Goal: Task Accomplishment & Management: Manage account settings

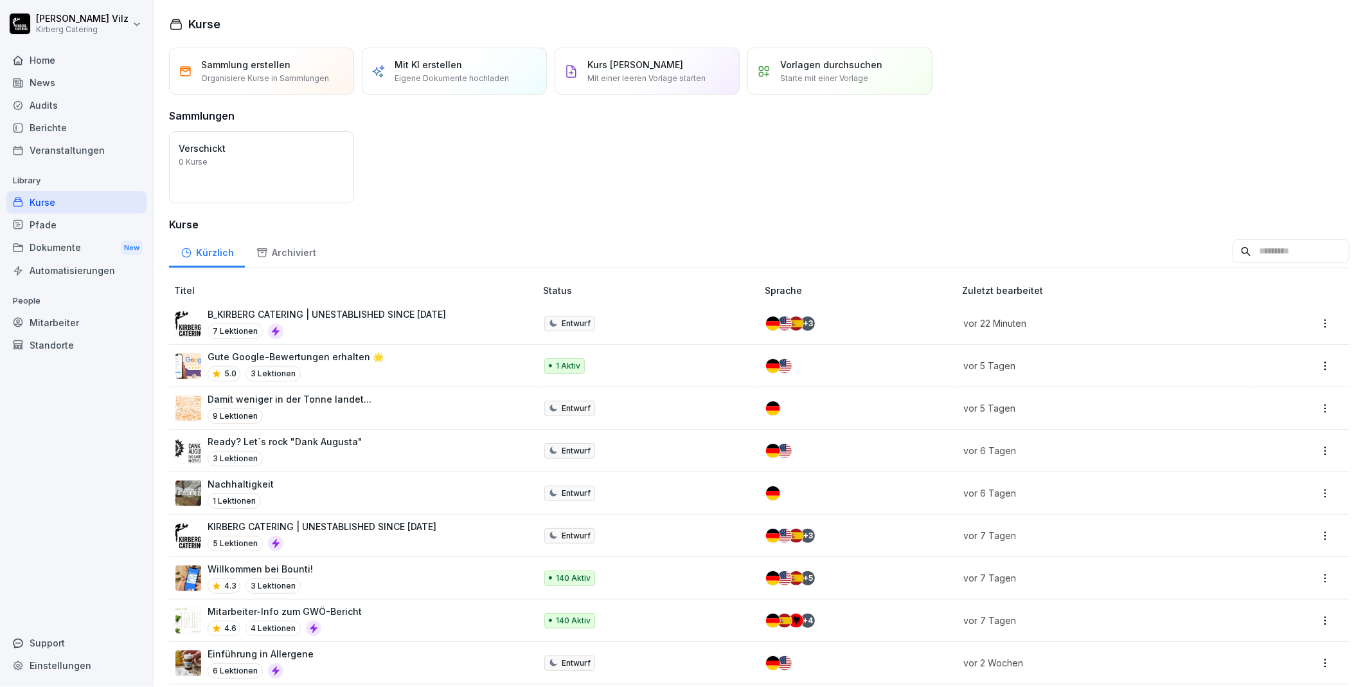
click at [46, 59] on div "Home" at bounding box center [76, 60] width 140 height 22
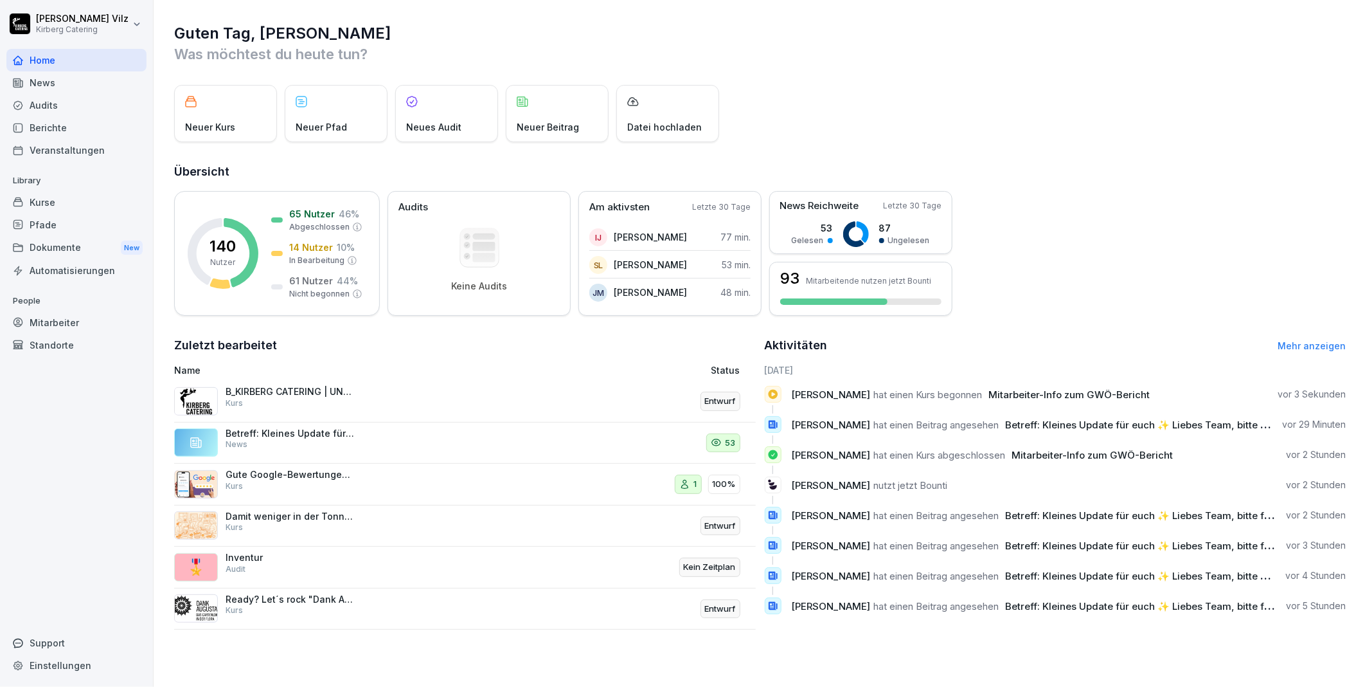
click at [48, 204] on div "Kurse" at bounding box center [76, 202] width 140 height 22
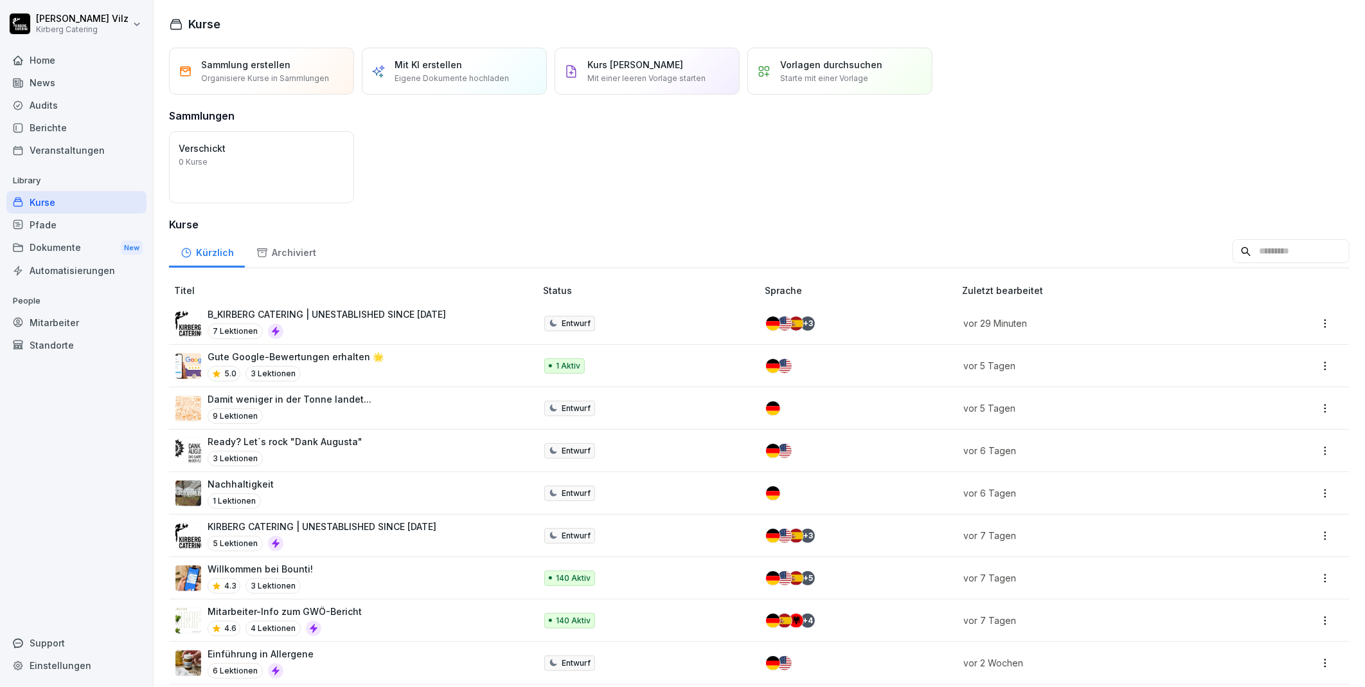
scroll to position [71, 0]
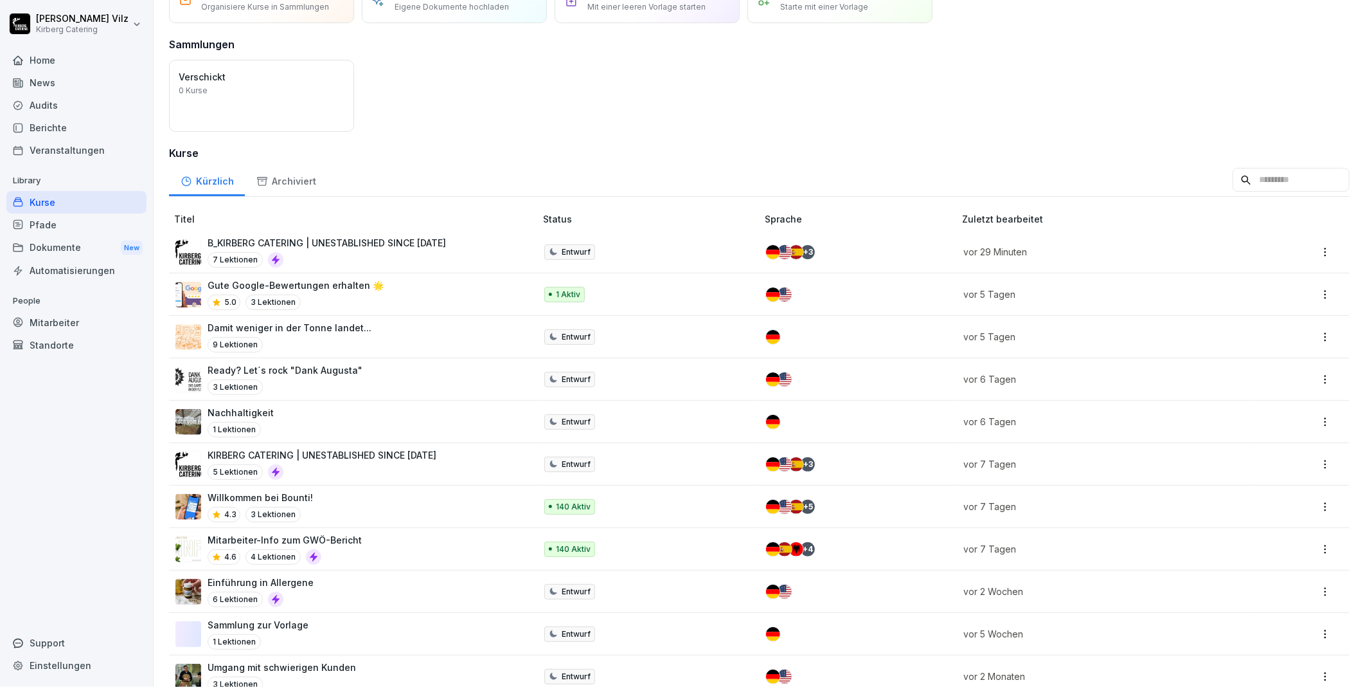
click at [372, 547] on div "Mitarbeiter-Info zum GWÖ-Bericht 4.6 4 Lektionen" at bounding box center [348, 548] width 347 height 31
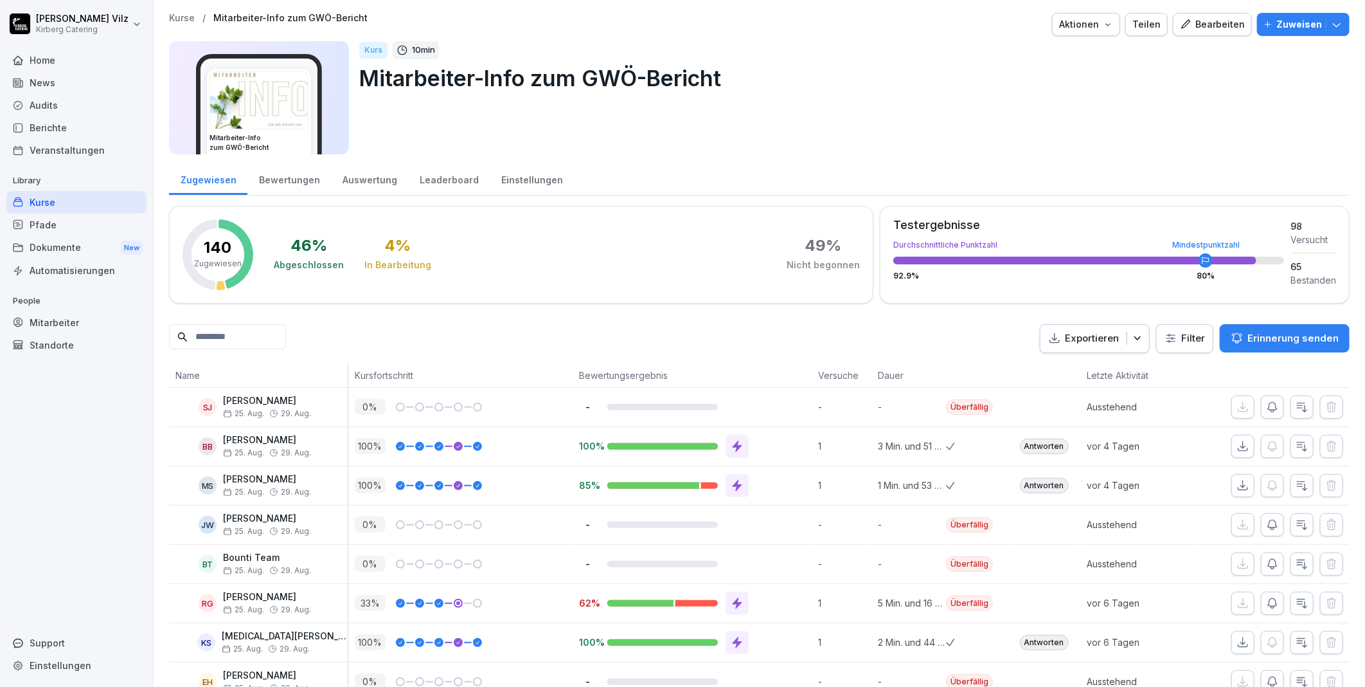
click at [459, 176] on div "Leaderboard" at bounding box center [449, 178] width 82 height 33
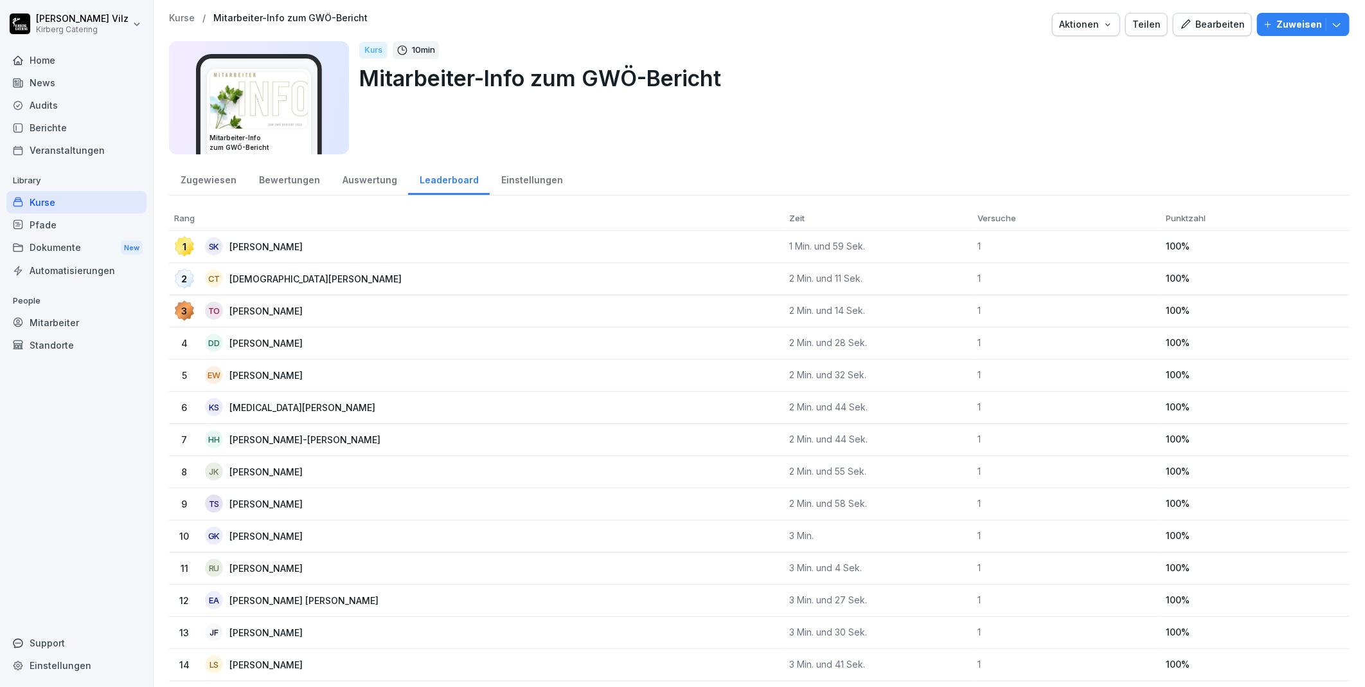
click at [291, 179] on div "Bewertungen" at bounding box center [289, 178] width 84 height 33
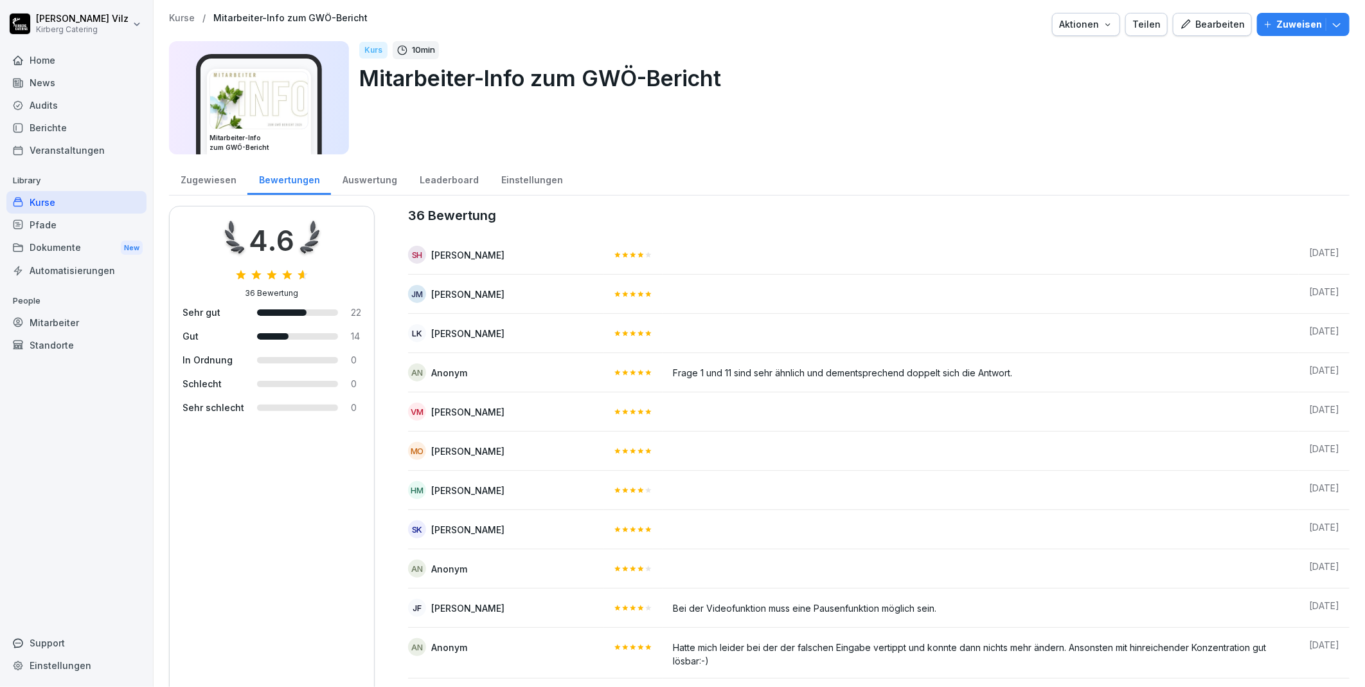
click at [199, 181] on div "Zugewiesen" at bounding box center [208, 178] width 78 height 33
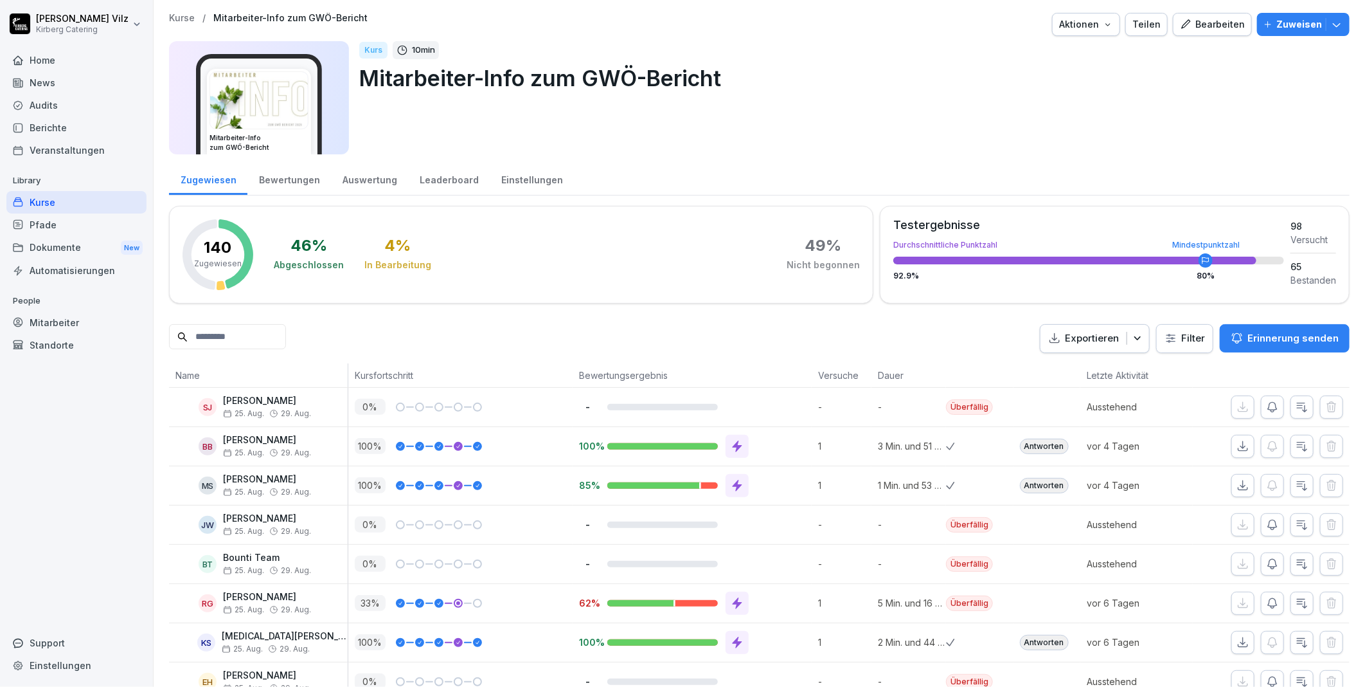
click at [49, 201] on div "Kurse" at bounding box center [76, 202] width 140 height 22
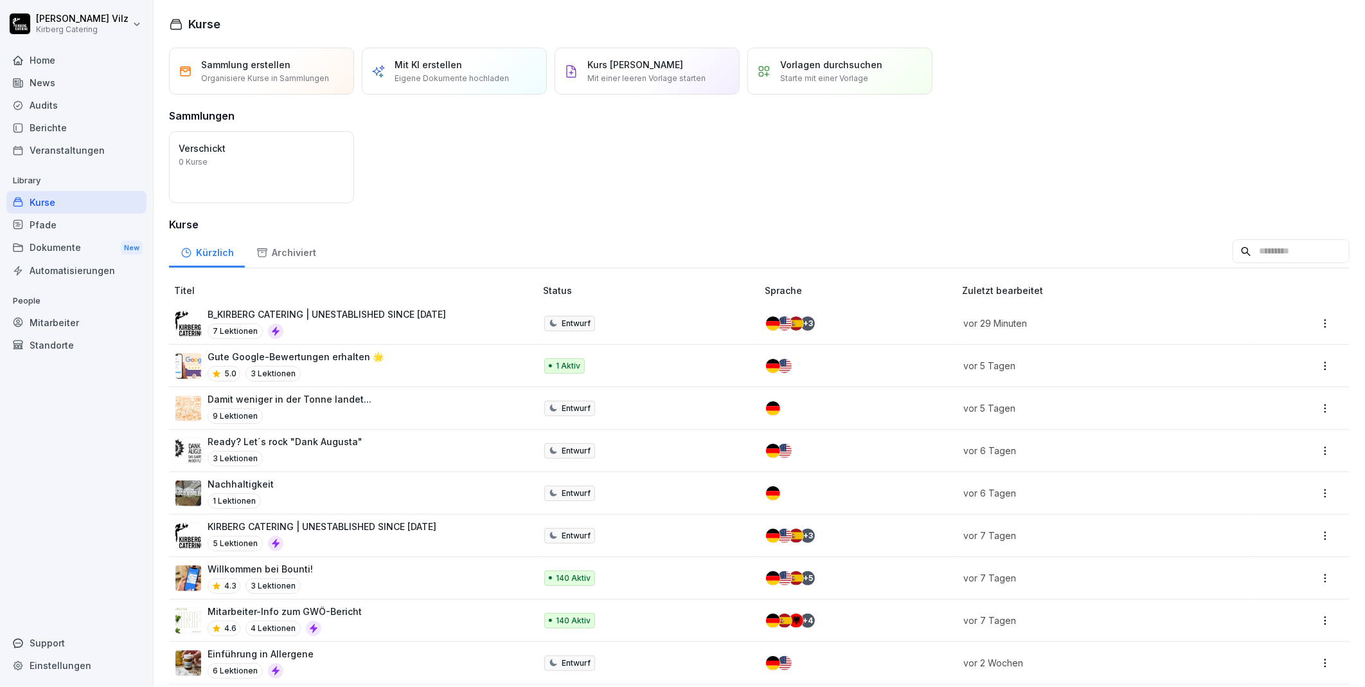
click at [49, 201] on div "Kurse" at bounding box center [76, 202] width 140 height 22
click at [524, 221] on h3 "Kurse" at bounding box center [759, 224] width 1181 height 15
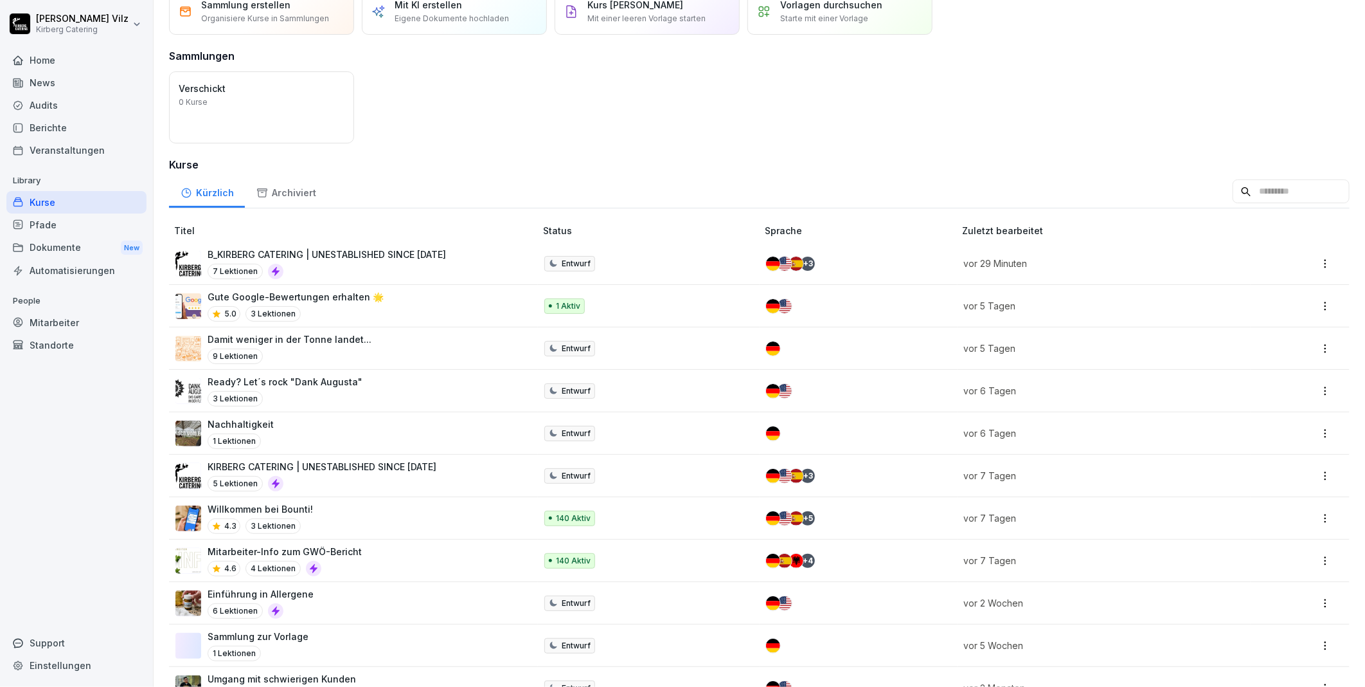
scroll to position [103, 0]
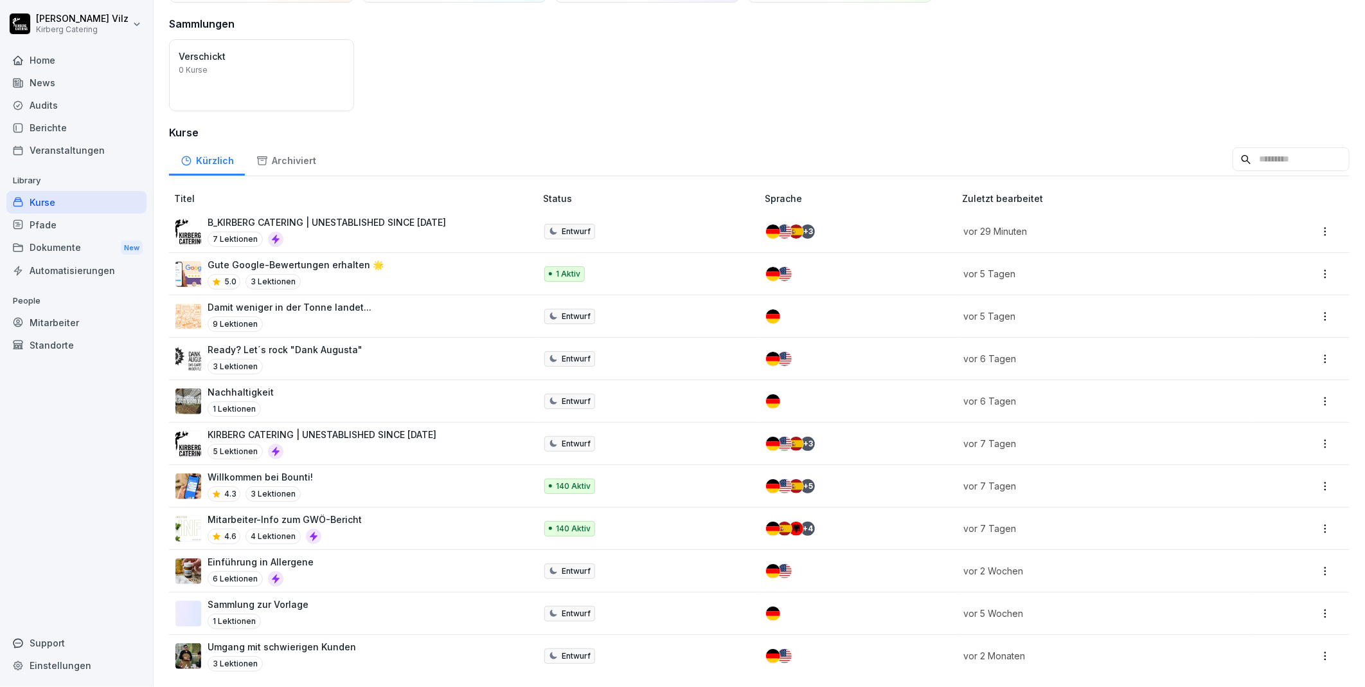
click at [516, 91] on div "Öffnen Verschickt 0 Kurse" at bounding box center [759, 75] width 1181 height 72
click at [428, 98] on div "Öffnen Verschickt 0 Kurse" at bounding box center [759, 75] width 1181 height 72
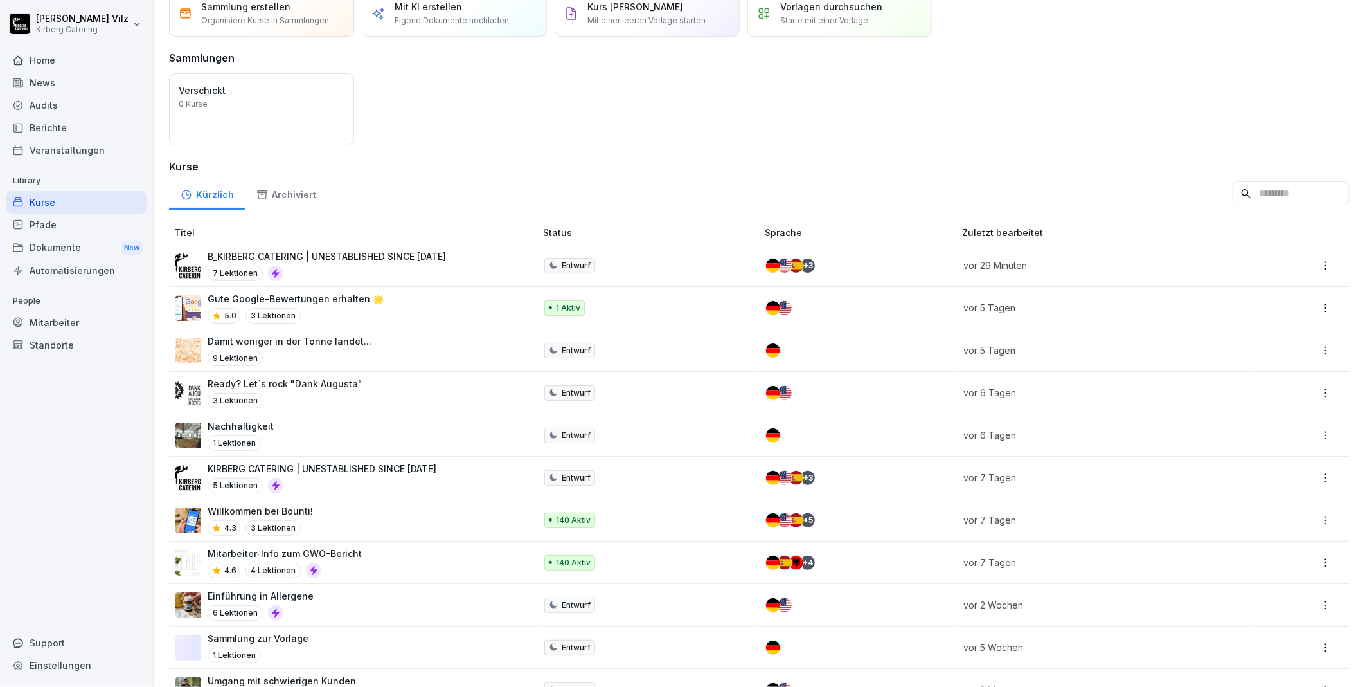
scroll to position [0, 0]
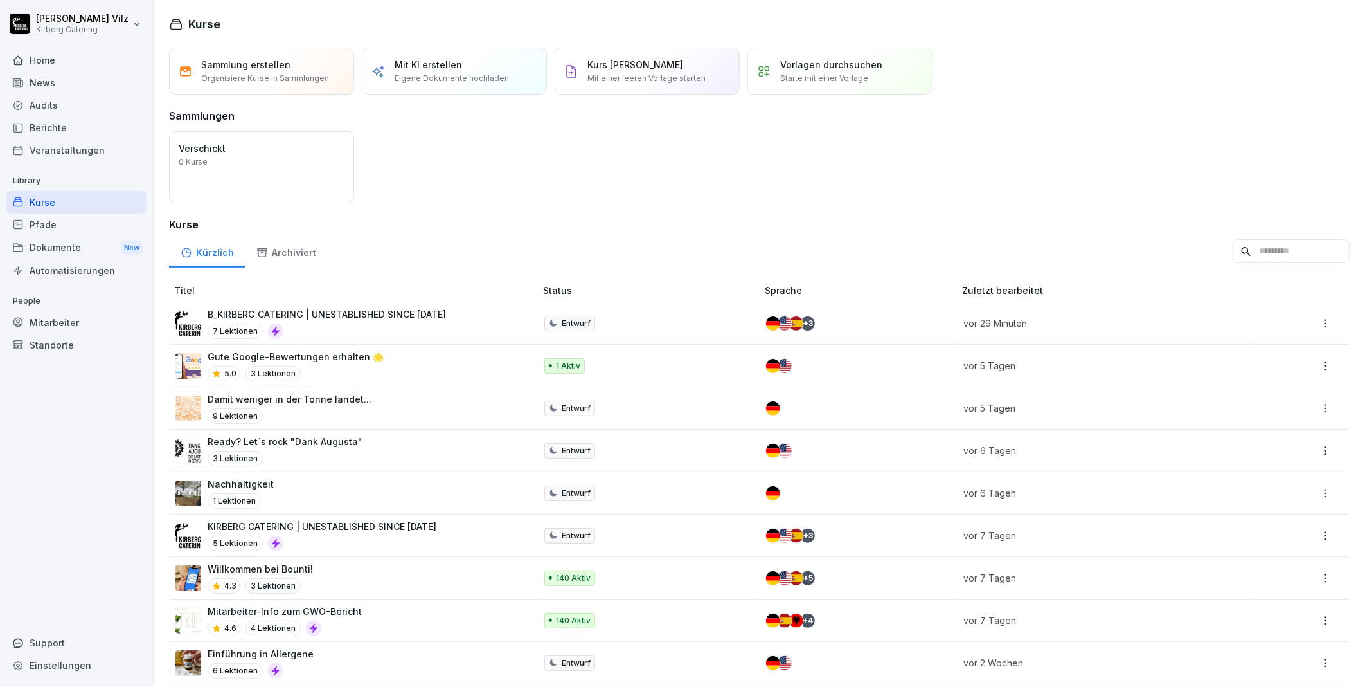
click at [497, 177] on div "Öffnen Verschickt 0 Kurse" at bounding box center [759, 167] width 1181 height 72
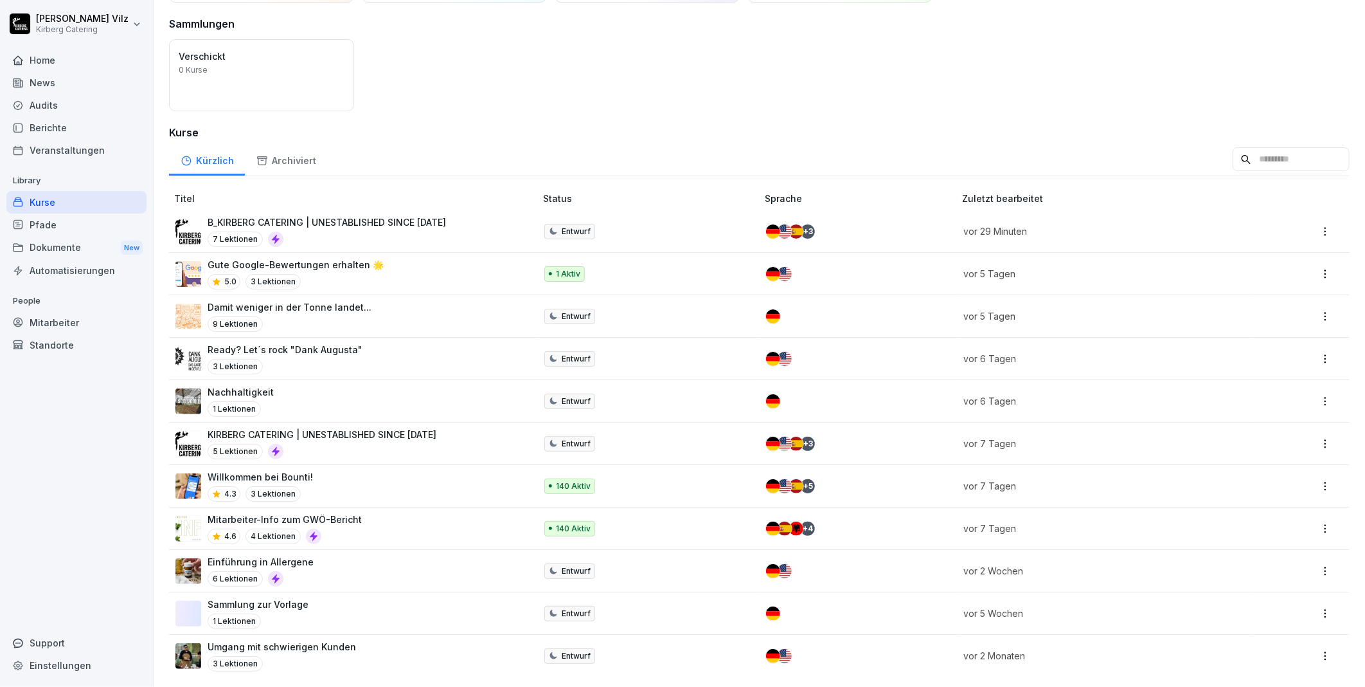
scroll to position [103, 0]
click at [468, 91] on div "Öffnen Verschickt 0 Kurse" at bounding box center [759, 75] width 1181 height 72
click at [453, 111] on div "Sammlung erstellen Organisiere Kurse in Sammlungen Mit KI erstellen Eigene Doku…" at bounding box center [760, 321] width 1212 height 731
click at [53, 60] on div "Home" at bounding box center [76, 60] width 140 height 22
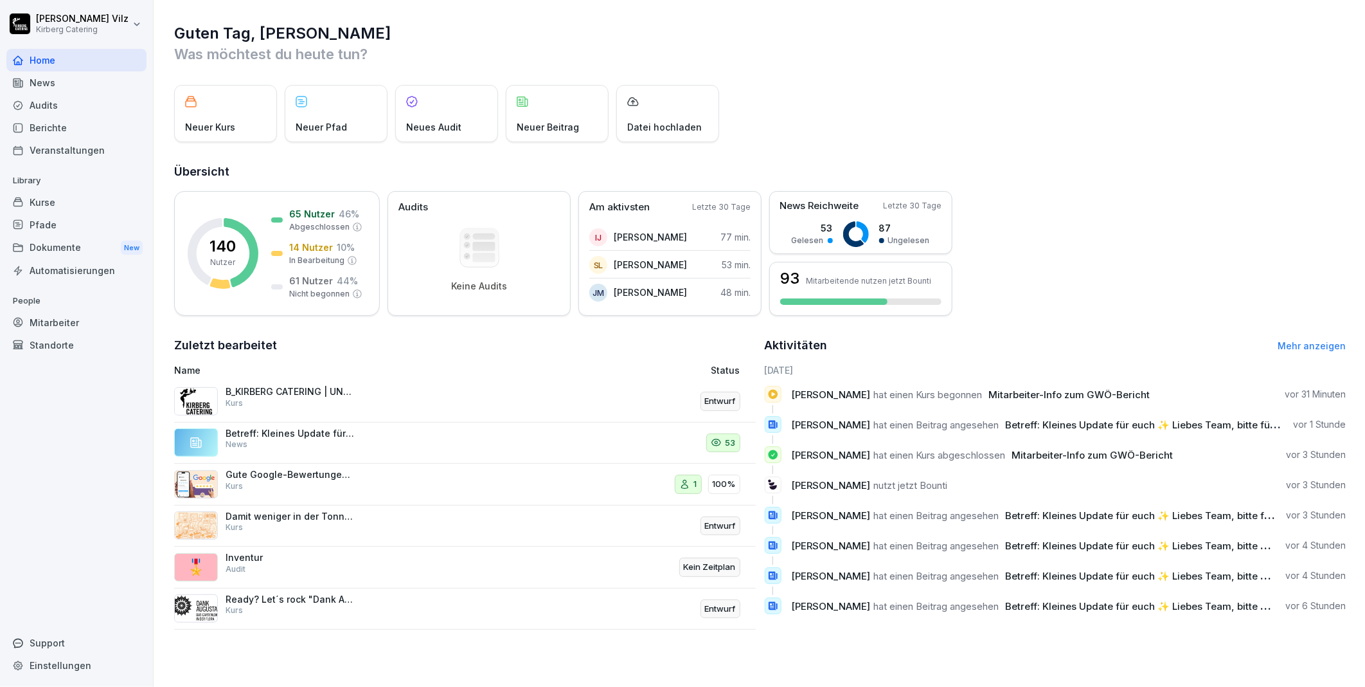
click at [46, 201] on div "Kurse" at bounding box center [76, 202] width 140 height 22
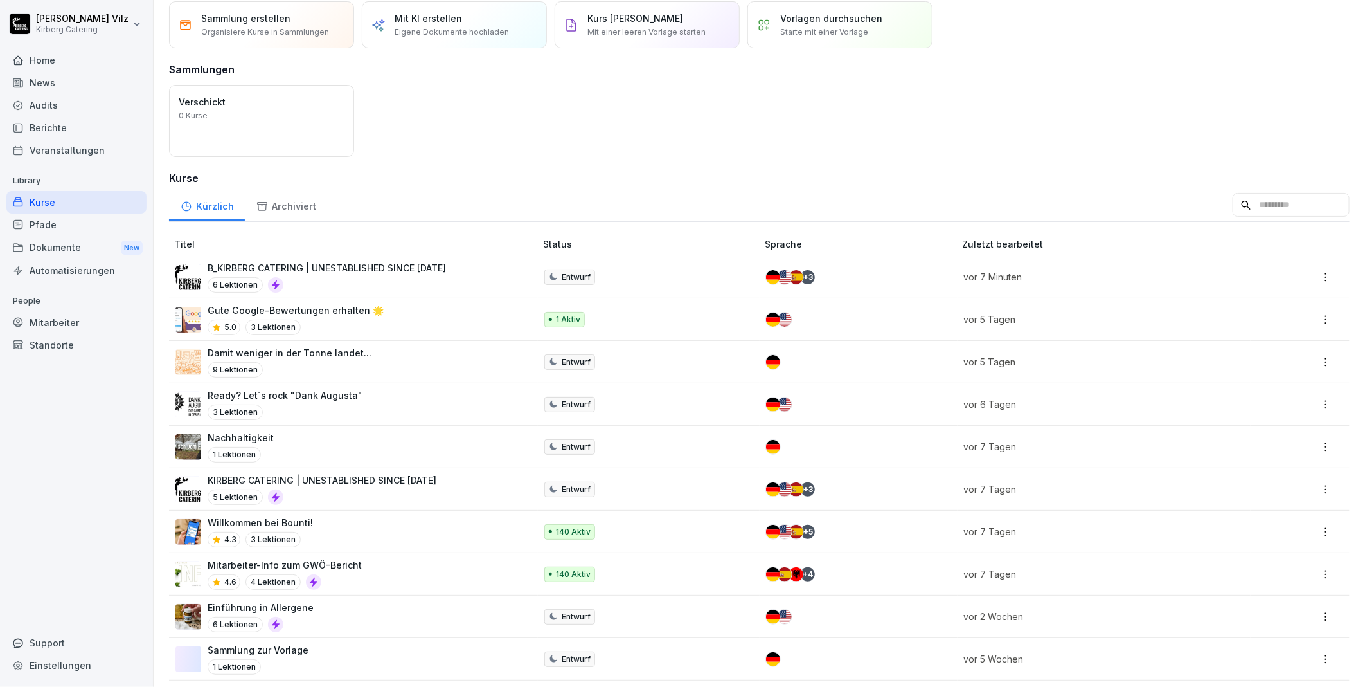
scroll to position [103, 0]
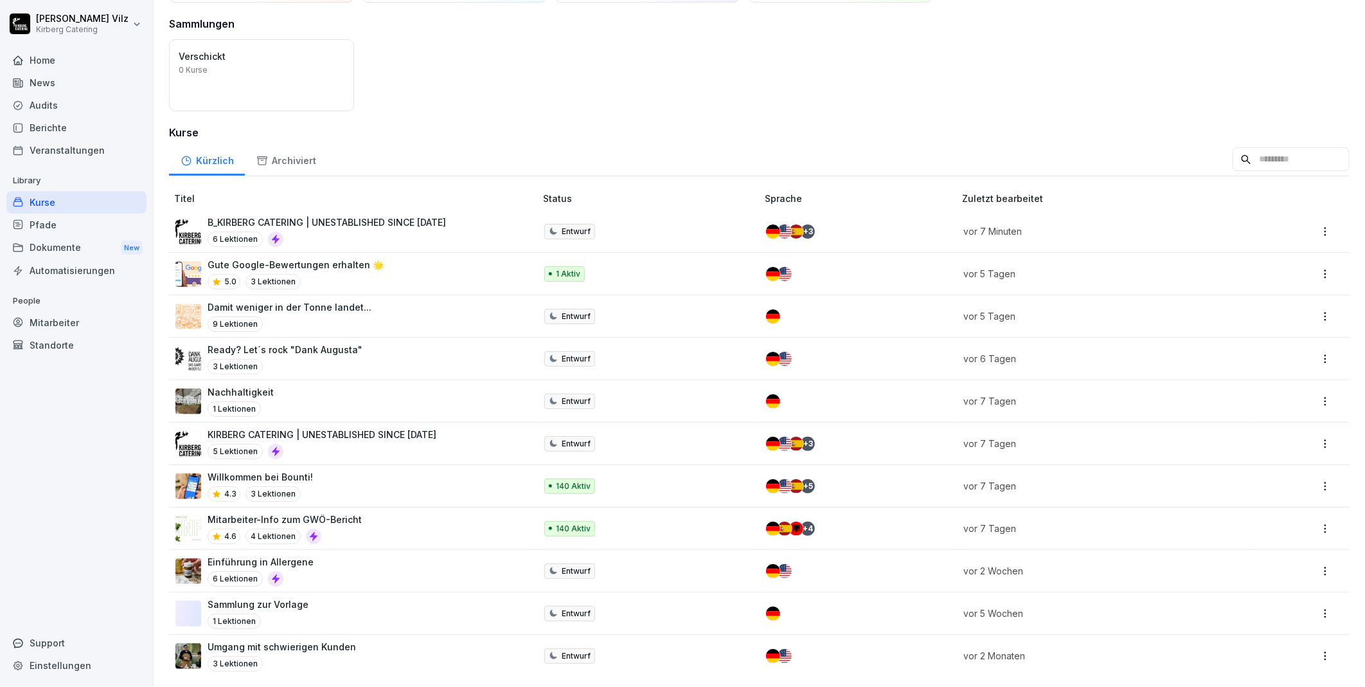
click at [387, 512] on div "Mitarbeiter-Info zum GWÖ-Bericht 4.6 4 Lektionen" at bounding box center [348, 527] width 347 height 31
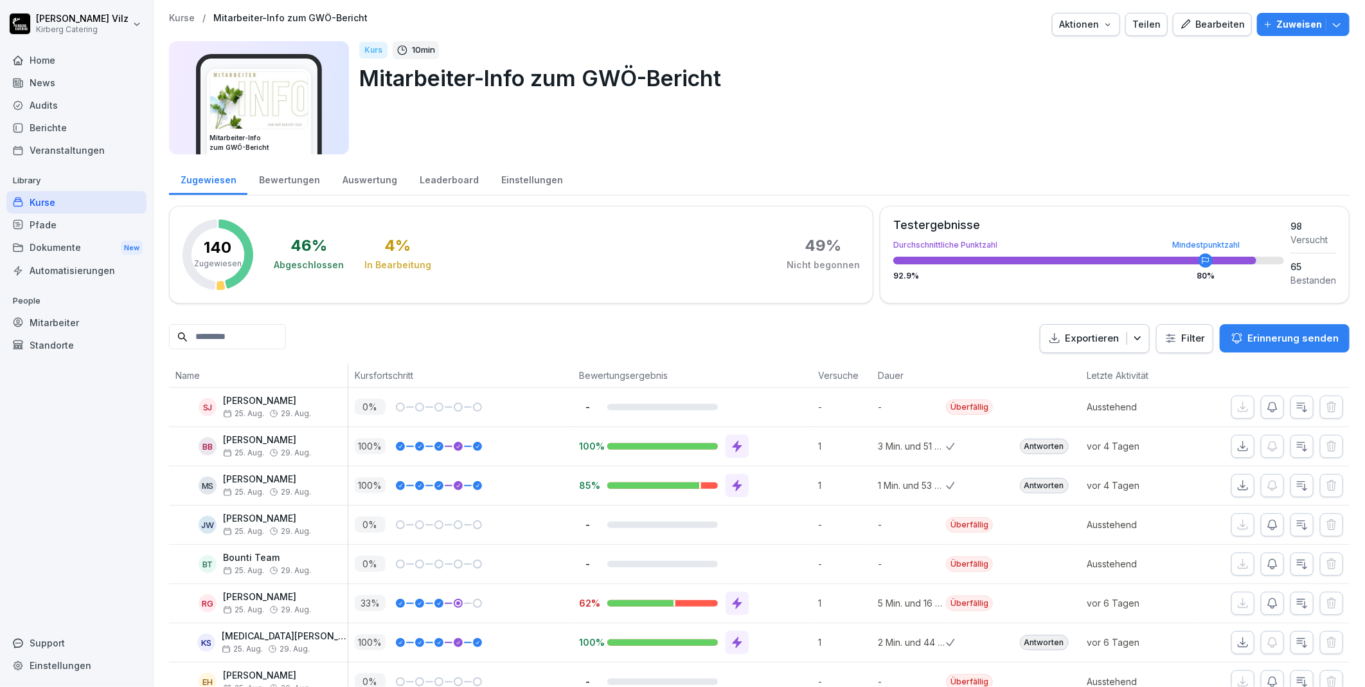
click at [431, 179] on div "Leaderboard" at bounding box center [449, 178] width 82 height 33
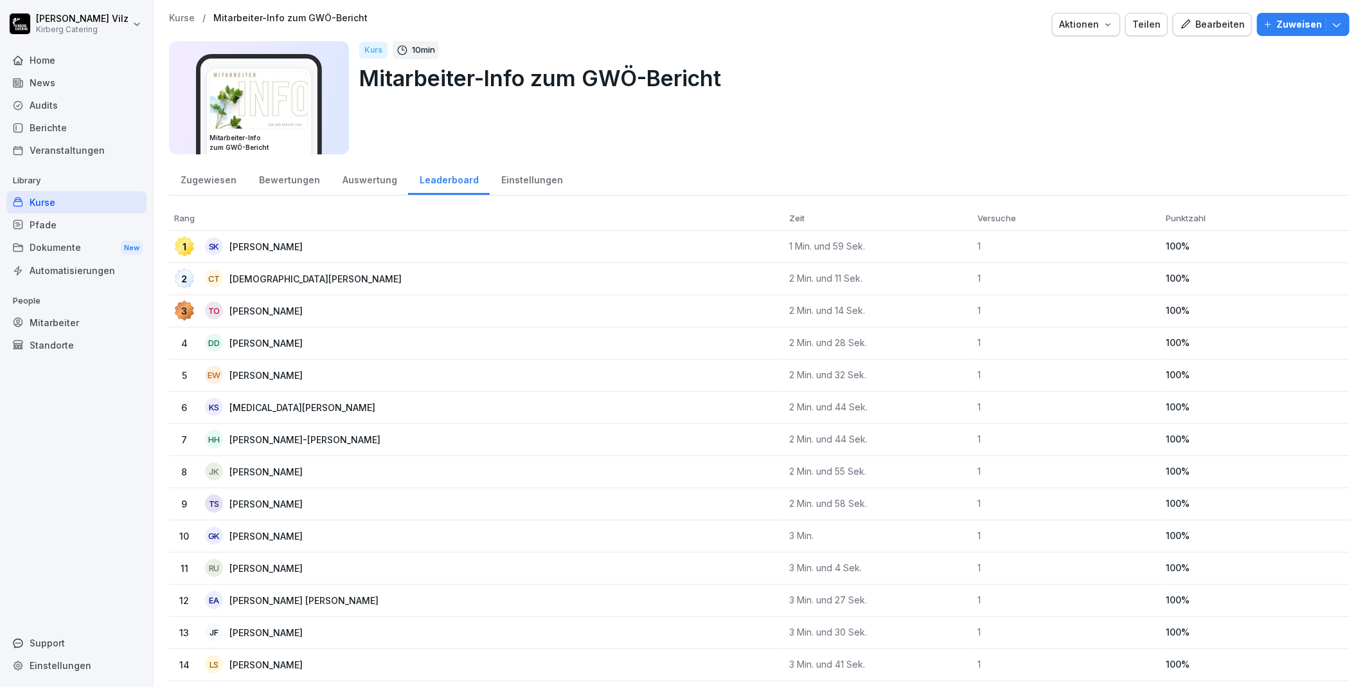
click at [281, 179] on div "Bewertungen" at bounding box center [289, 178] width 84 height 33
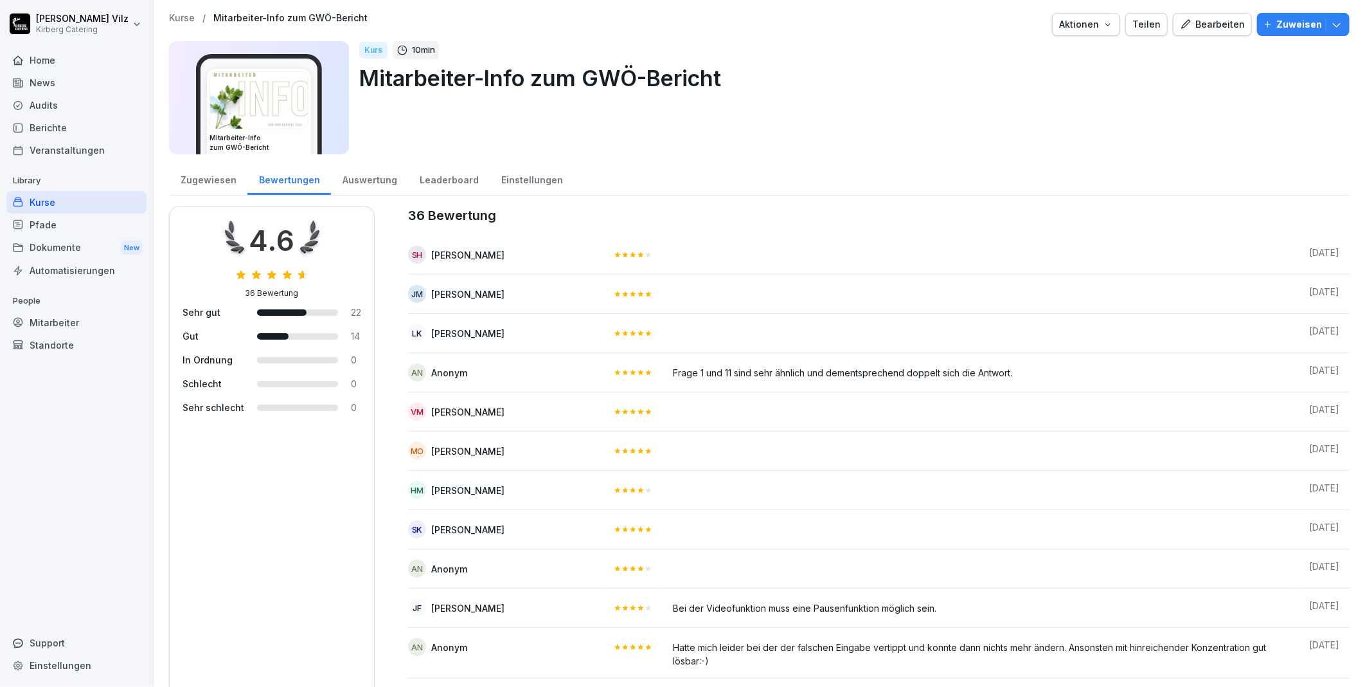
click at [222, 178] on div "Zugewiesen" at bounding box center [208, 178] width 78 height 33
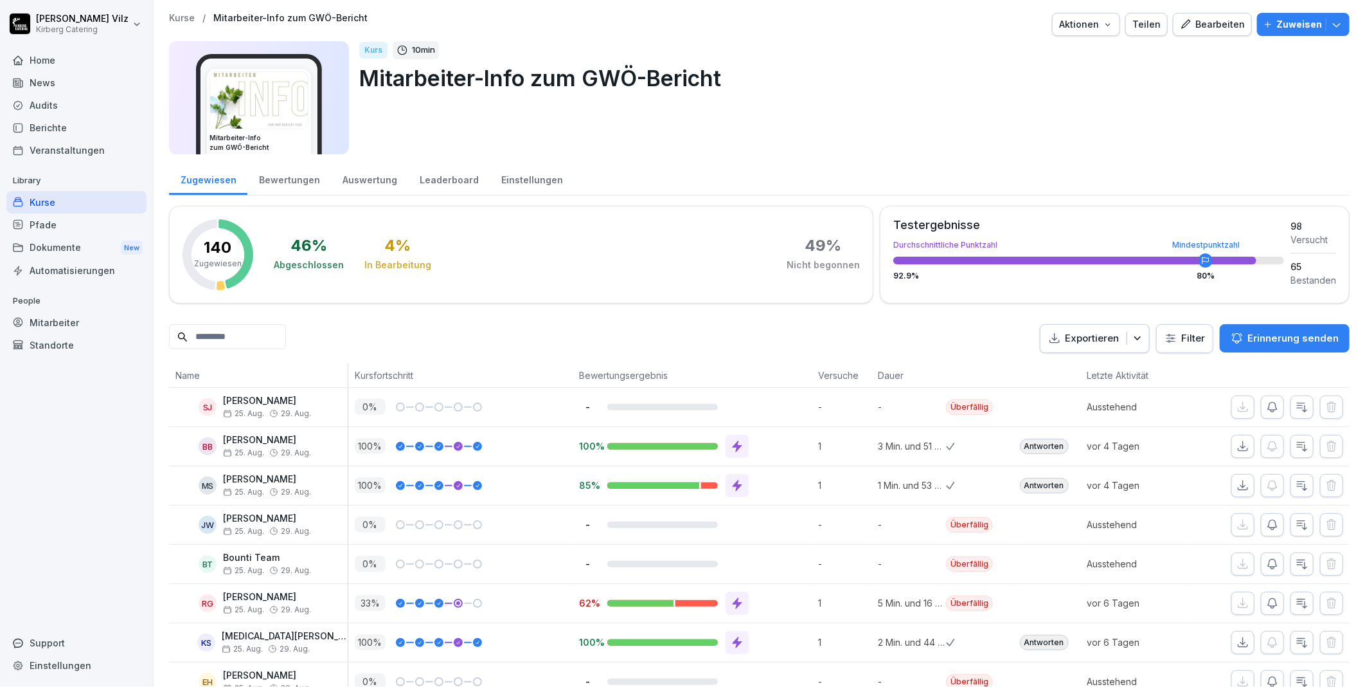
click at [278, 172] on div "Bewertungen" at bounding box center [289, 178] width 84 height 33
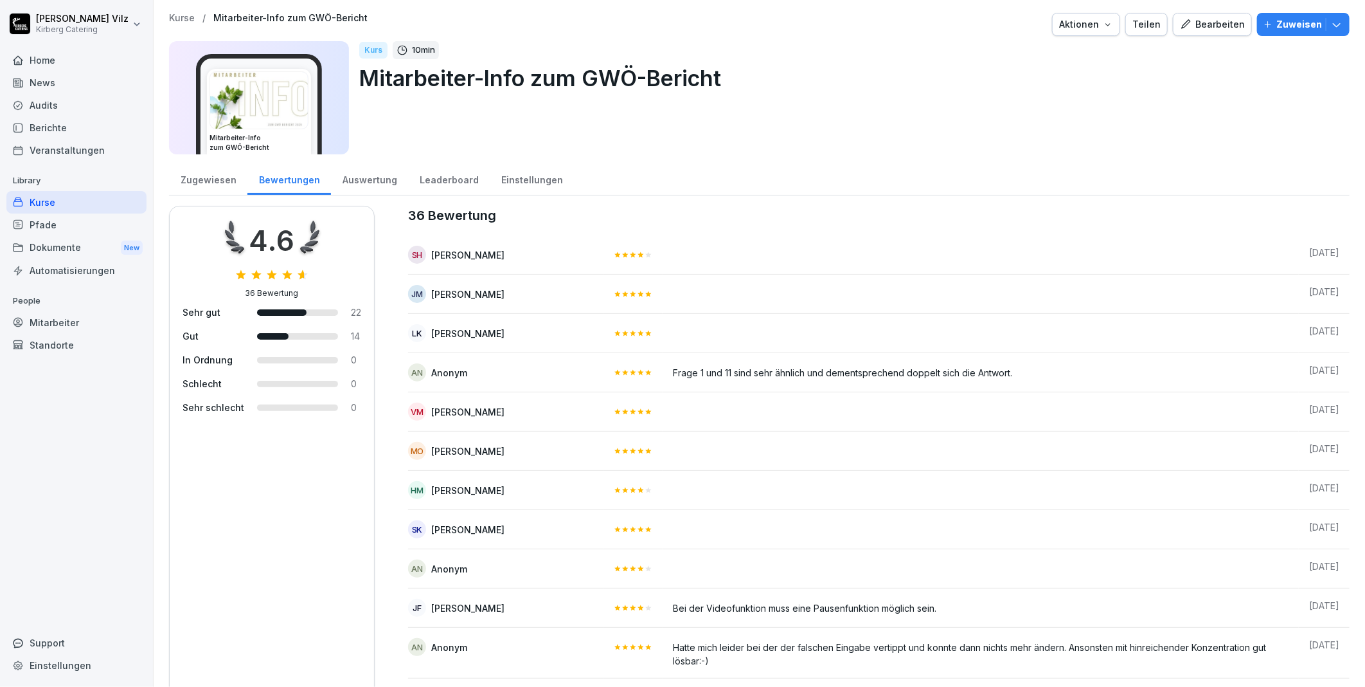
click at [219, 179] on div "Zugewiesen" at bounding box center [208, 178] width 78 height 33
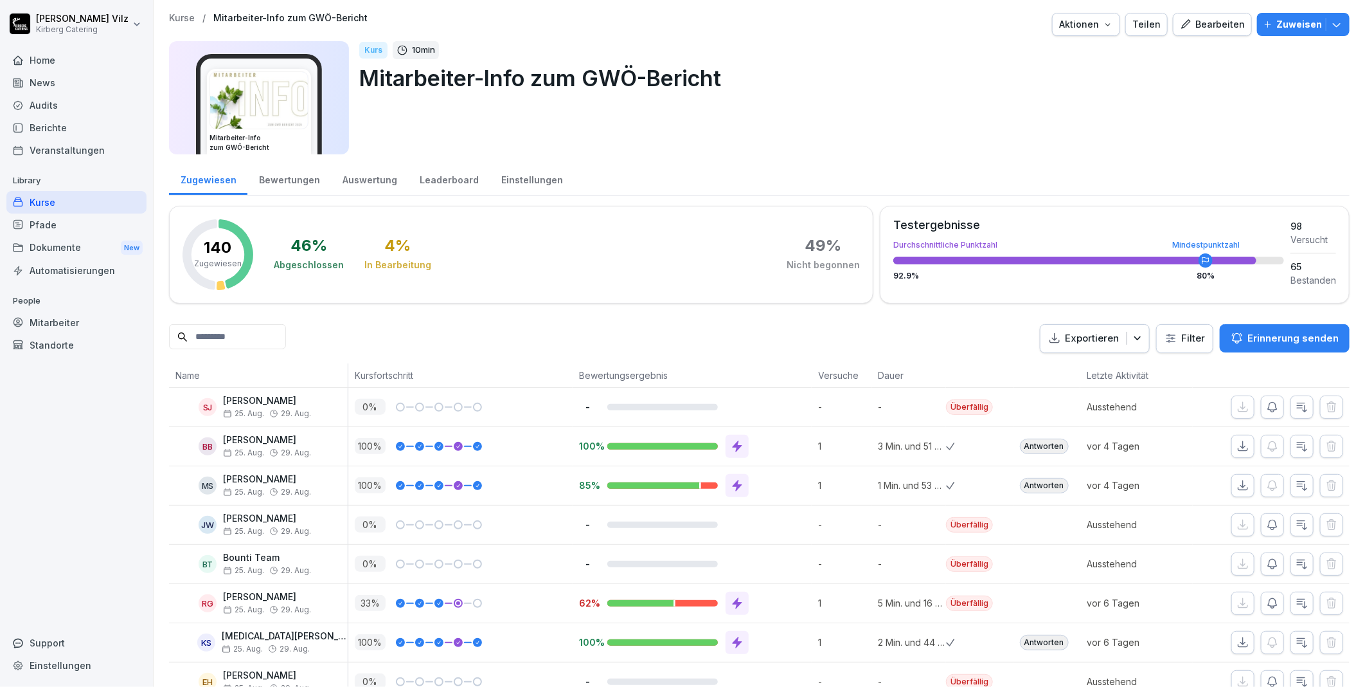
click at [438, 177] on div "Leaderboard" at bounding box center [449, 178] width 82 height 33
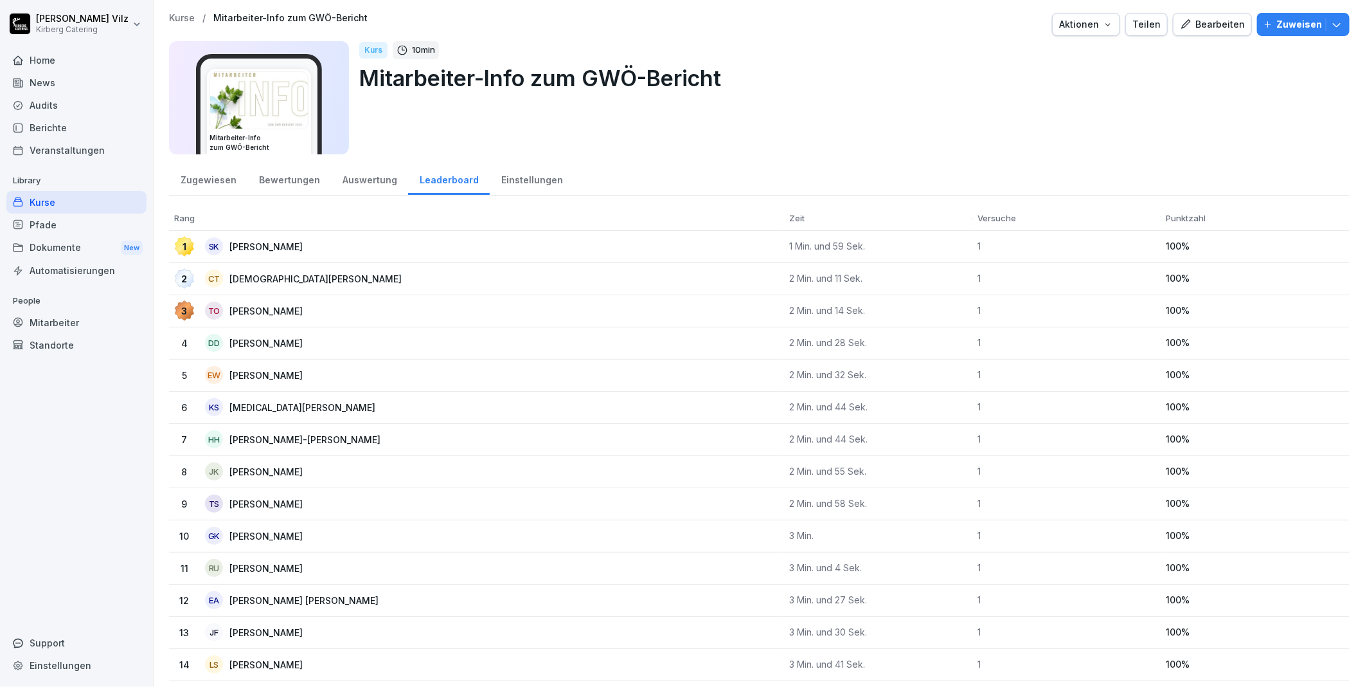
click at [221, 177] on div "Zugewiesen" at bounding box center [208, 178] width 78 height 33
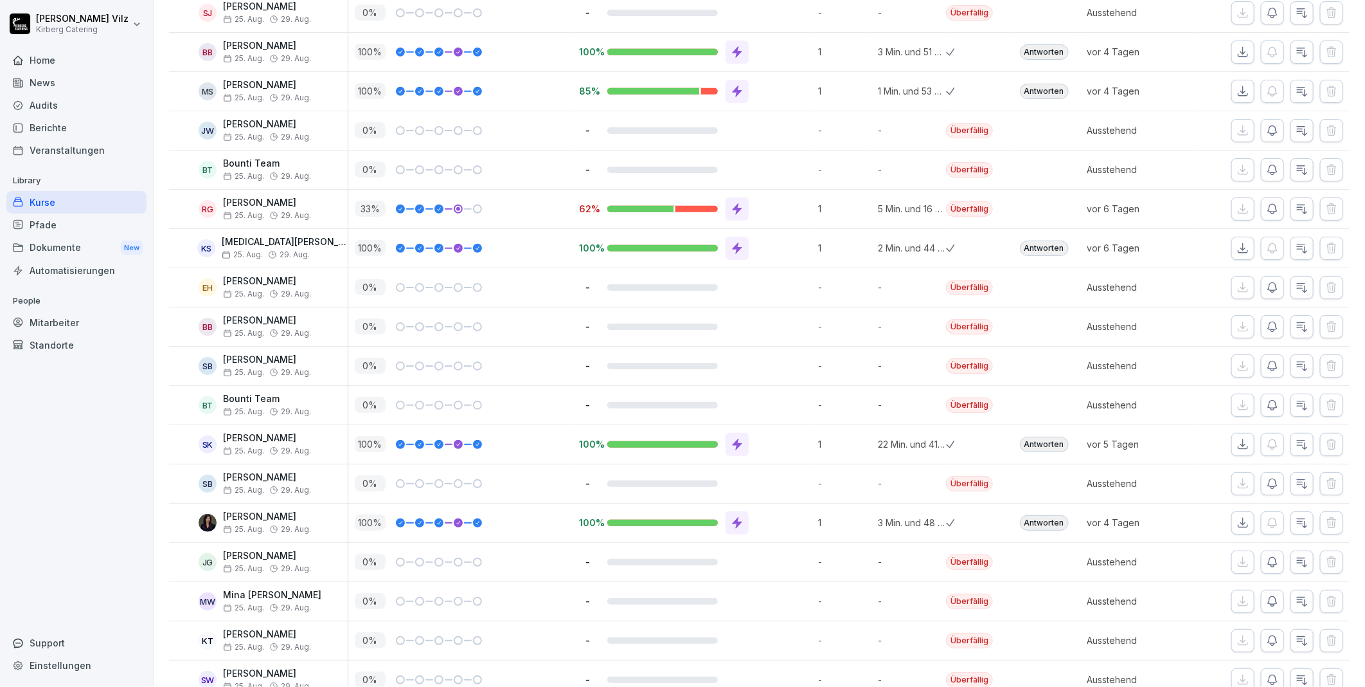
scroll to position [428, 0]
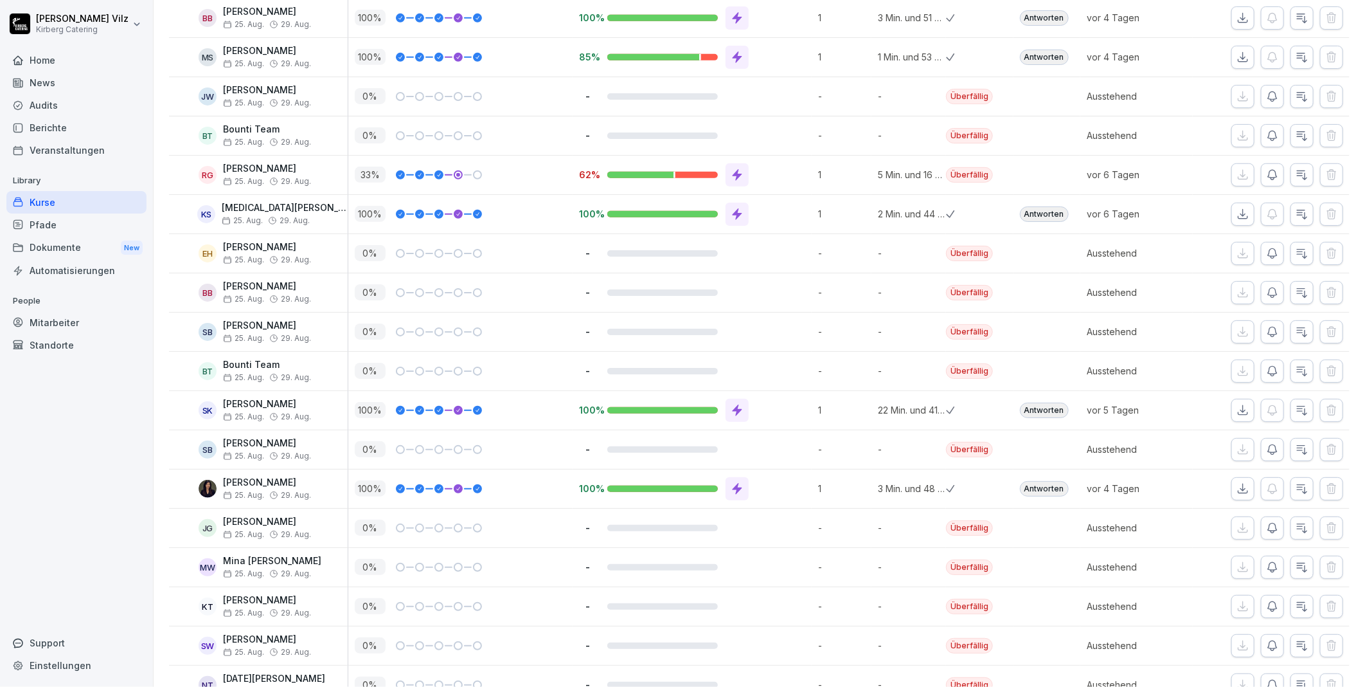
click at [56, 201] on div "Kurse" at bounding box center [76, 202] width 140 height 22
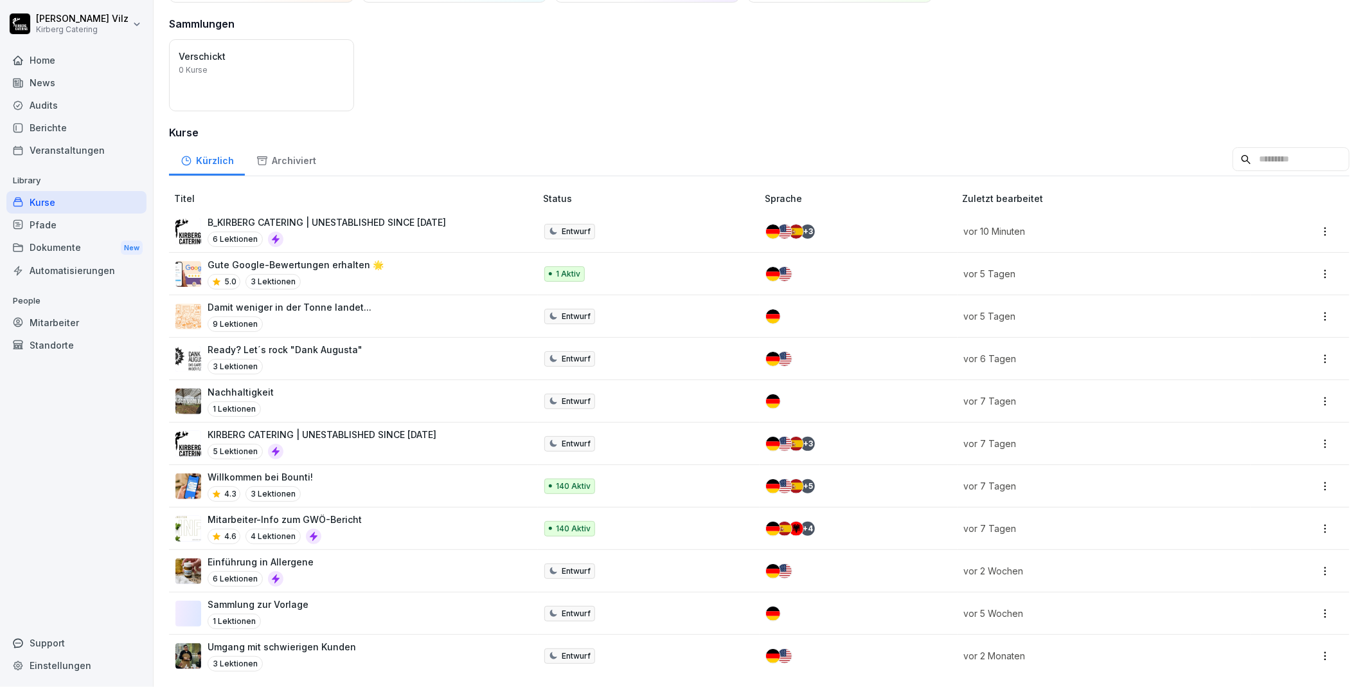
scroll to position [103, 0]
click at [327, 602] on div "Sammlung zur Vorlage 1 Lektionen" at bounding box center [348, 612] width 347 height 31
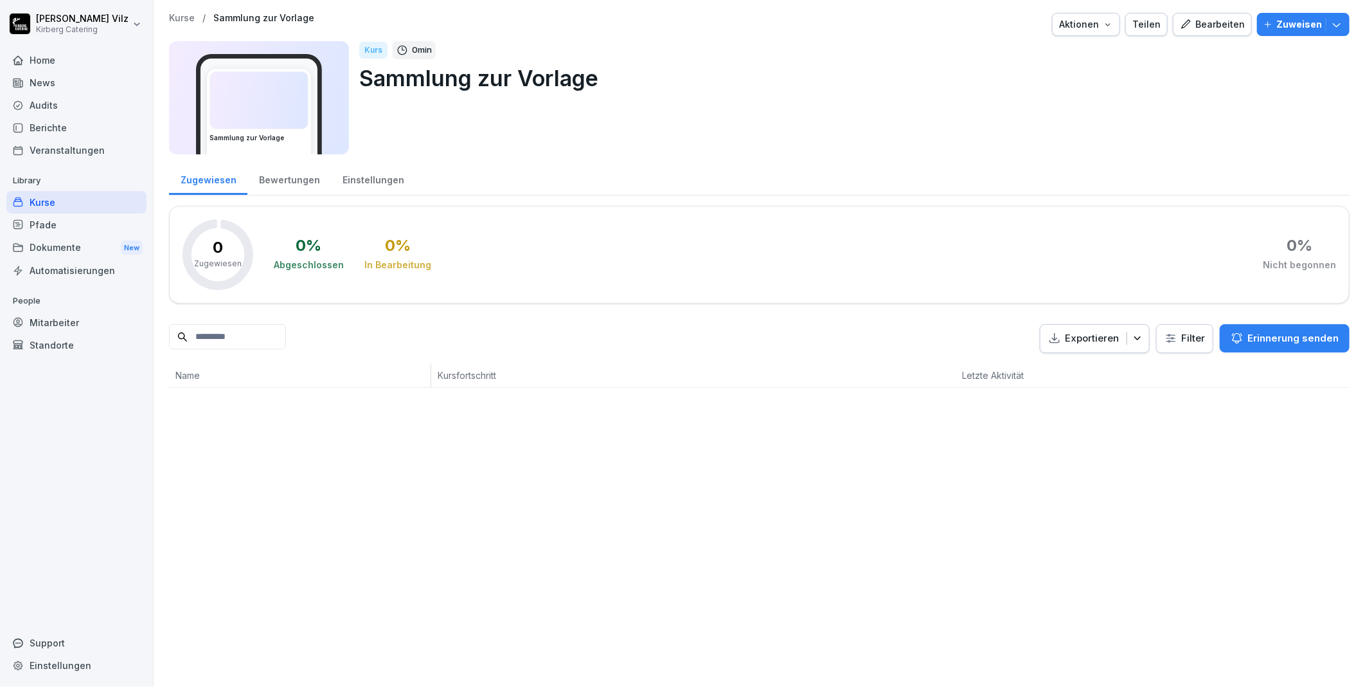
click at [290, 172] on div "Bewertungen" at bounding box center [289, 178] width 84 height 33
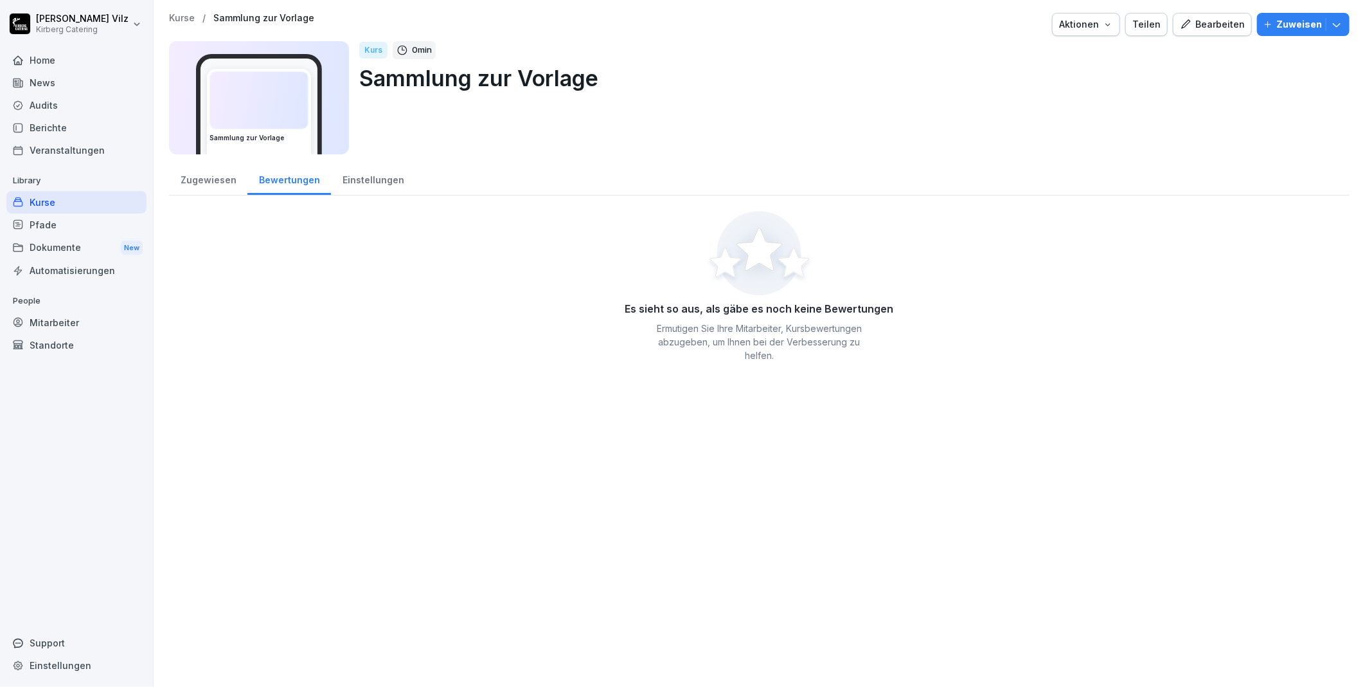
click at [200, 177] on div "Zugewiesen" at bounding box center [208, 178] width 78 height 33
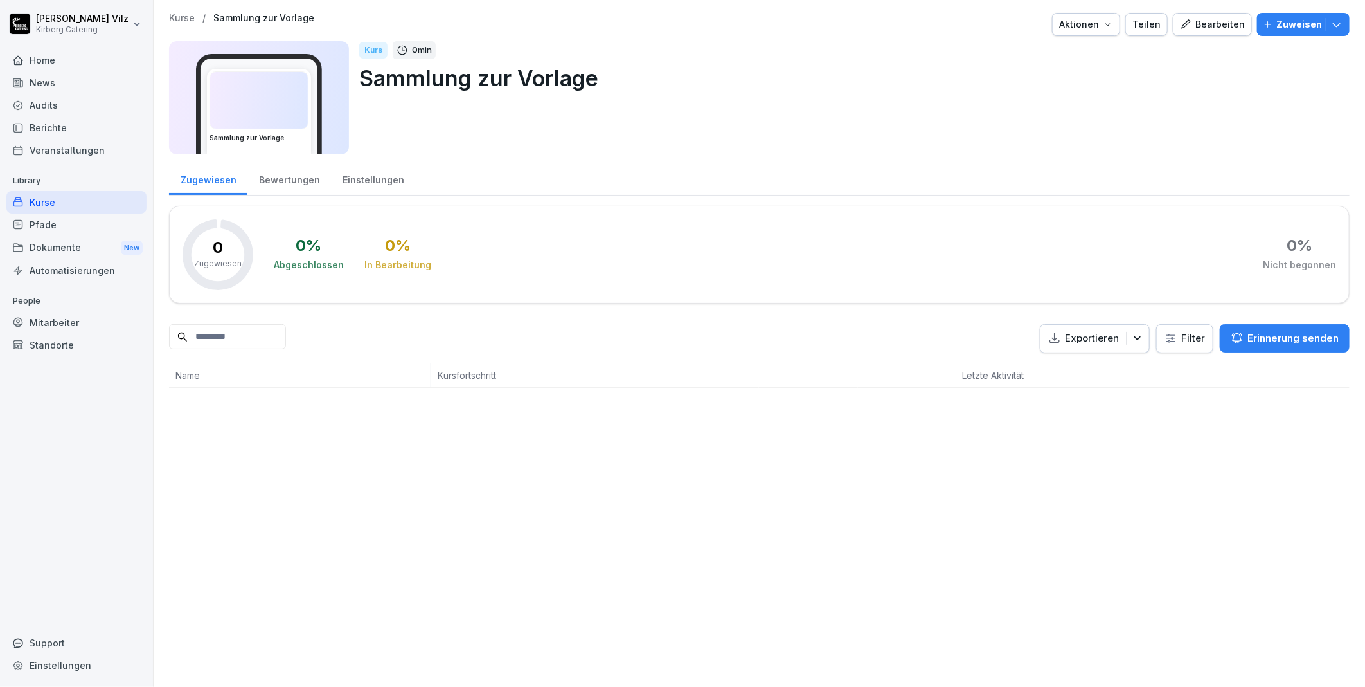
click at [1204, 21] on div "Bearbeiten" at bounding box center [1212, 24] width 65 height 14
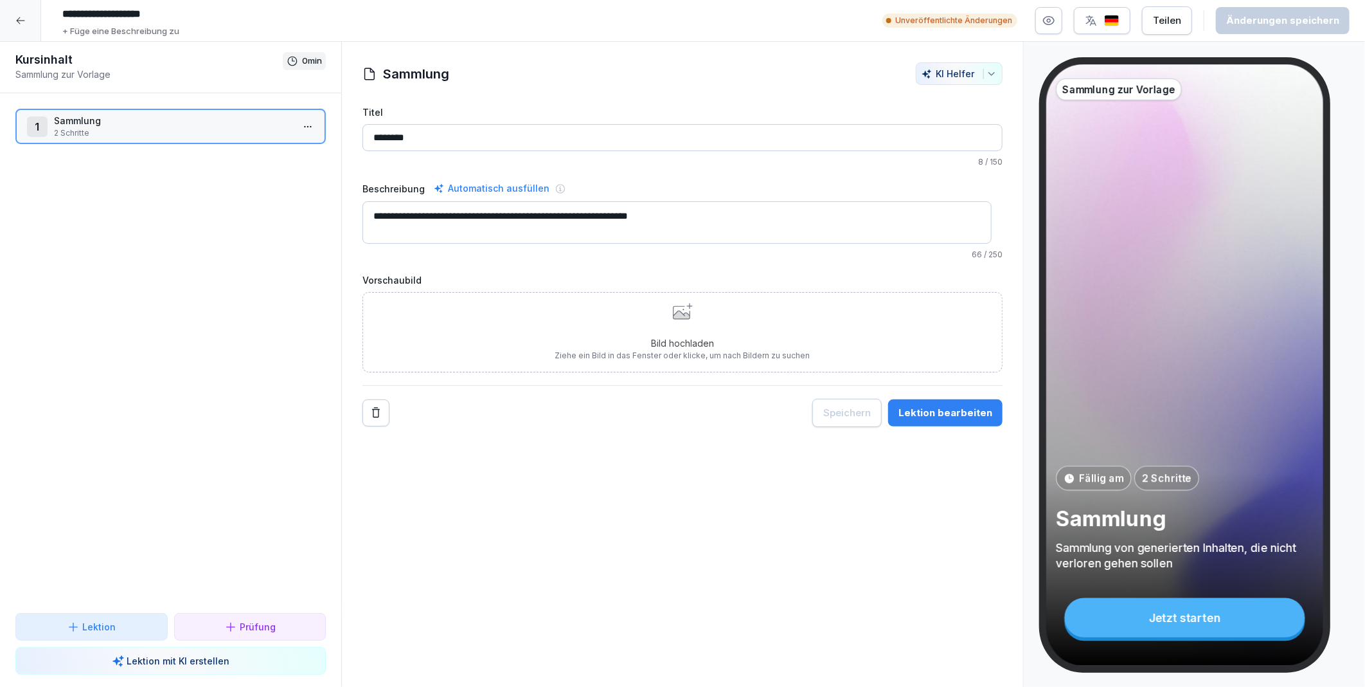
click at [300, 123] on html "**********" at bounding box center [682, 343] width 1365 height 687
click at [269, 145] on div "Schritte bearbeiten" at bounding box center [250, 151] width 98 height 13
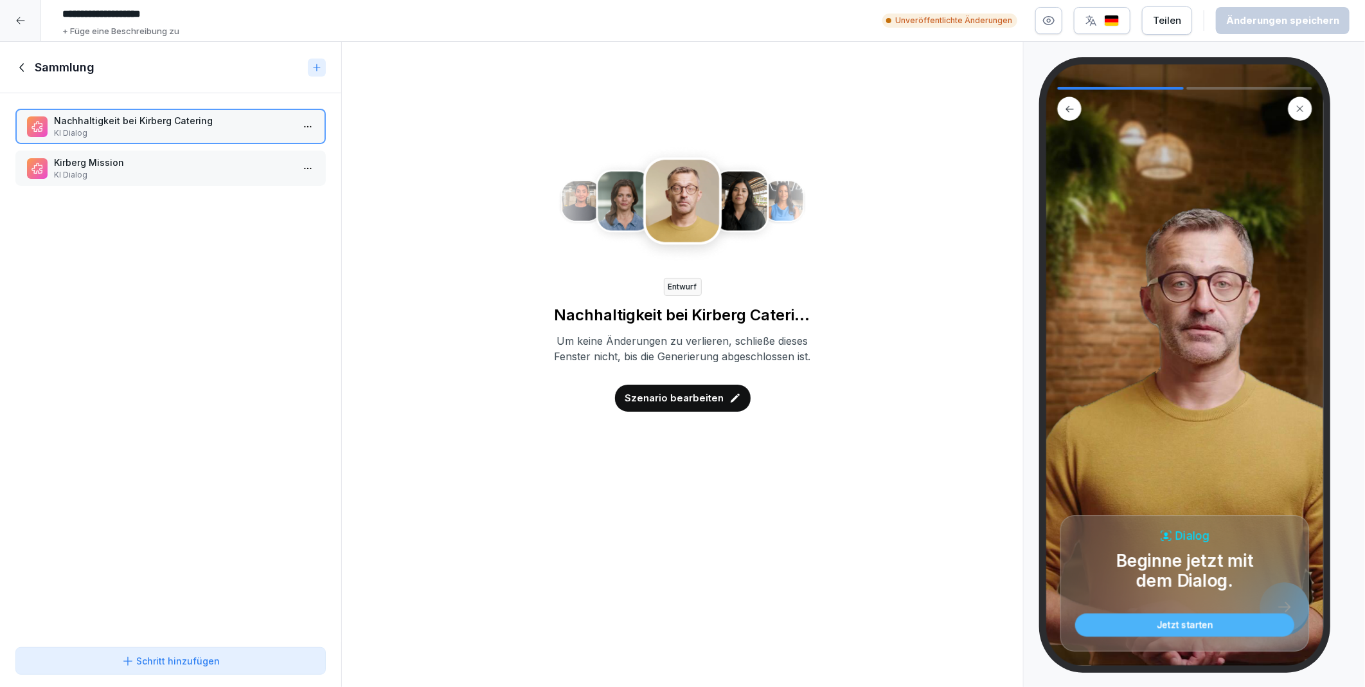
click at [127, 661] on icon at bounding box center [127, 660] width 9 height 9
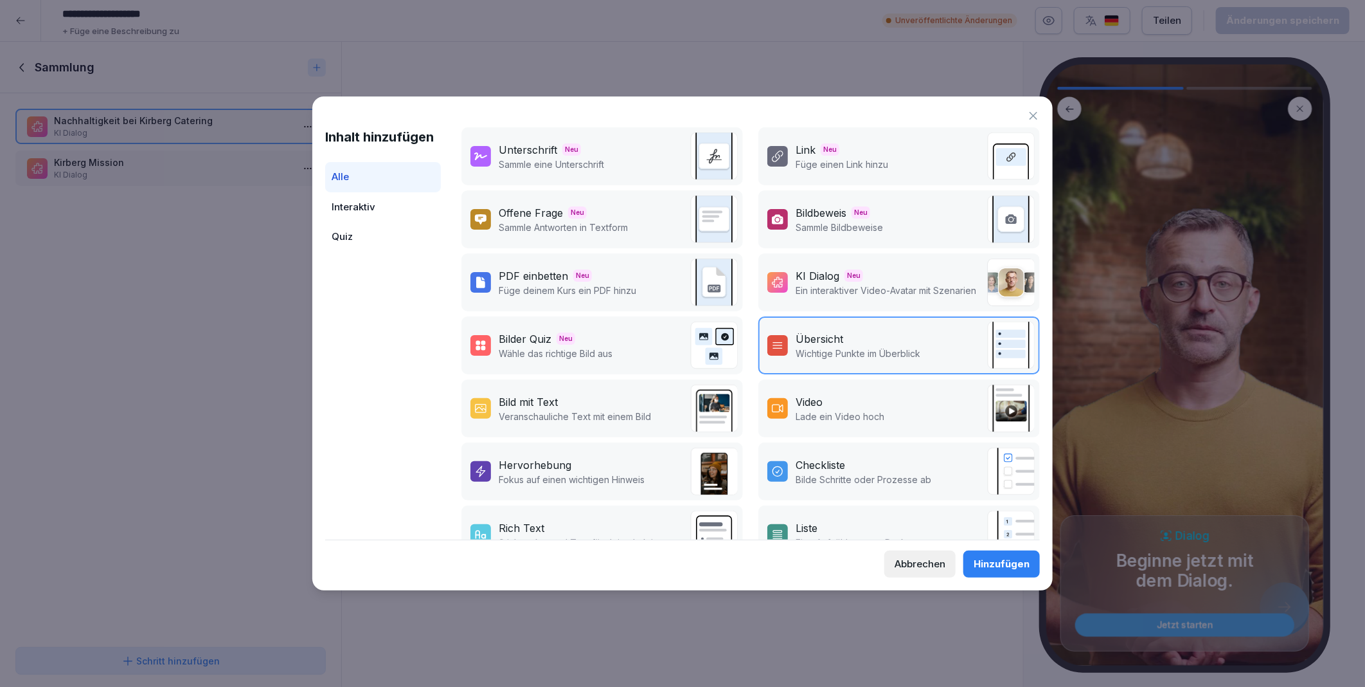
click at [524, 399] on div "Bild mit Text" at bounding box center [528, 401] width 59 height 15
click at [1009, 567] on div "Hinzufügen" at bounding box center [1002, 564] width 56 height 14
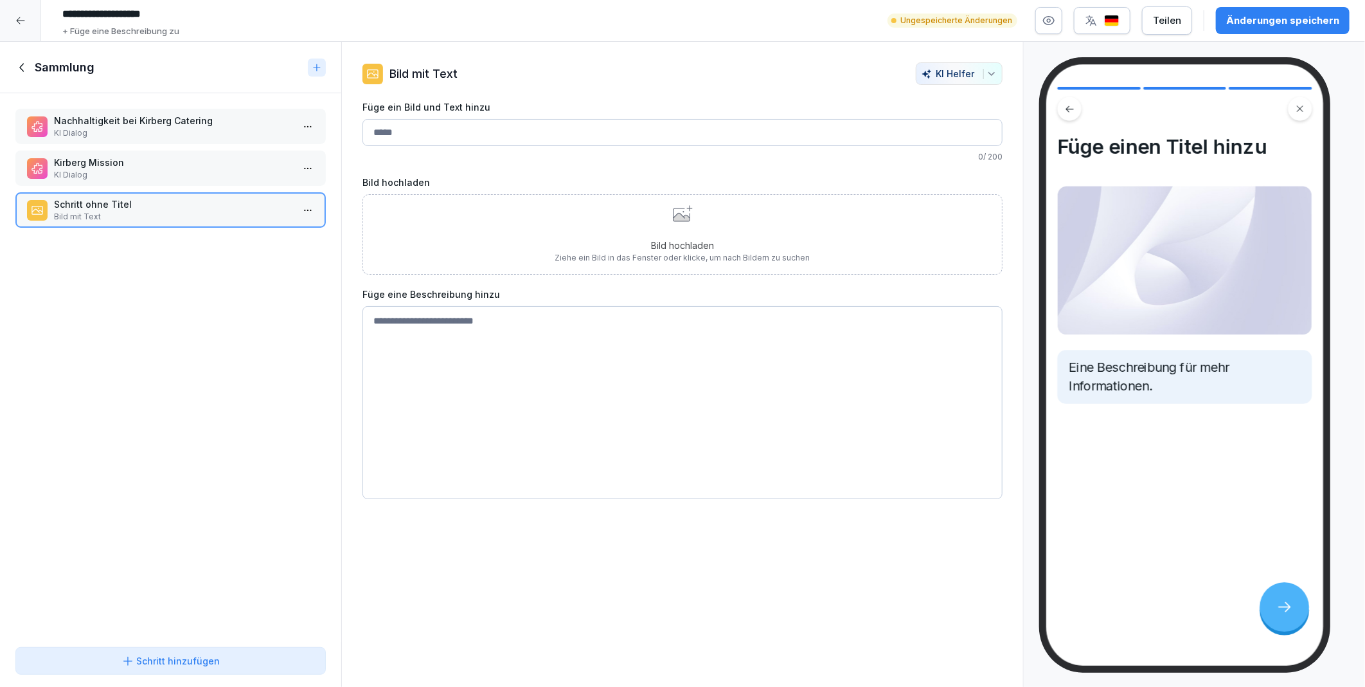
click at [650, 236] on div "Bild hochladen Ziehe ein Bild in das Fenster oder klicke, um nach Bildern zu su…" at bounding box center [682, 234] width 255 height 58
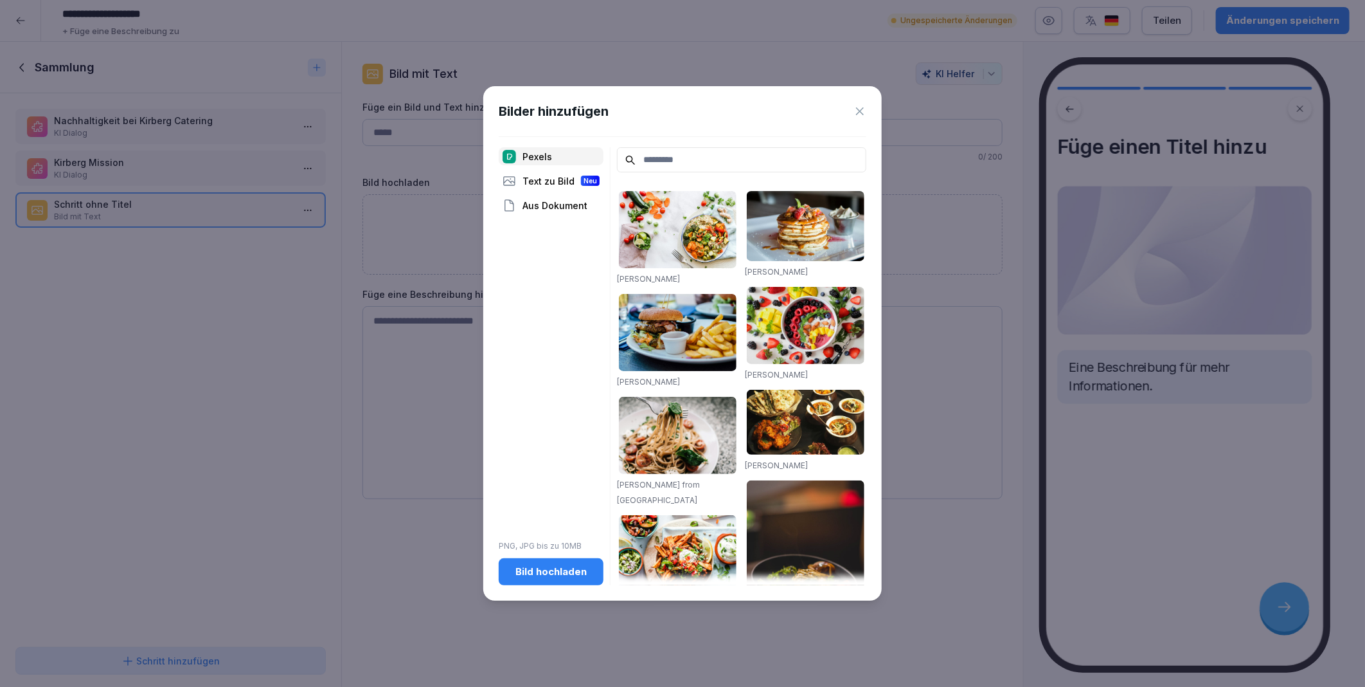
click at [660, 157] on input at bounding box center [741, 159] width 249 height 25
click at [570, 176] on div "Text zu Bild Neu" at bounding box center [551, 181] width 105 height 18
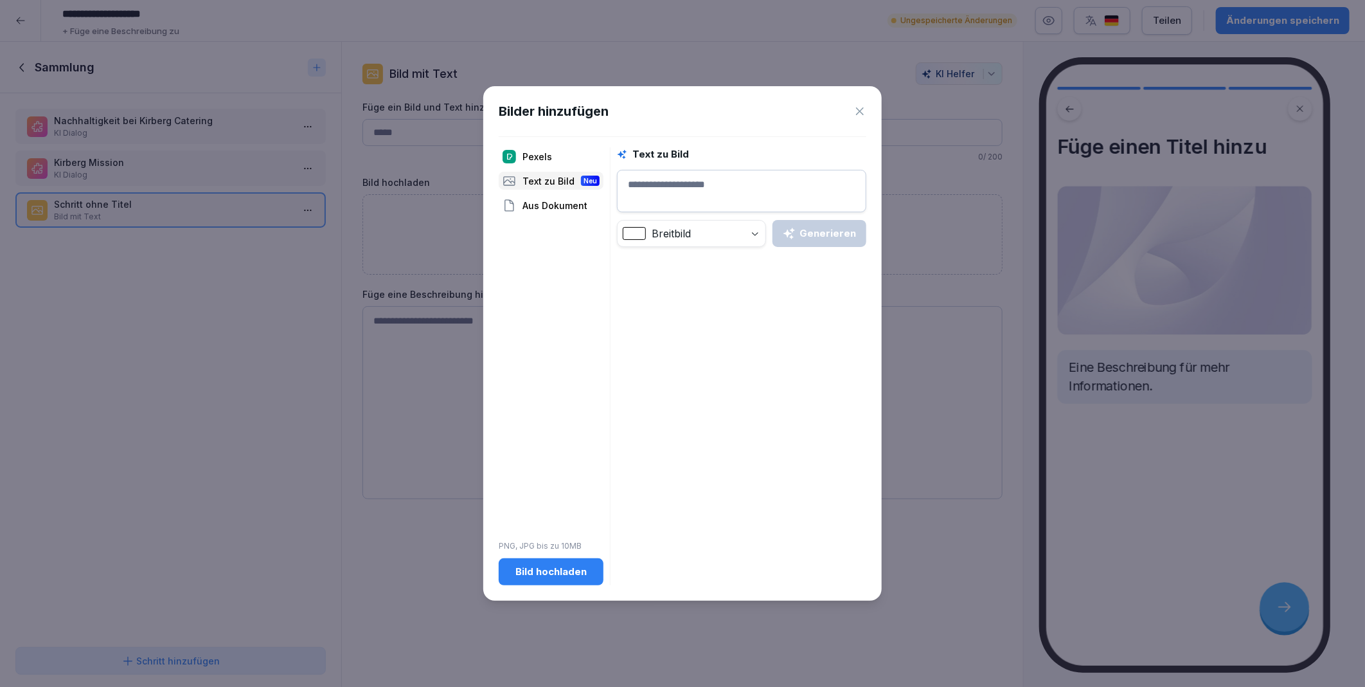
click at [736, 237] on body "**********" at bounding box center [682, 343] width 1365 height 687
click at [662, 191] on textarea at bounding box center [741, 191] width 249 height 42
type textarea "**********"
click at [812, 235] on div "Generieren" at bounding box center [819, 233] width 73 height 14
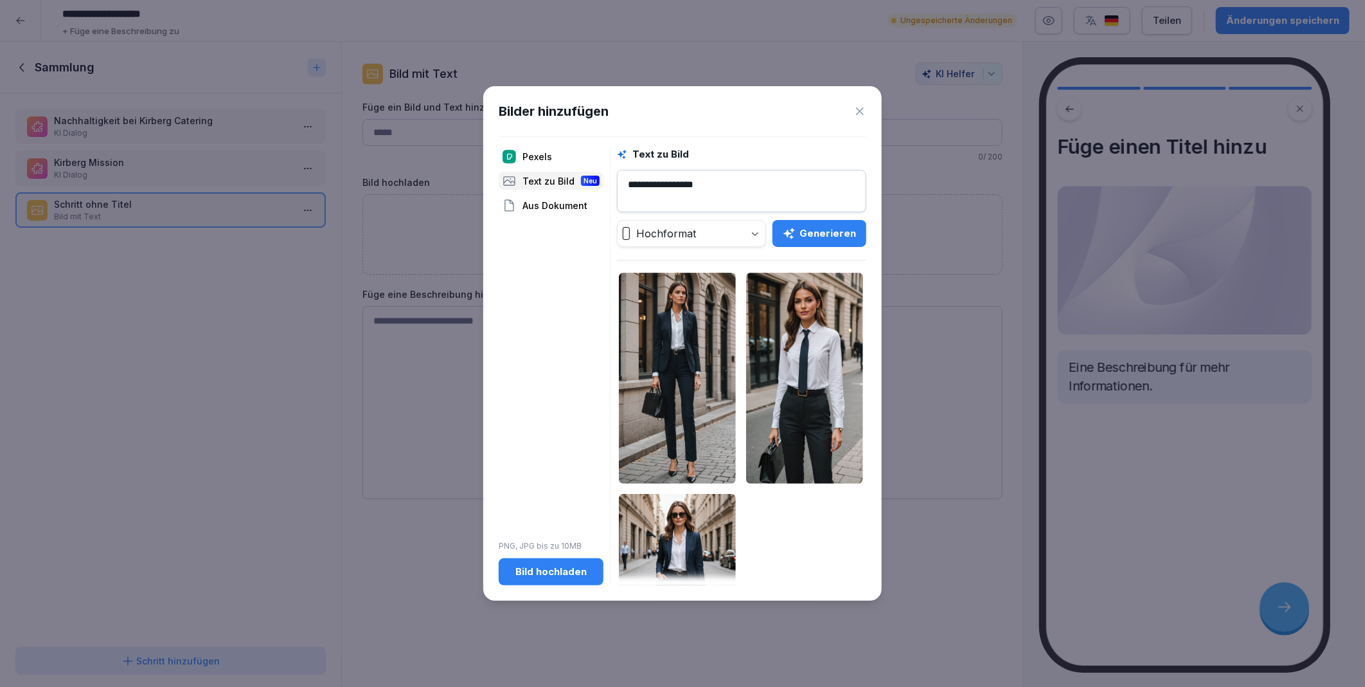
click at [678, 350] on img at bounding box center [677, 378] width 117 height 211
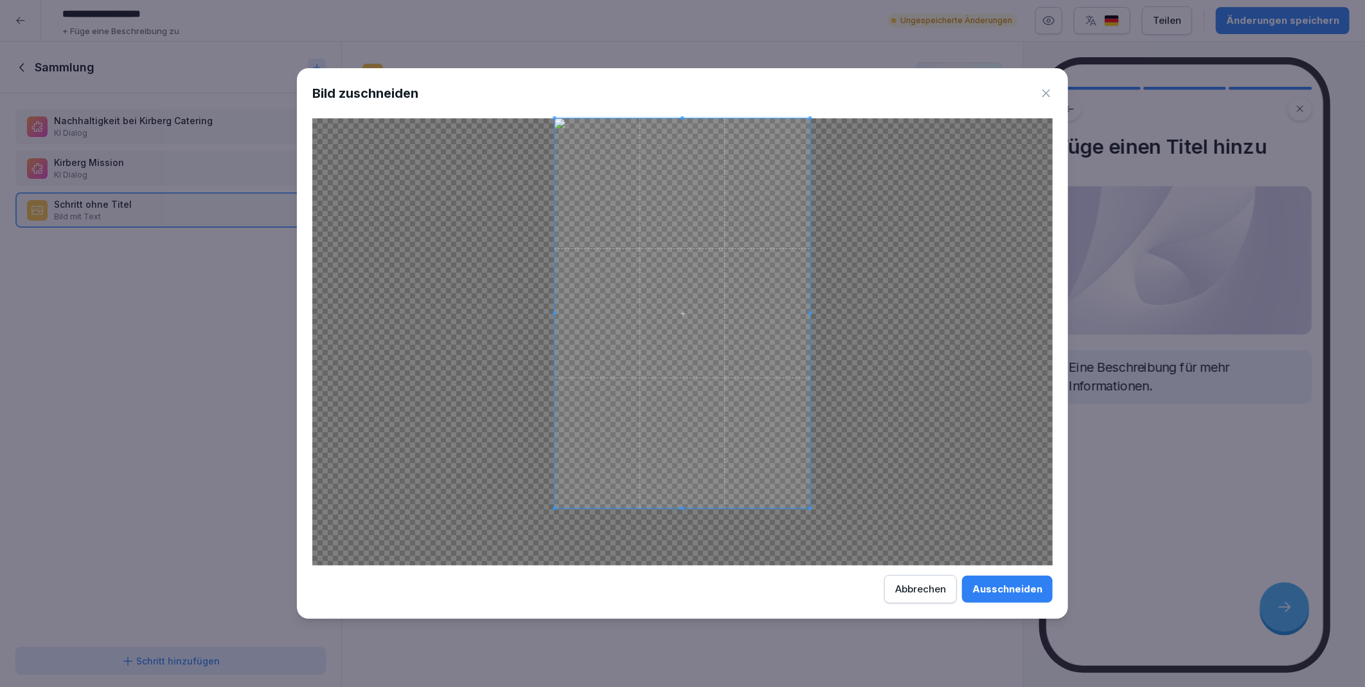
click at [685, 508] on div at bounding box center [682, 313] width 255 height 390
click at [937, 401] on div at bounding box center [682, 341] width 741 height 447
click at [1048, 92] on icon at bounding box center [1047, 93] width 8 height 8
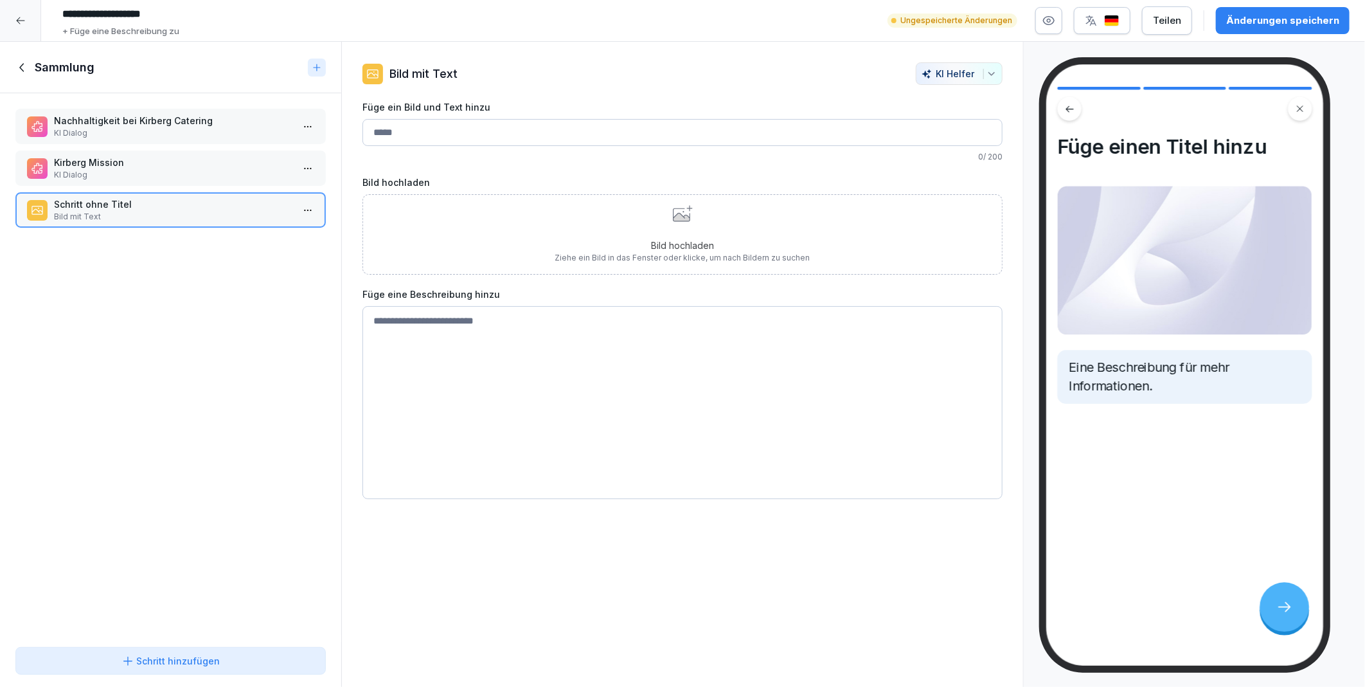
click at [550, 233] on div "Bild hochladen Ziehe ein Bild in das Fenster oder klicke, um nach Bildern zu su…" at bounding box center [683, 234] width 640 height 80
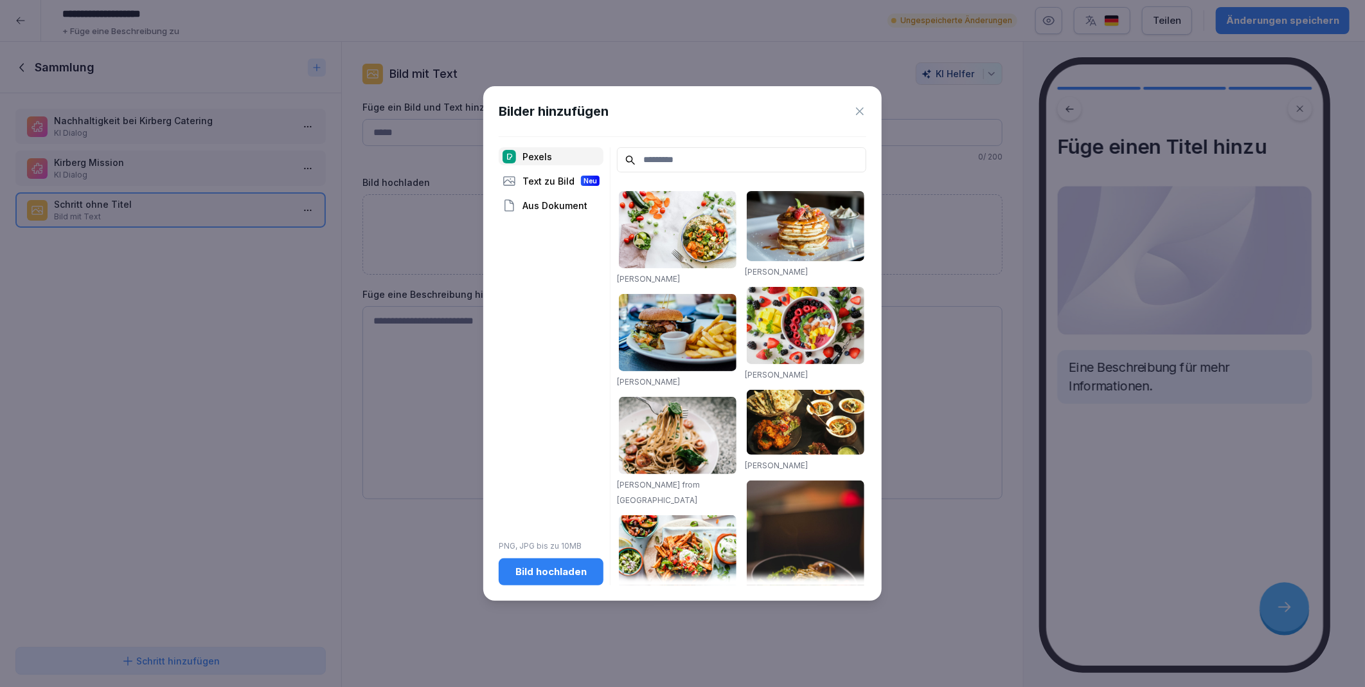
click at [532, 180] on div "Text zu Bild Neu" at bounding box center [551, 181] width 105 height 18
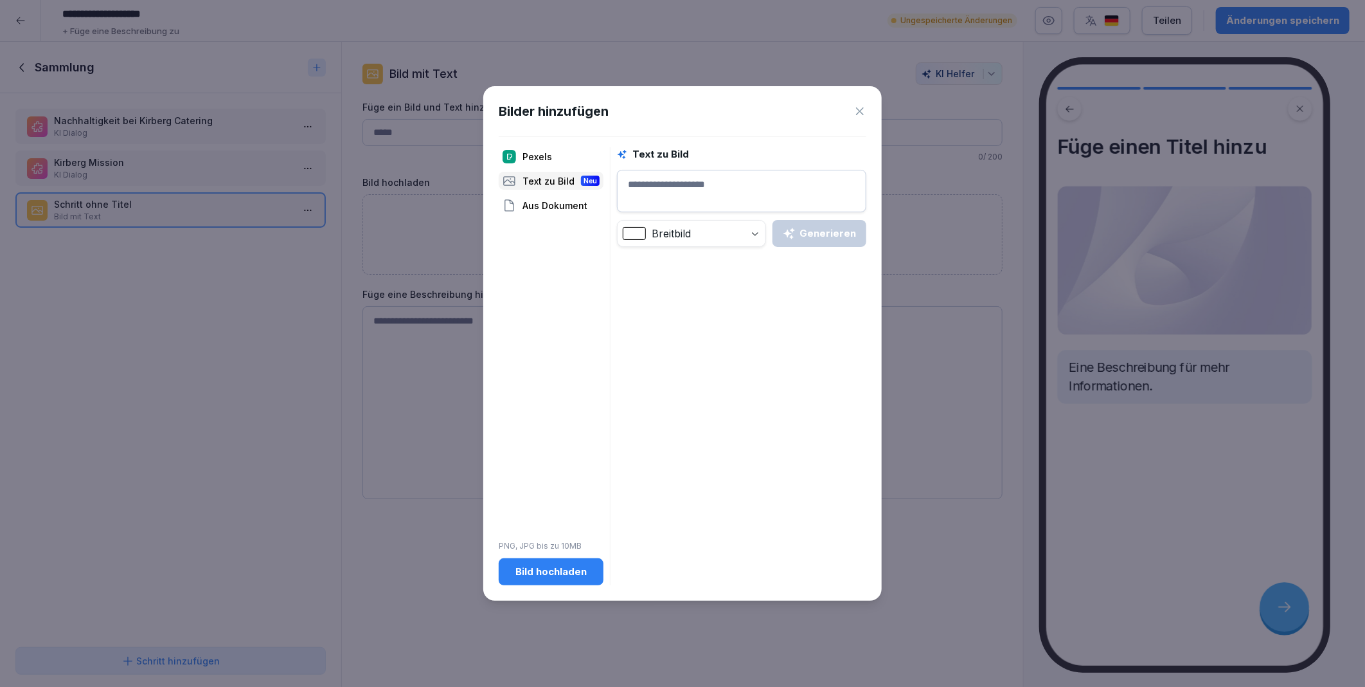
click at [658, 185] on textarea at bounding box center [741, 191] width 249 height 42
click at [823, 233] on div "Generieren" at bounding box center [819, 233] width 73 height 14
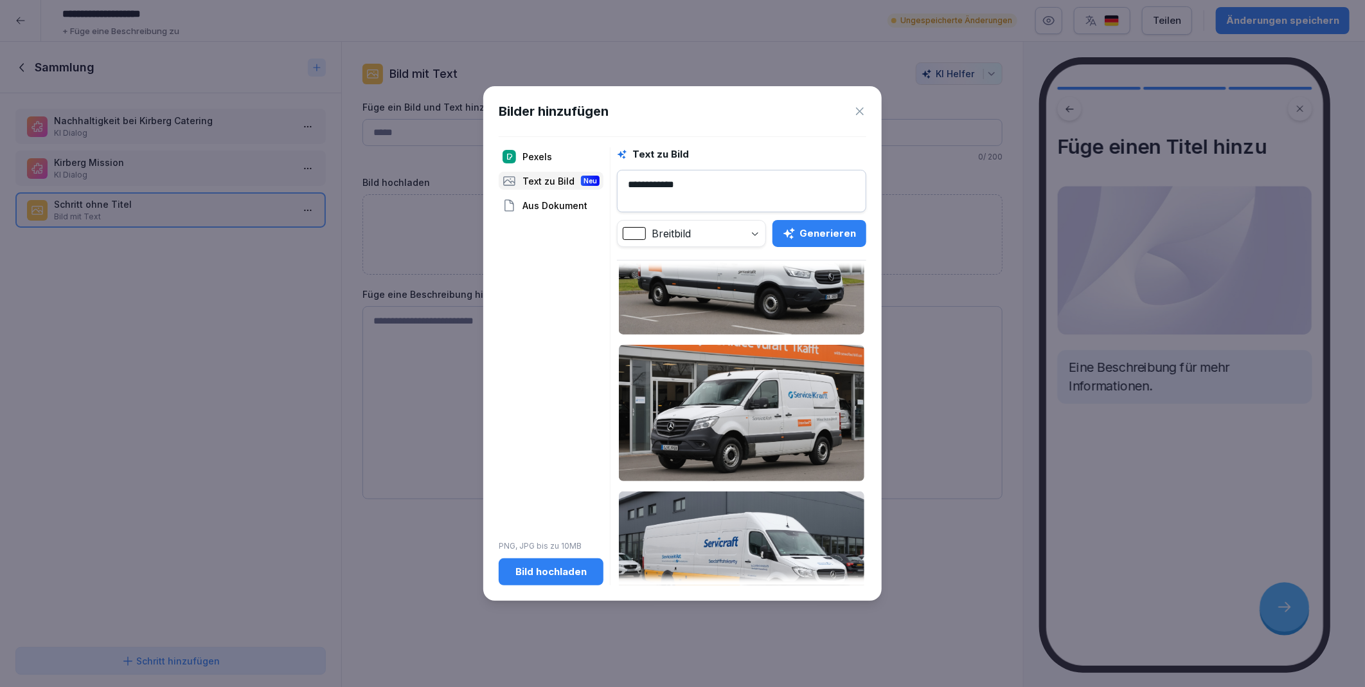
scroll to position [127, 0]
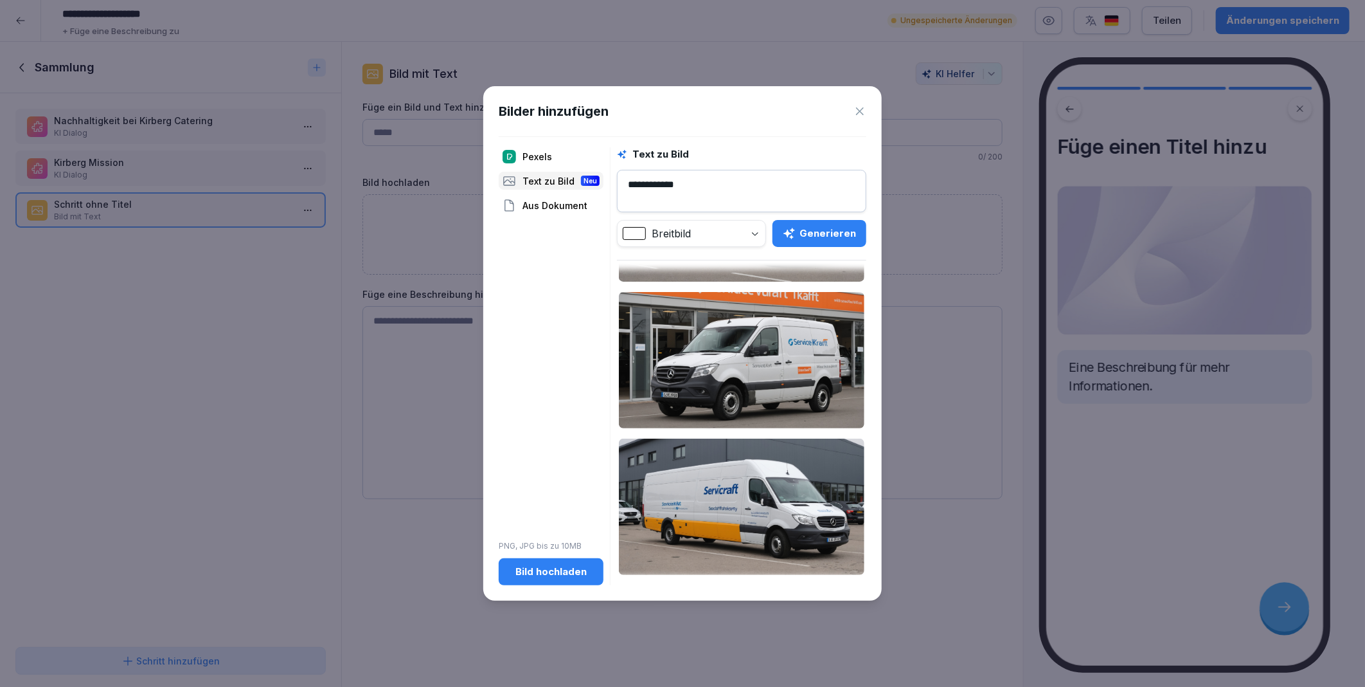
click at [709, 186] on textarea "**********" at bounding box center [741, 191] width 249 height 42
type textarea "*"
type textarea "**********"
click at [808, 228] on div "Generieren" at bounding box center [819, 233] width 73 height 14
click at [751, 229] on body "**********" at bounding box center [682, 343] width 1365 height 687
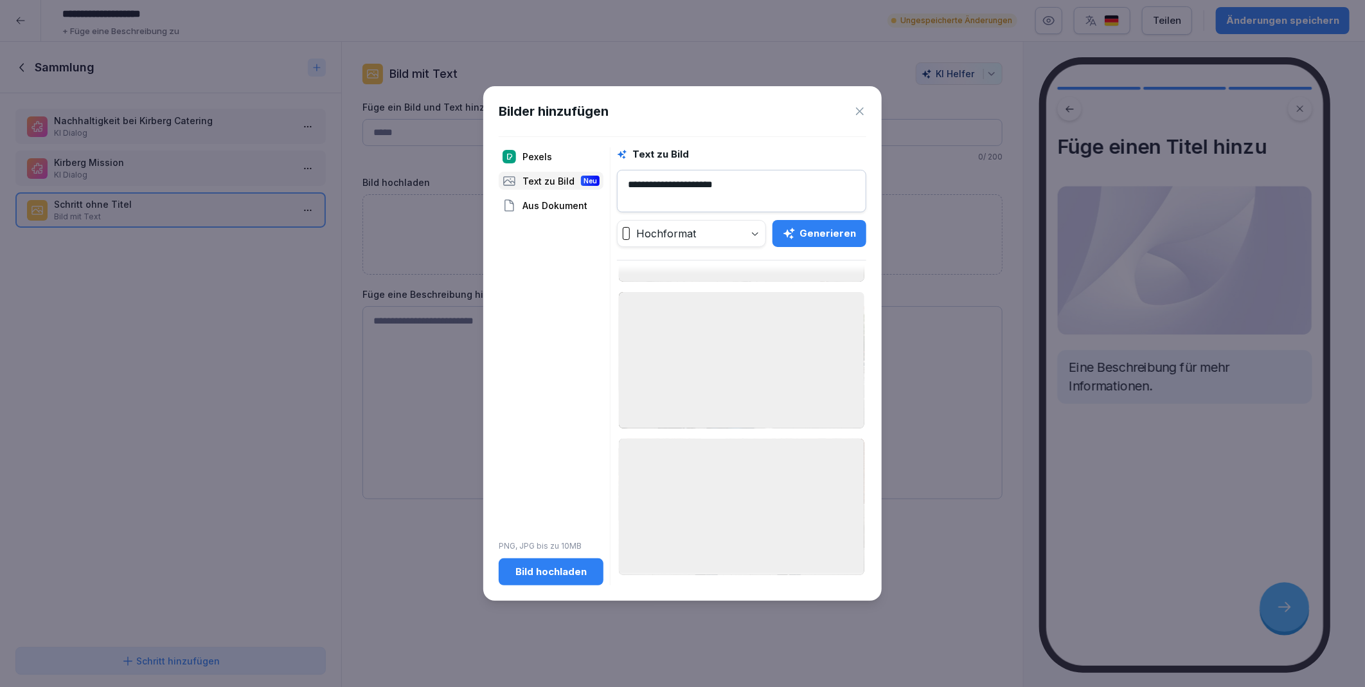
click at [802, 233] on div "Generieren" at bounding box center [819, 233] width 73 height 14
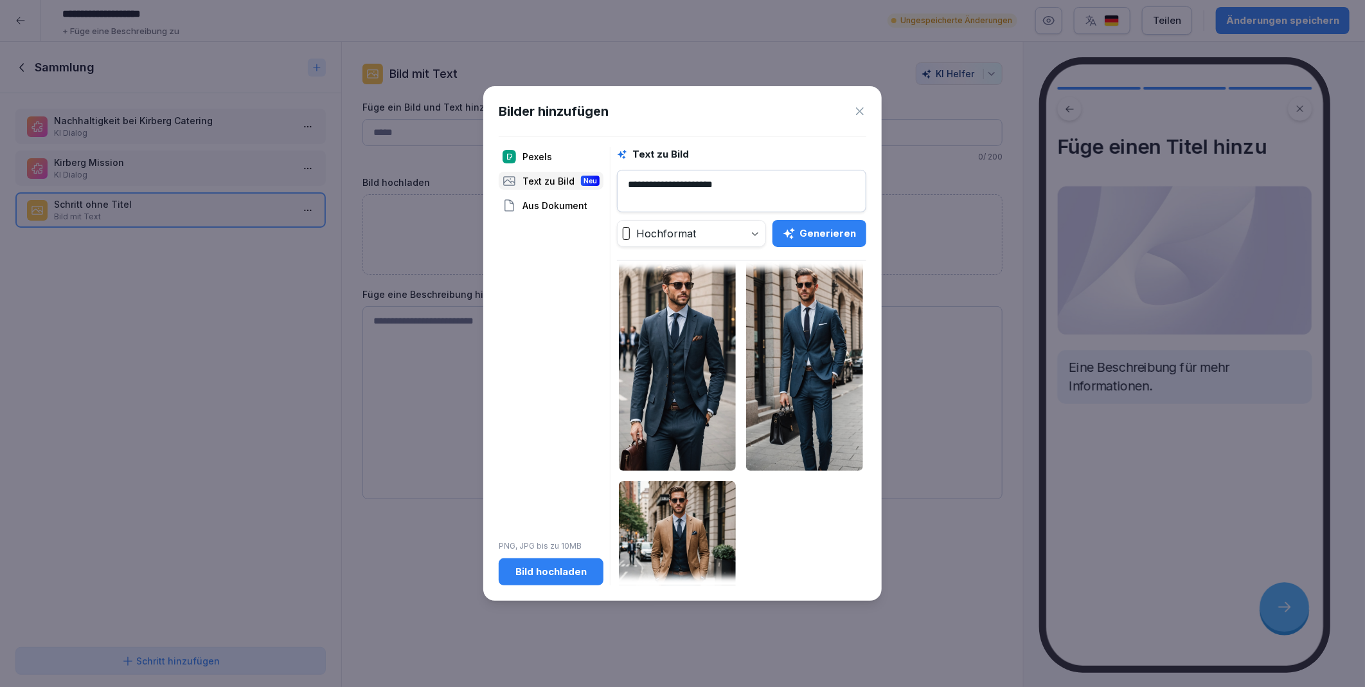
scroll to position [0, 0]
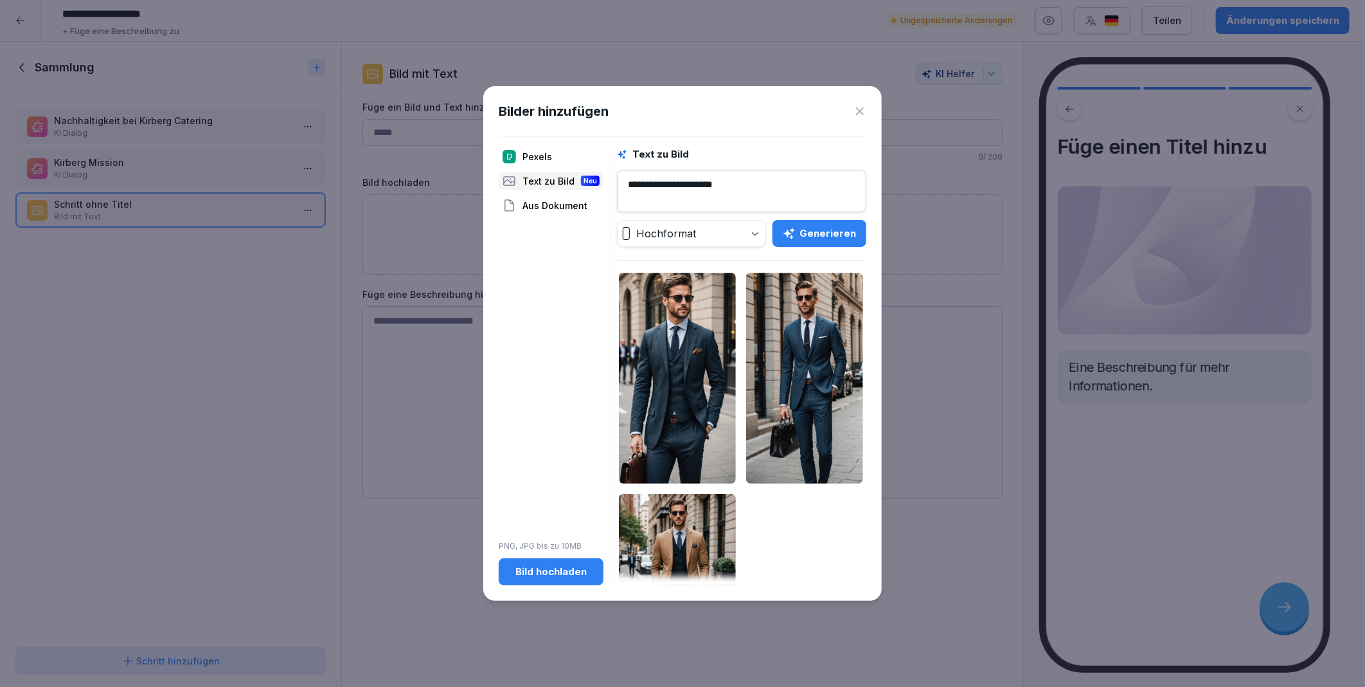
click at [665, 376] on img at bounding box center [677, 378] width 117 height 211
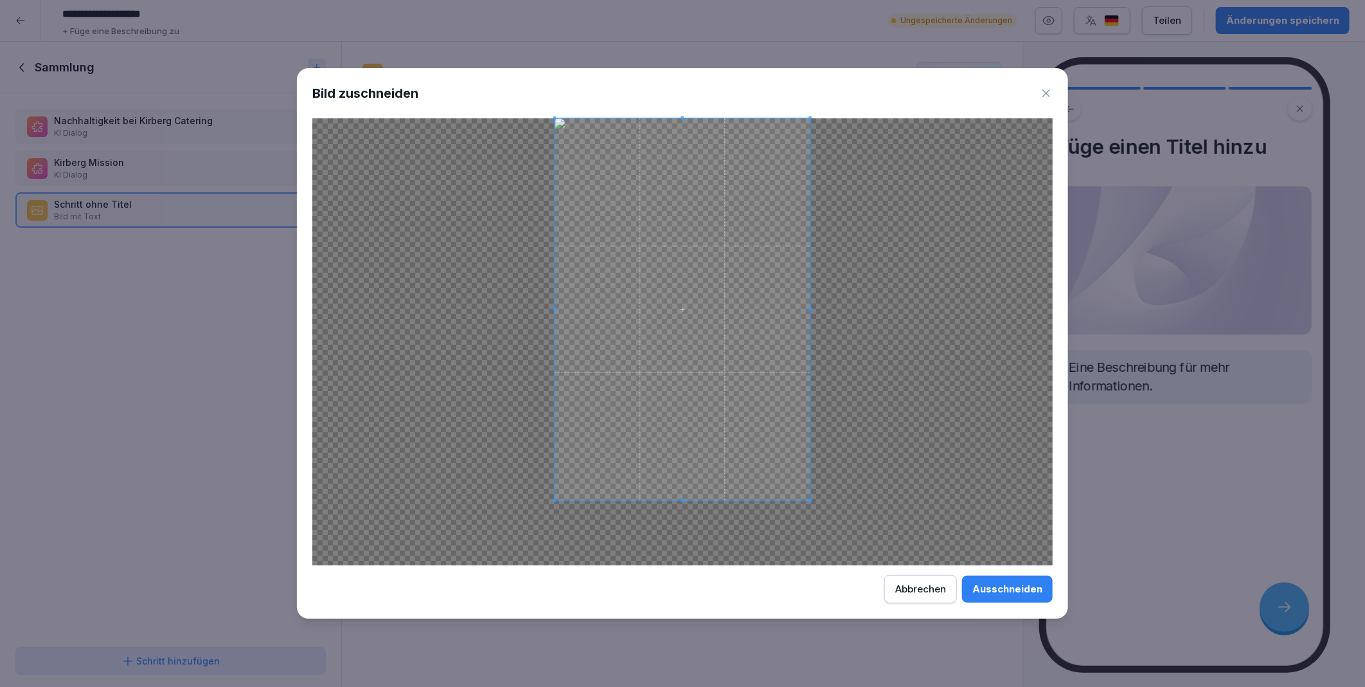
click at [681, 499] on span at bounding box center [682, 500] width 3 height 3
click at [1046, 94] on icon at bounding box center [1046, 93] width 13 height 13
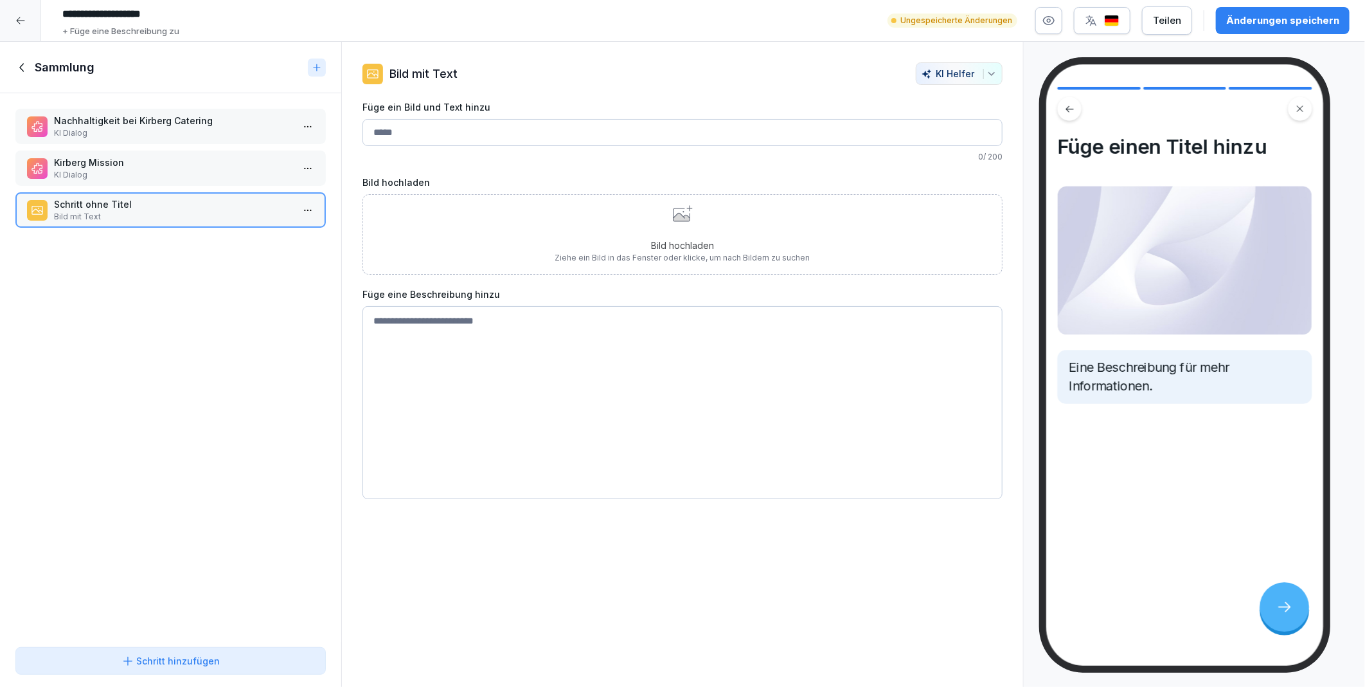
click at [703, 234] on div "Bild hochladen Ziehe ein Bild in das Fenster oder klicke, um nach Bildern zu su…" at bounding box center [682, 234] width 255 height 58
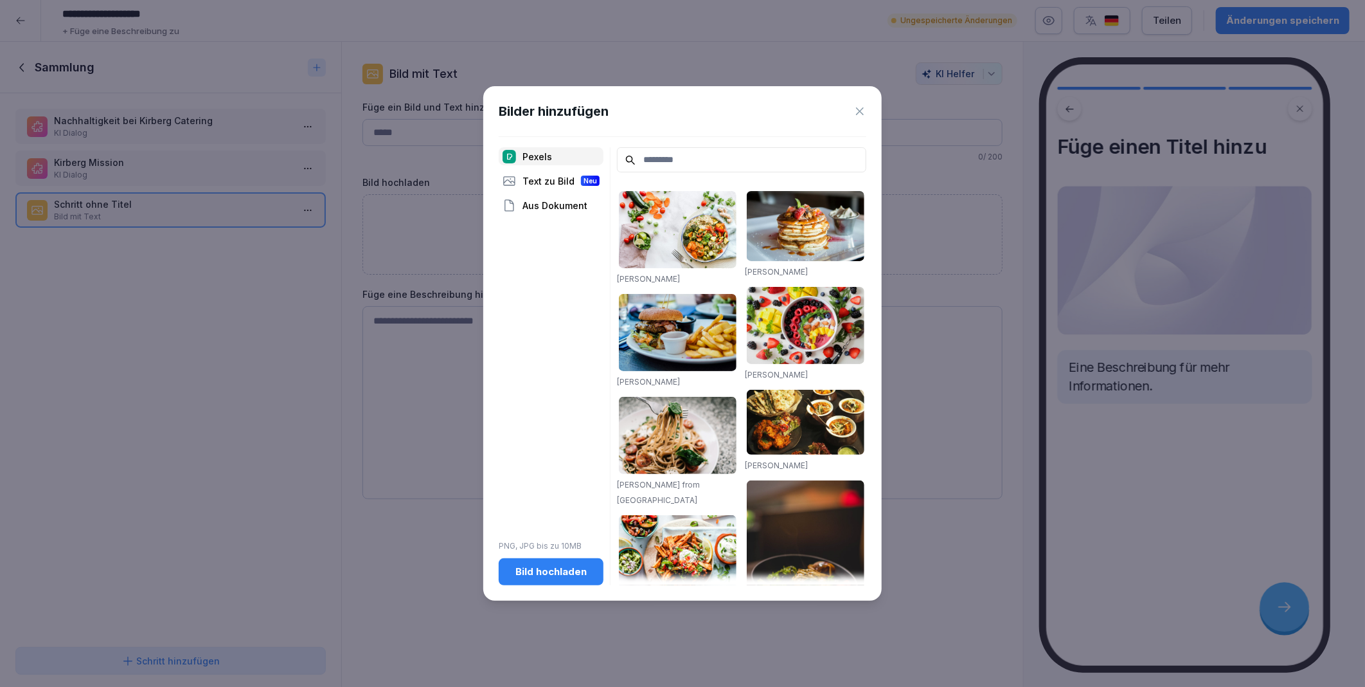
click at [638, 163] on input at bounding box center [741, 159] width 249 height 25
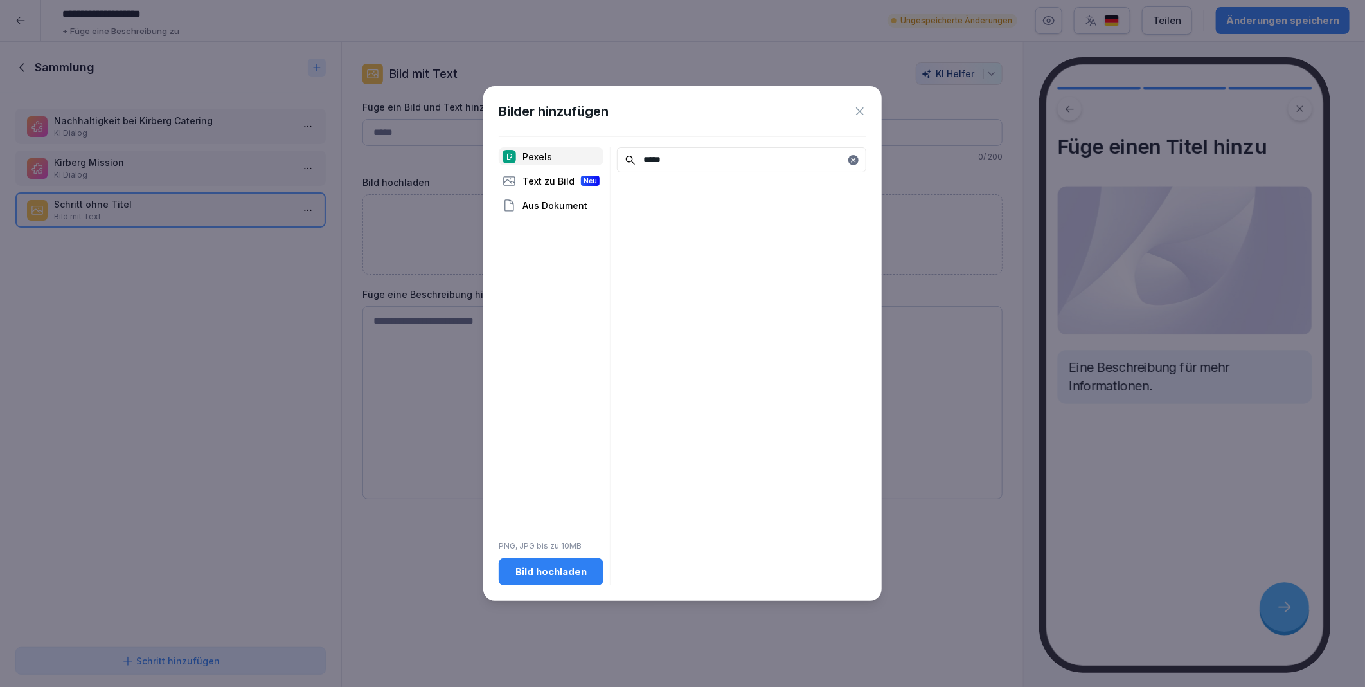
type input "*****"
click at [566, 177] on div "Text zu Bild Neu" at bounding box center [551, 181] width 105 height 18
click at [676, 181] on textarea at bounding box center [741, 191] width 249 height 42
click at [693, 234] on body "**********" at bounding box center [682, 343] width 1365 height 687
click at [795, 237] on icon "button" at bounding box center [790, 233] width 12 height 11
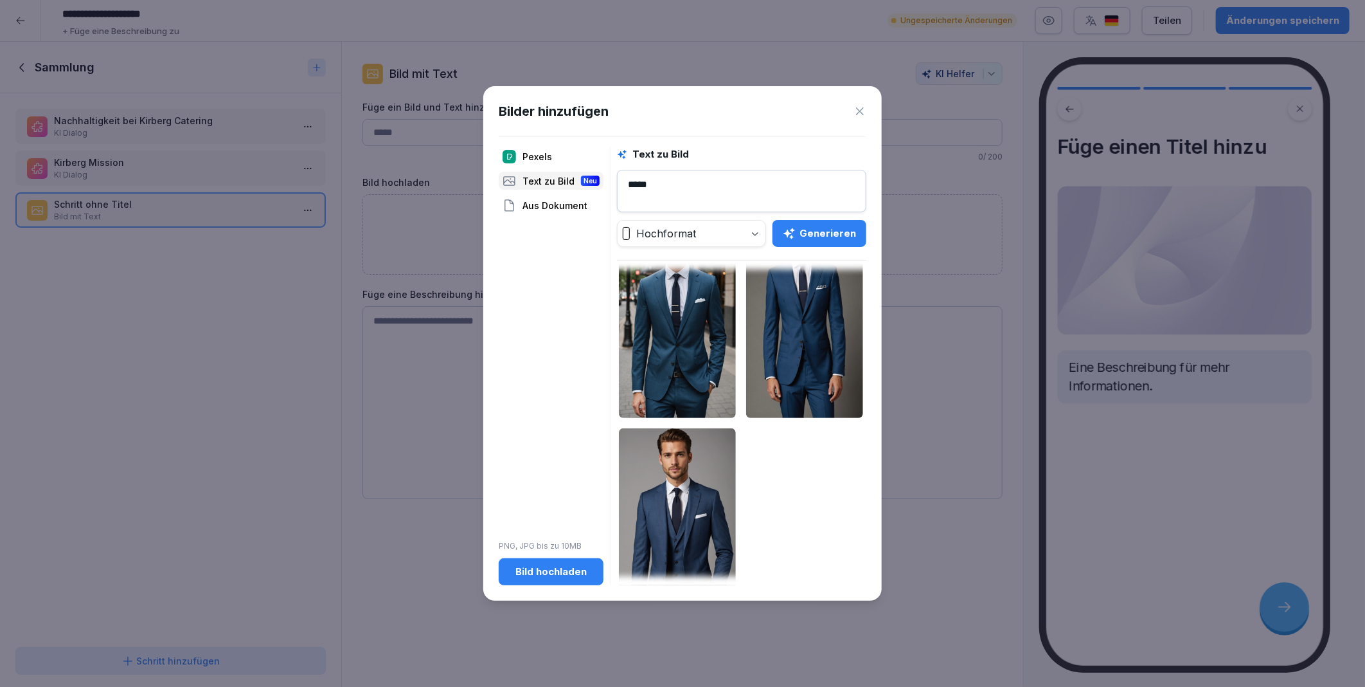
scroll to position [129, 0]
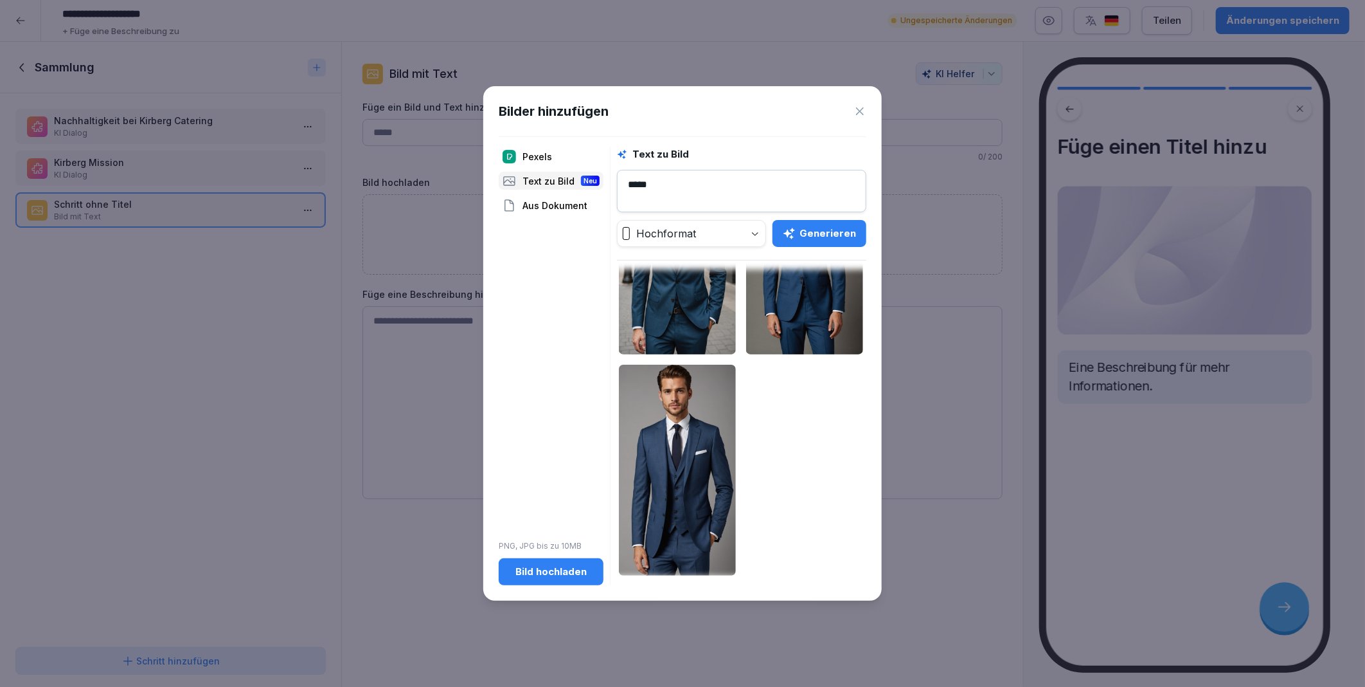
drag, startPoint x: 692, startPoint y: 192, endPoint x: 615, endPoint y: 183, distance: 77.7
click at [617, 183] on textarea "*****" at bounding box center [741, 191] width 249 height 42
type textarea "*****"
click at [820, 232] on div "Generieren" at bounding box center [819, 233] width 73 height 14
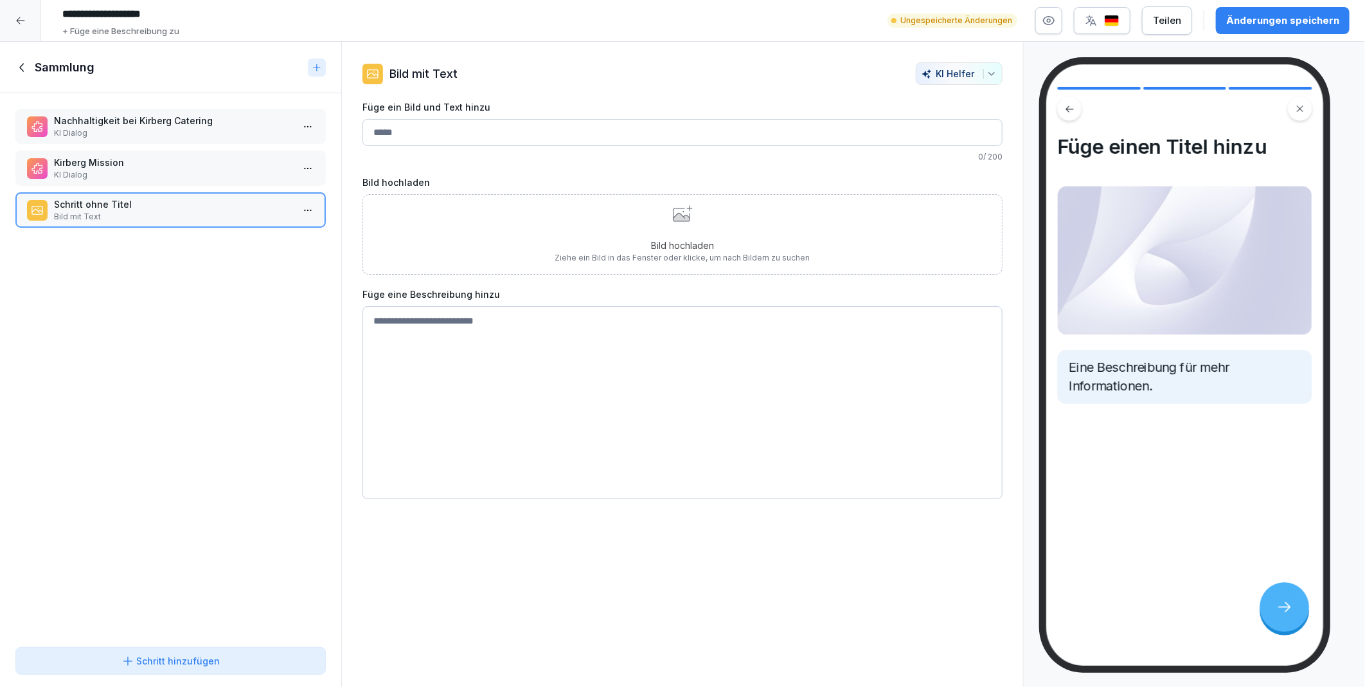
click at [542, 238] on div "Bild hochladen Ziehe ein Bild in das Fenster oder klicke, um nach Bildern zu su…" at bounding box center [683, 234] width 640 height 80
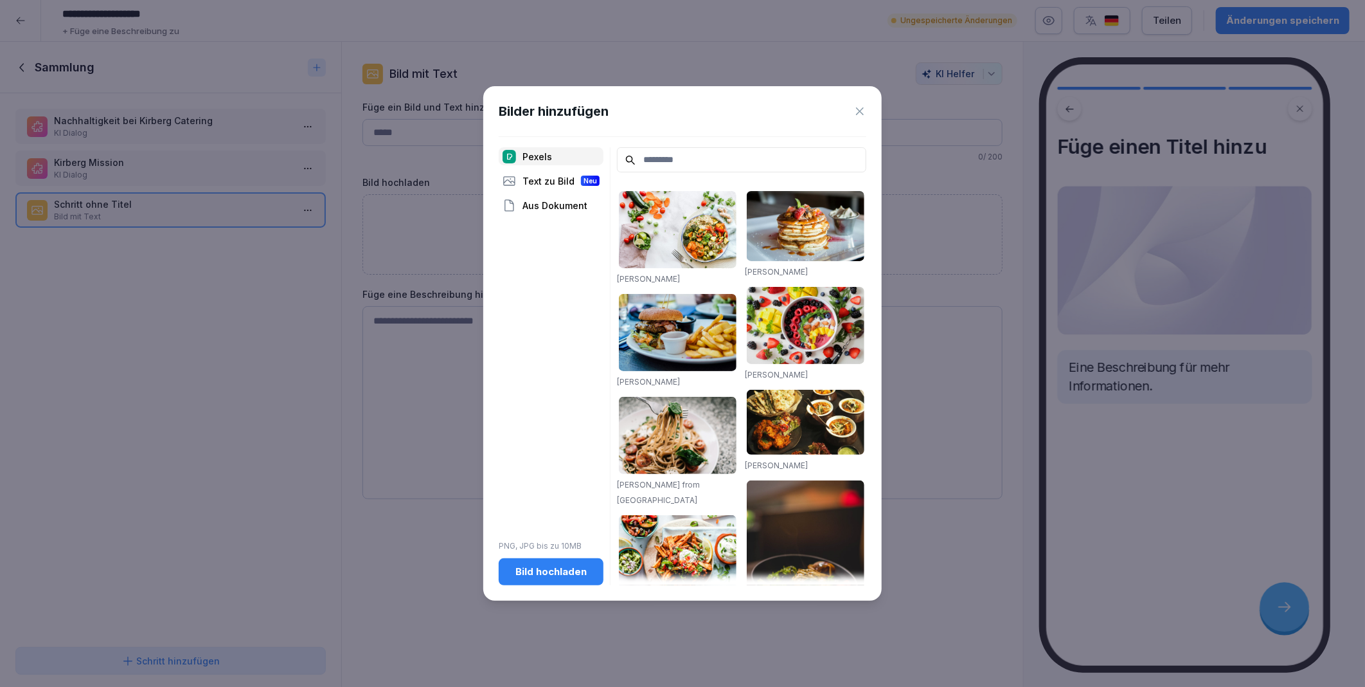
click at [537, 176] on div "Text zu Bild Neu" at bounding box center [551, 181] width 105 height 18
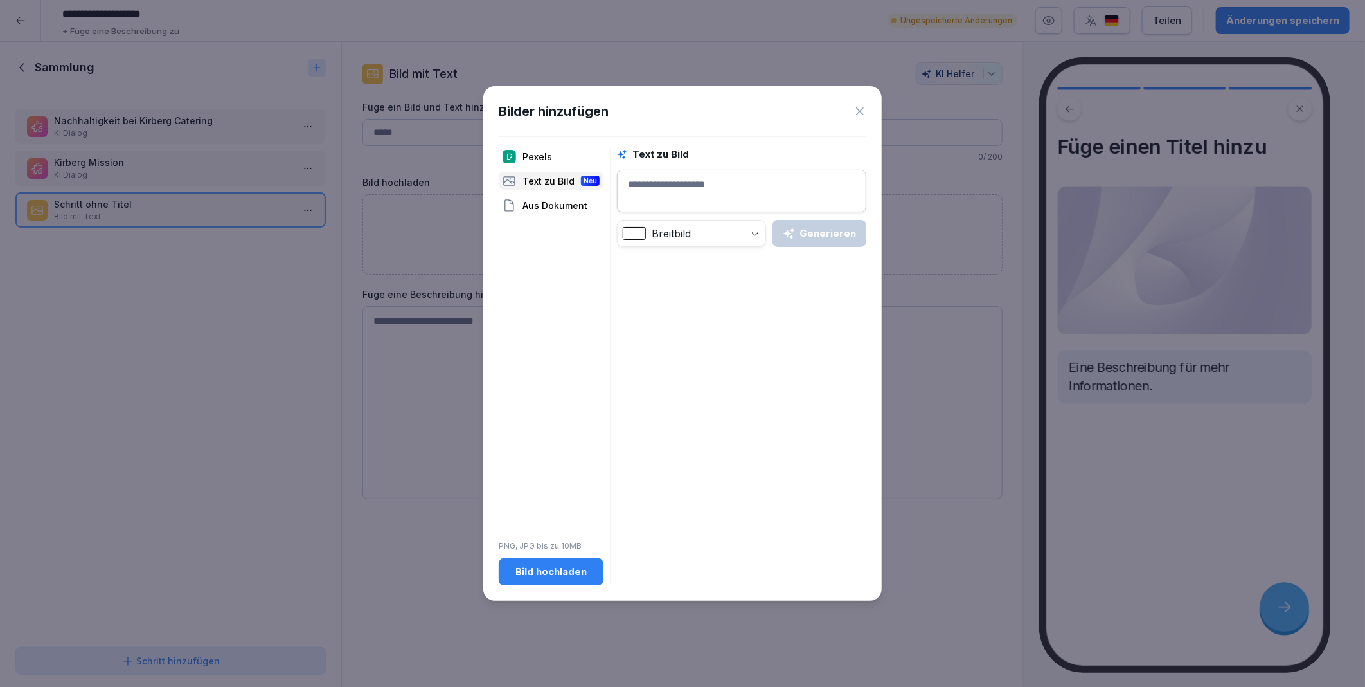
click at [671, 181] on textarea at bounding box center [741, 191] width 249 height 42
type textarea "******"
click at [728, 236] on body "**********" at bounding box center [682, 343] width 1365 height 687
click at [811, 234] on div "Generieren" at bounding box center [819, 233] width 73 height 14
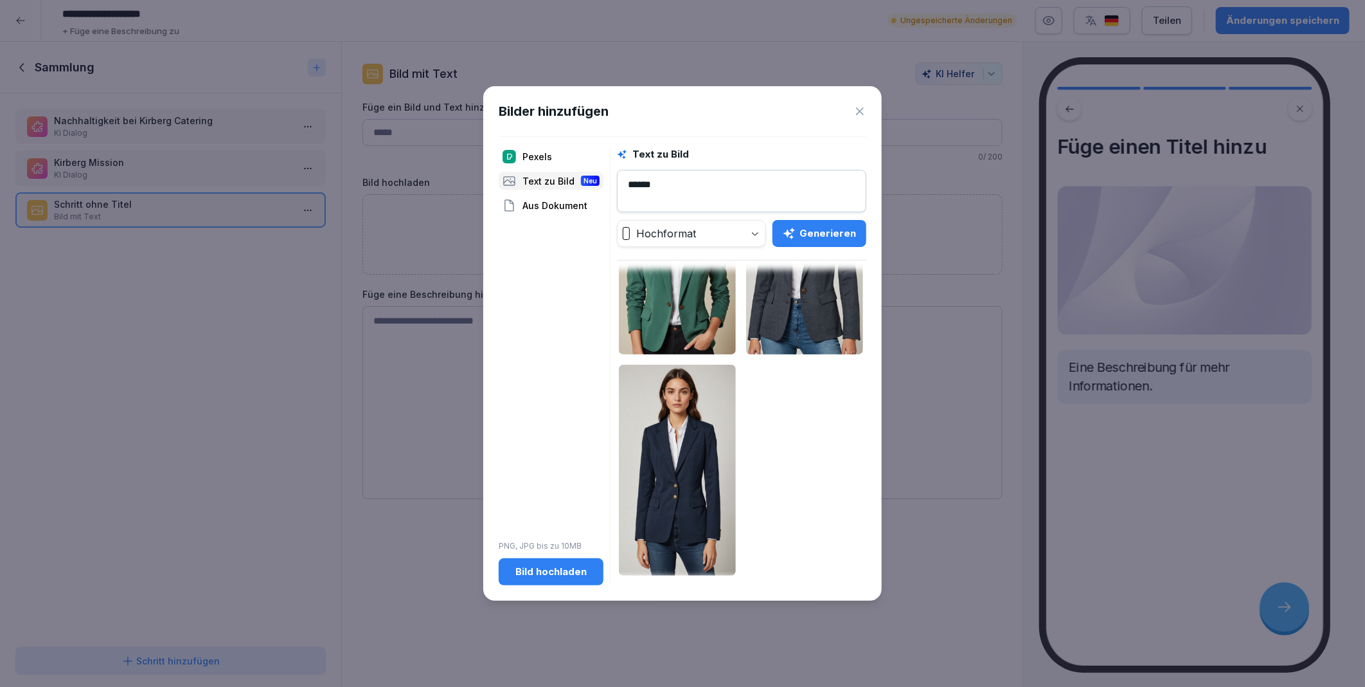
click at [671, 462] on img at bounding box center [677, 469] width 117 height 211
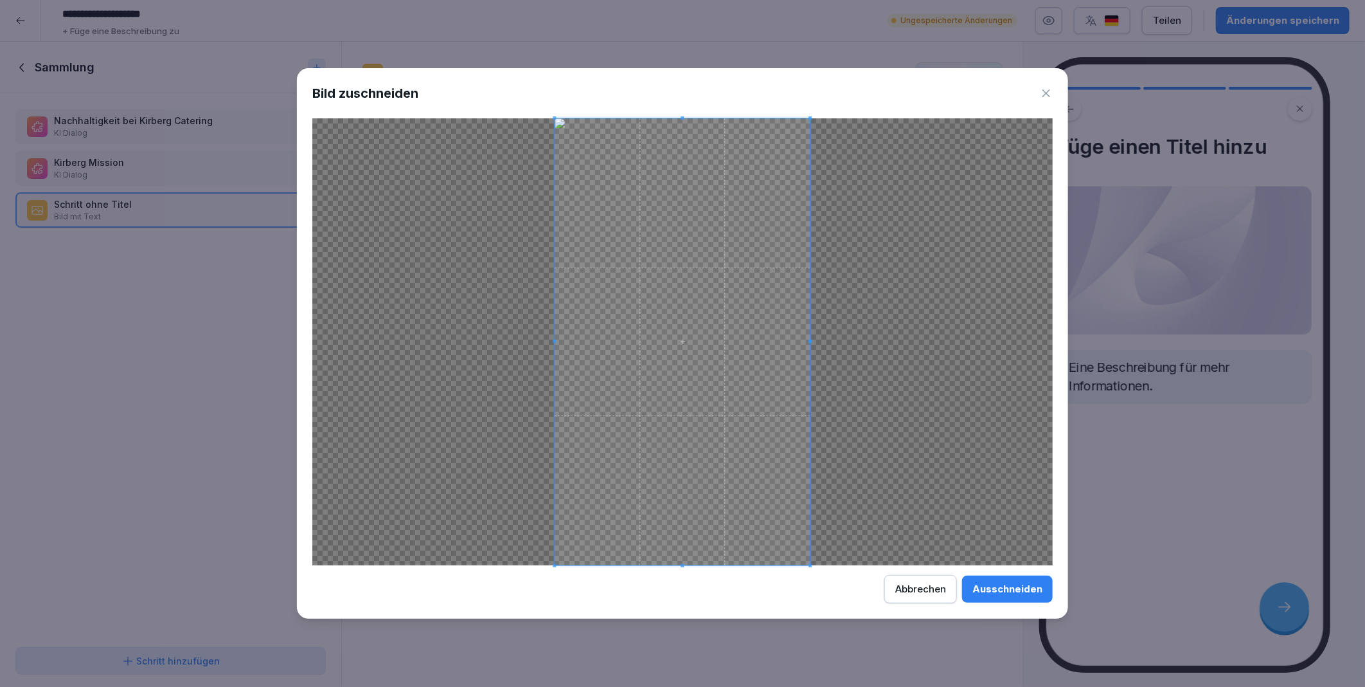
click at [1048, 95] on icon at bounding box center [1046, 93] width 13 height 13
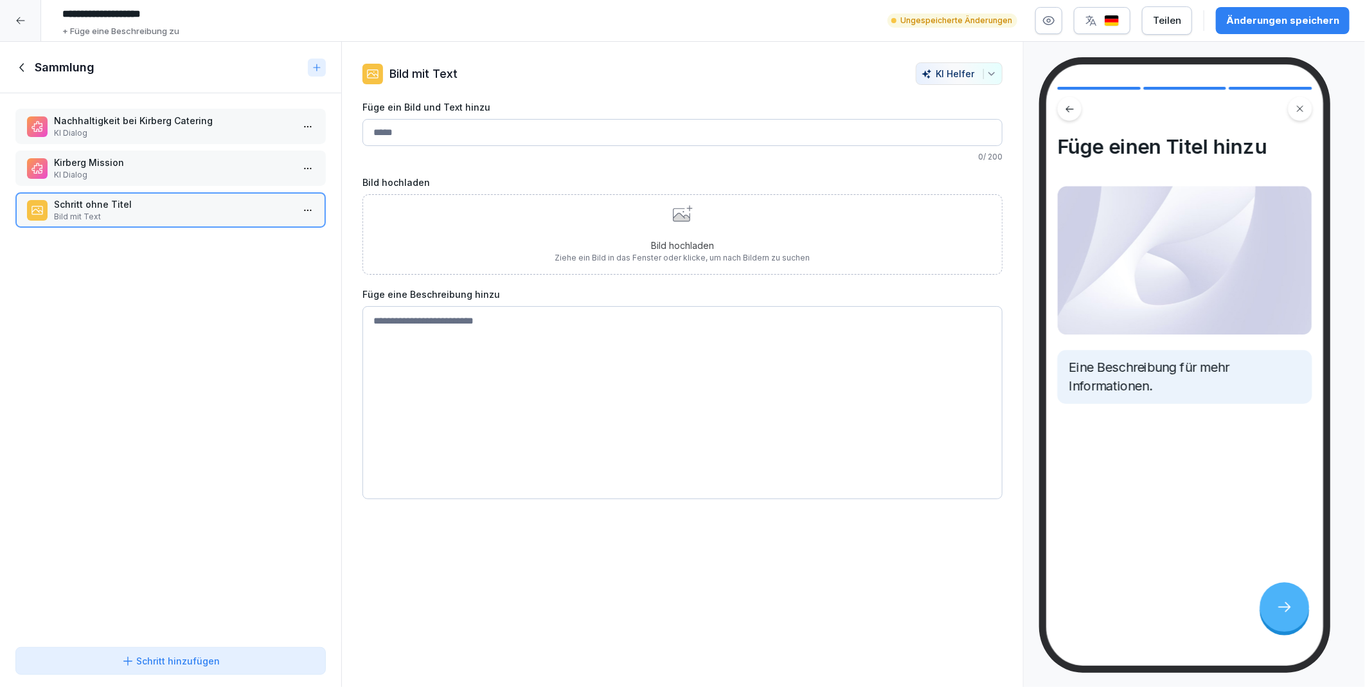
click at [469, 223] on div "Bild hochladen Ziehe ein Bild in das Fenster oder klicke, um nach Bildern zu su…" at bounding box center [683, 234] width 640 height 80
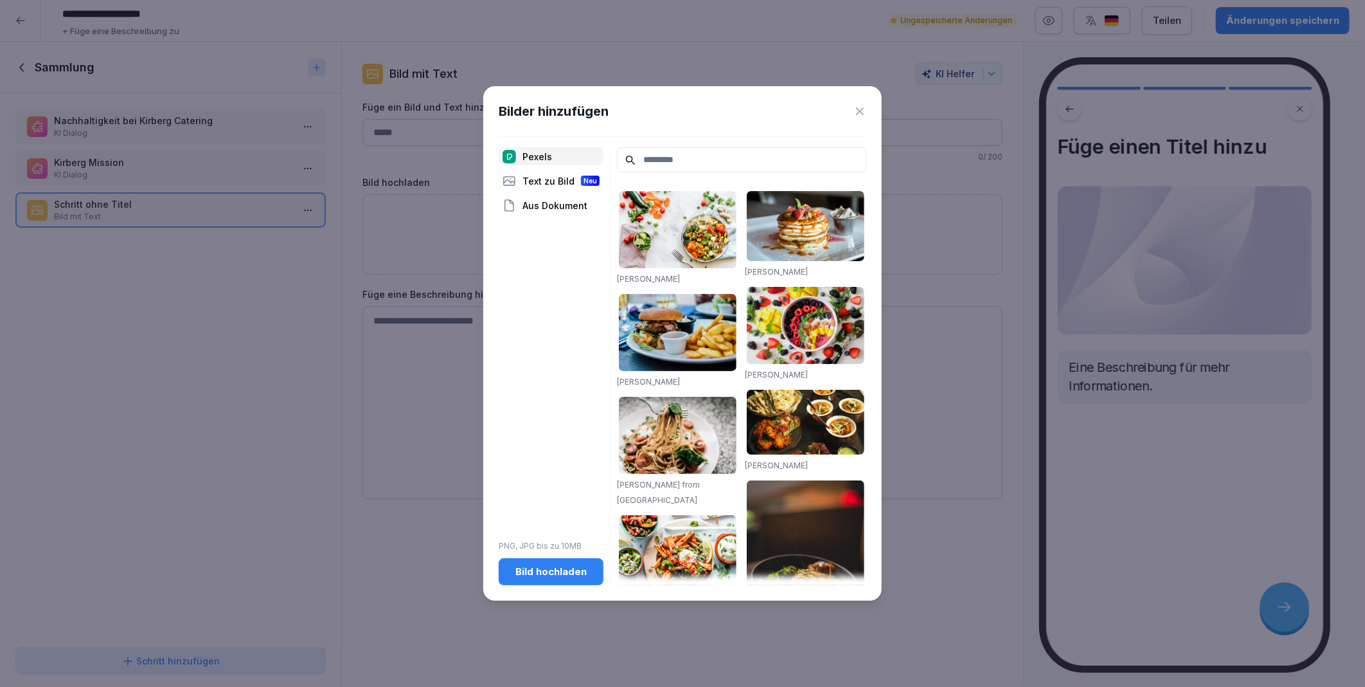
click at [543, 181] on div "Text zu Bild Neu" at bounding box center [551, 181] width 105 height 18
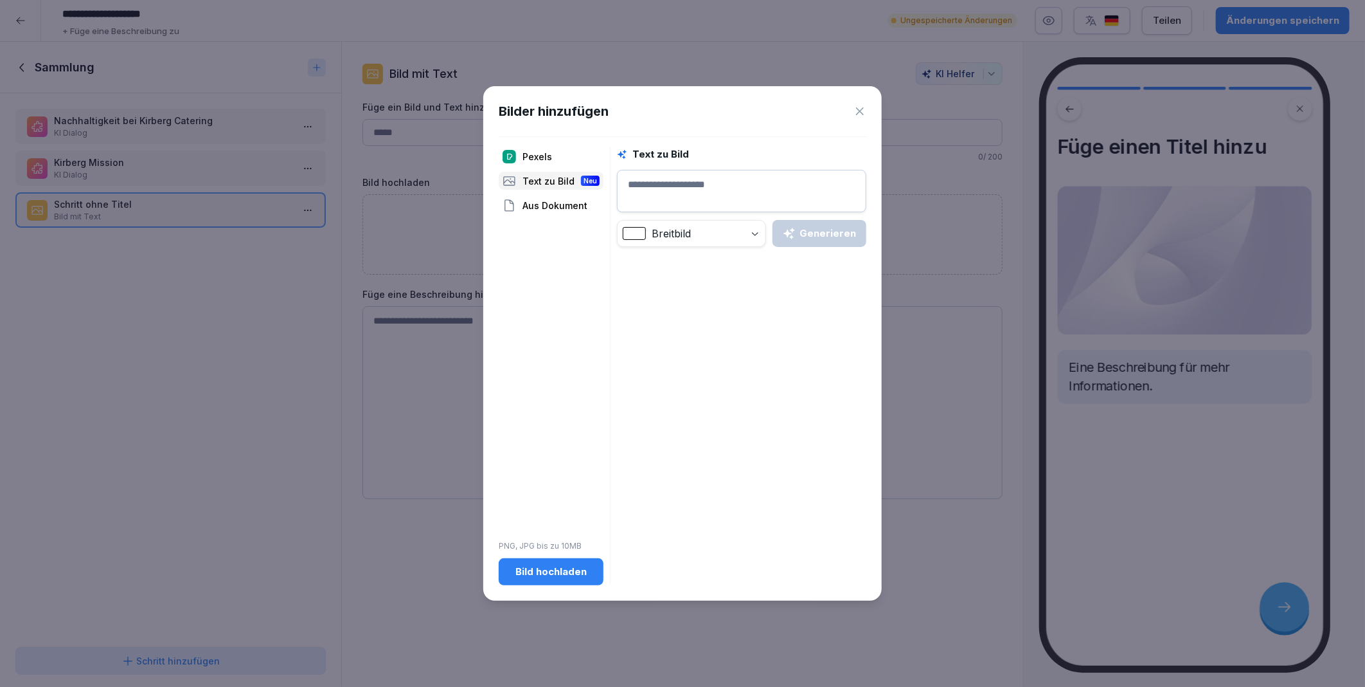
click at [859, 114] on icon at bounding box center [860, 111] width 13 height 13
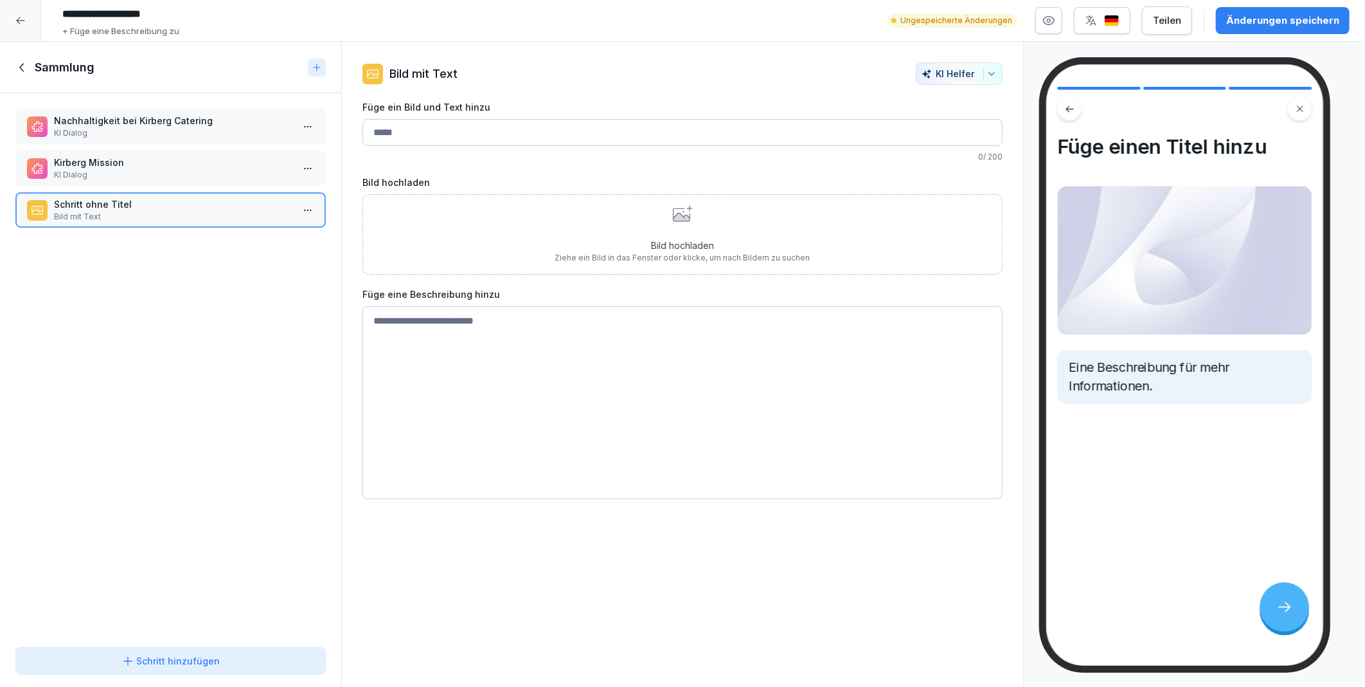
click at [17, 20] on icon at bounding box center [20, 20] width 10 height 10
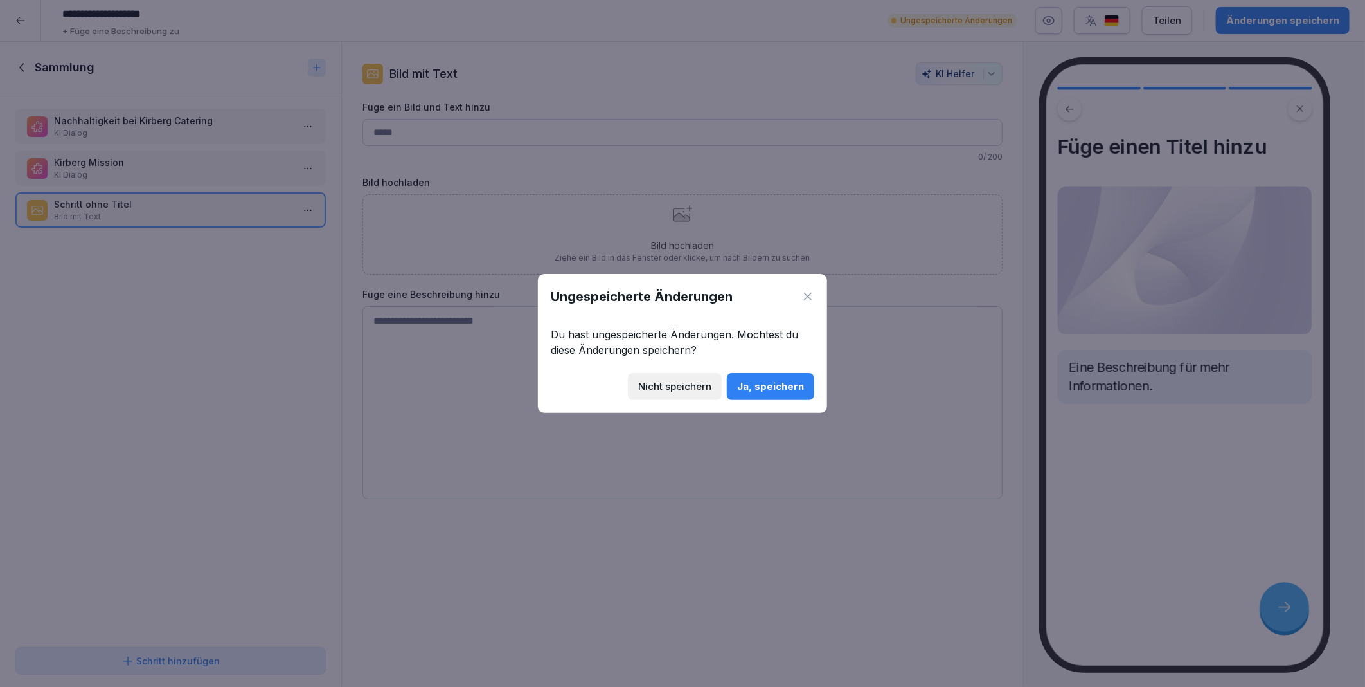
click at [698, 389] on div "Nicht speichern" at bounding box center [674, 386] width 73 height 14
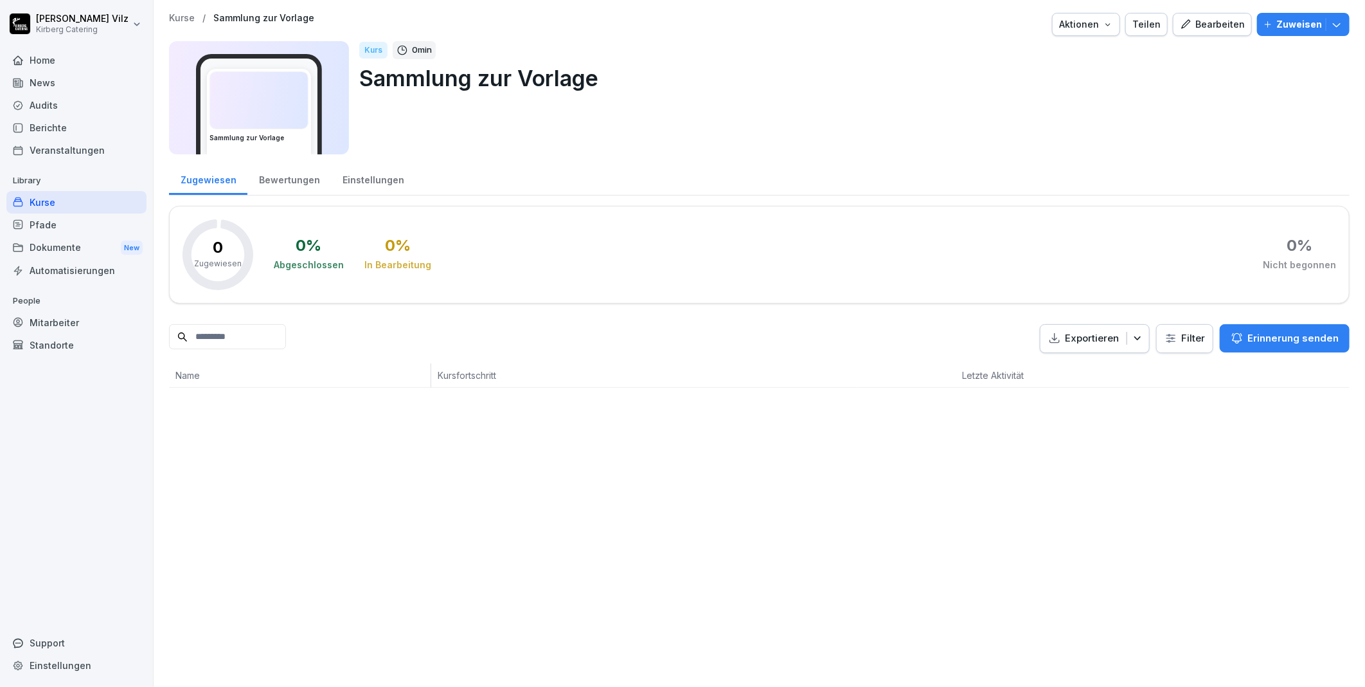
click at [50, 58] on div "Home" at bounding box center [76, 60] width 140 height 22
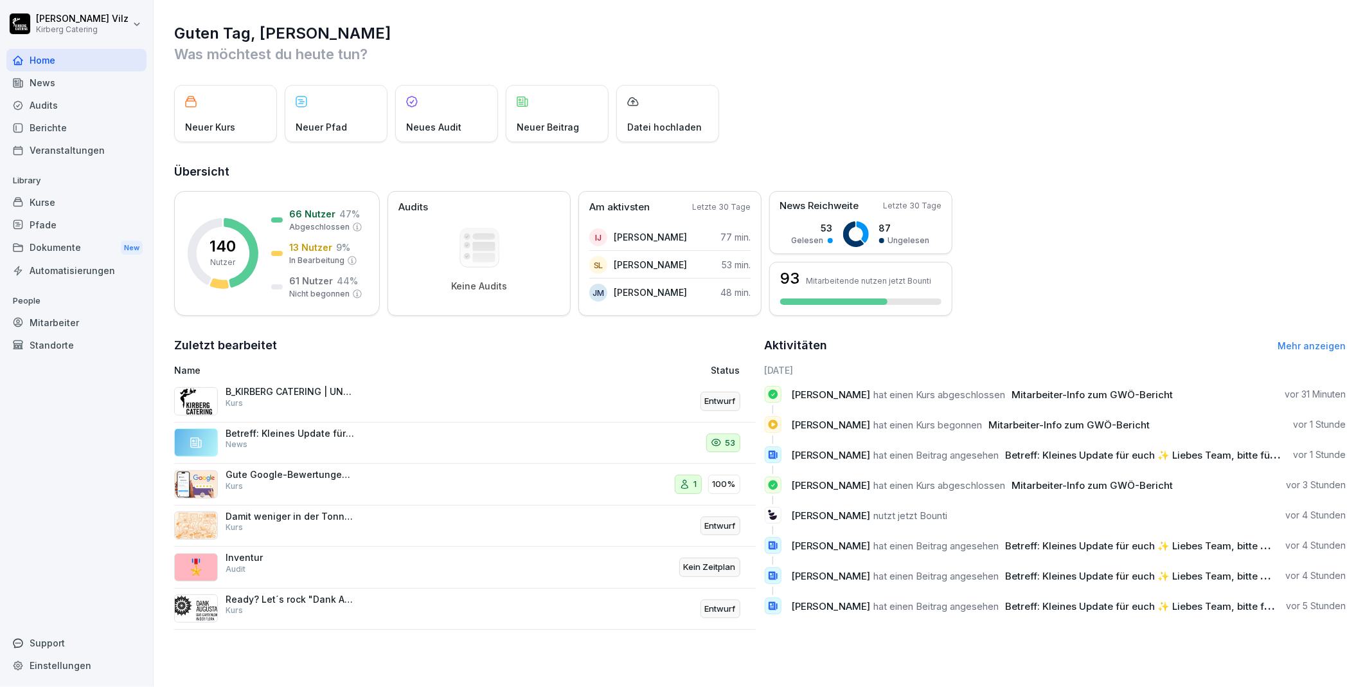
click at [37, 197] on div "Kurse" at bounding box center [76, 202] width 140 height 22
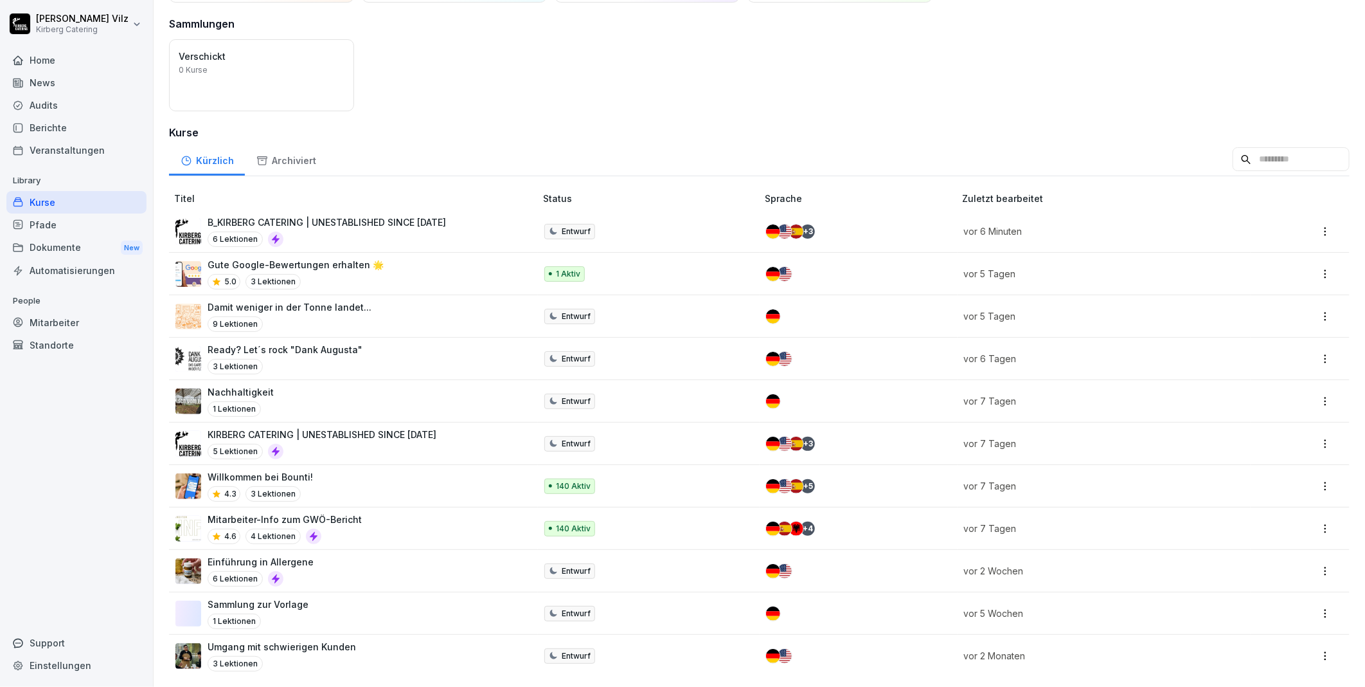
scroll to position [103, 0]
click at [51, 53] on div "Home" at bounding box center [76, 60] width 140 height 22
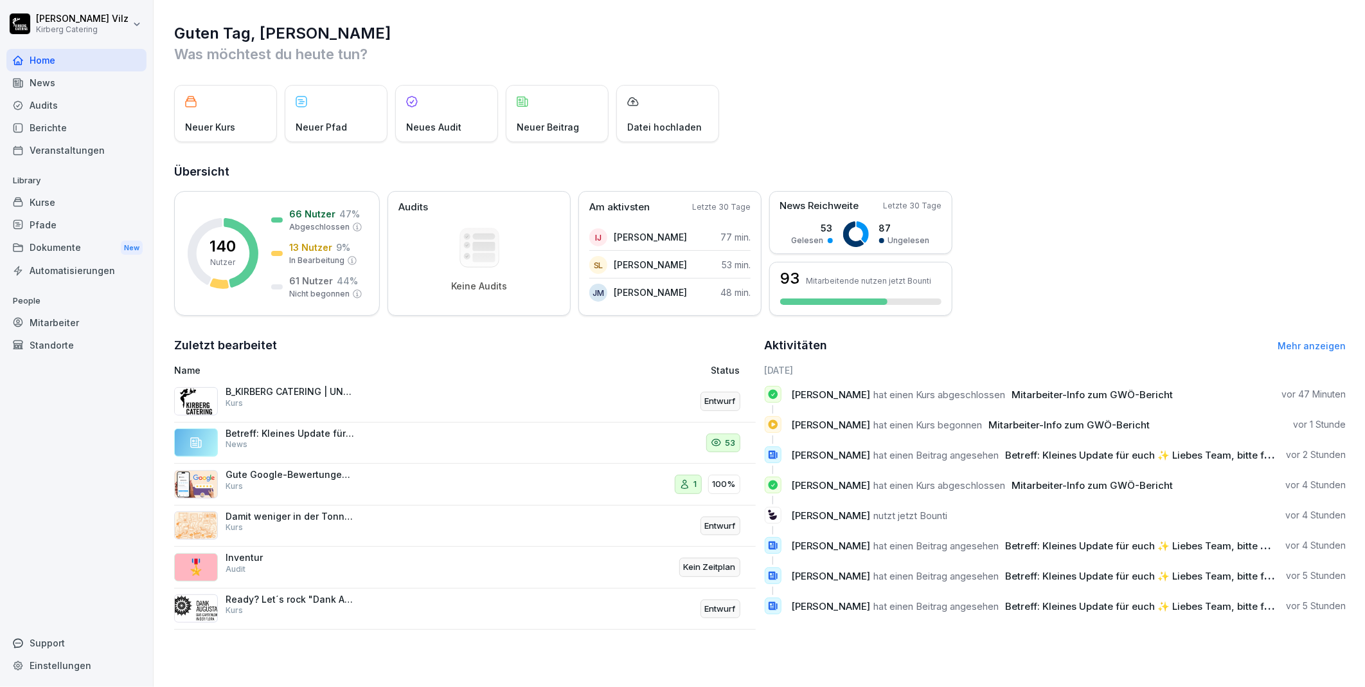
click at [58, 202] on div "Kurse" at bounding box center [76, 202] width 140 height 22
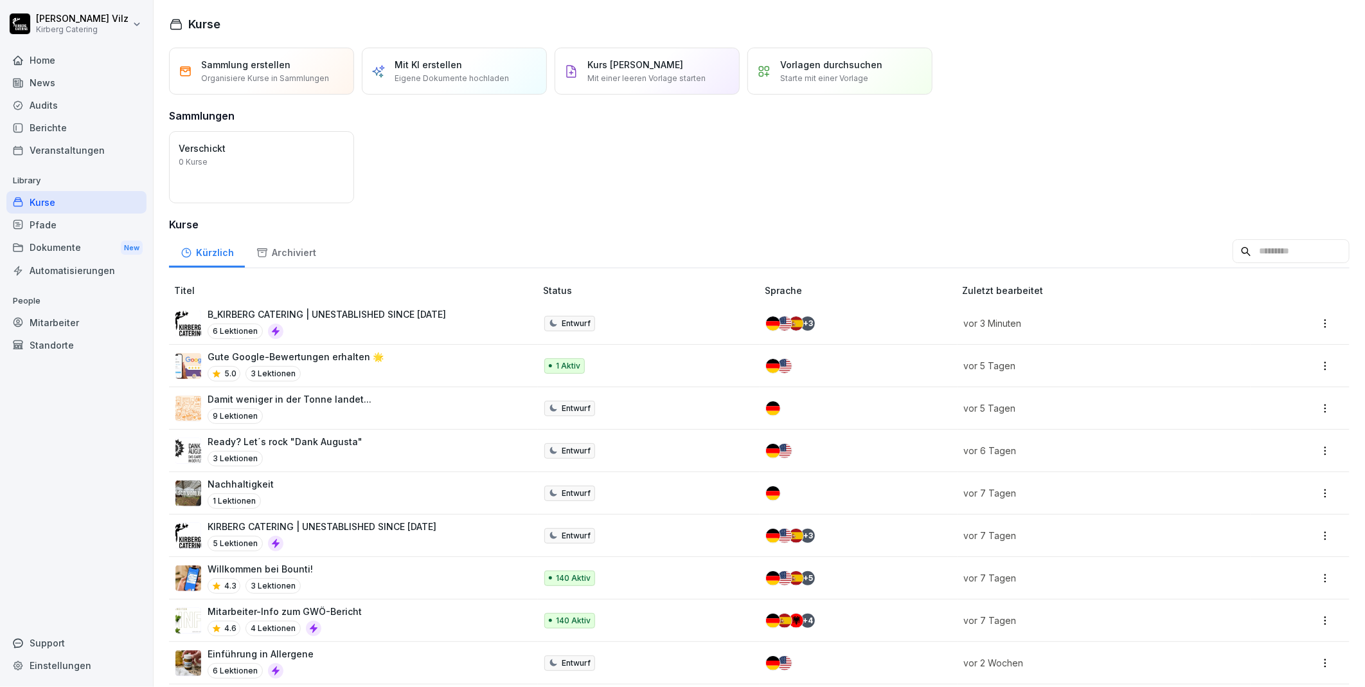
click at [48, 60] on div "Home" at bounding box center [76, 60] width 140 height 22
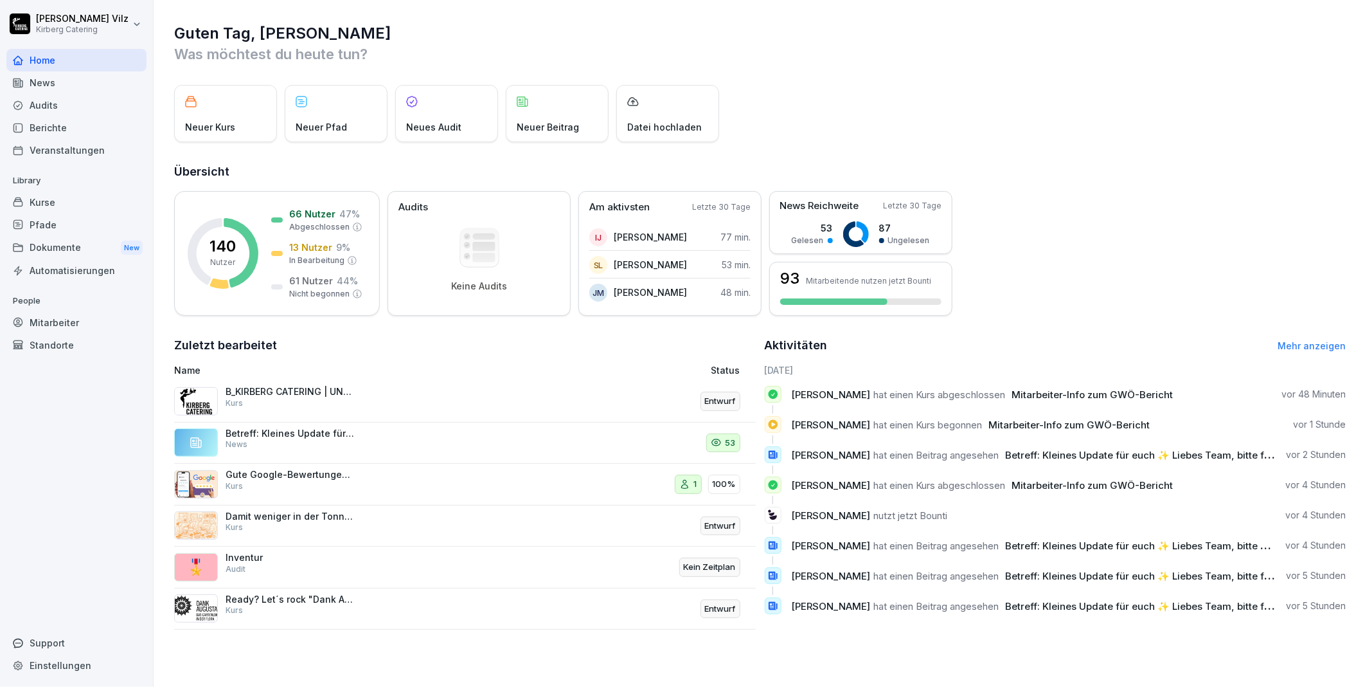
click at [46, 202] on div "Kurse" at bounding box center [76, 202] width 140 height 22
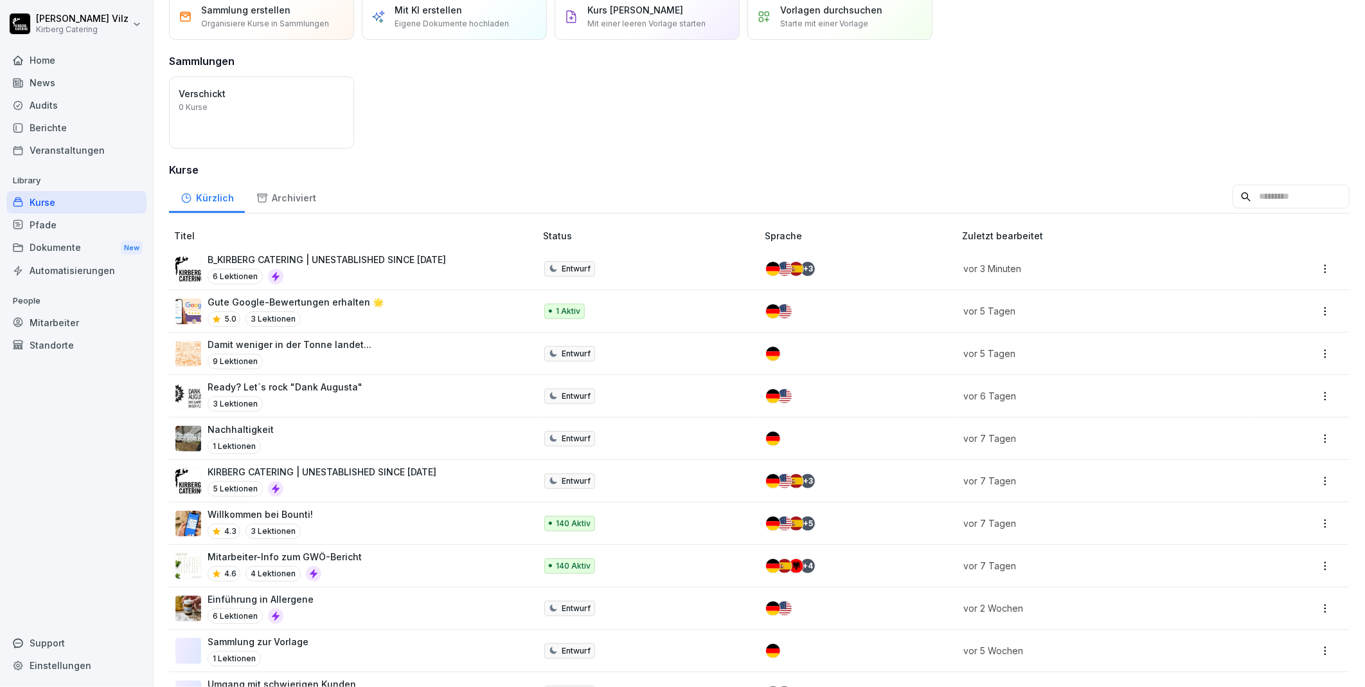
scroll to position [103, 0]
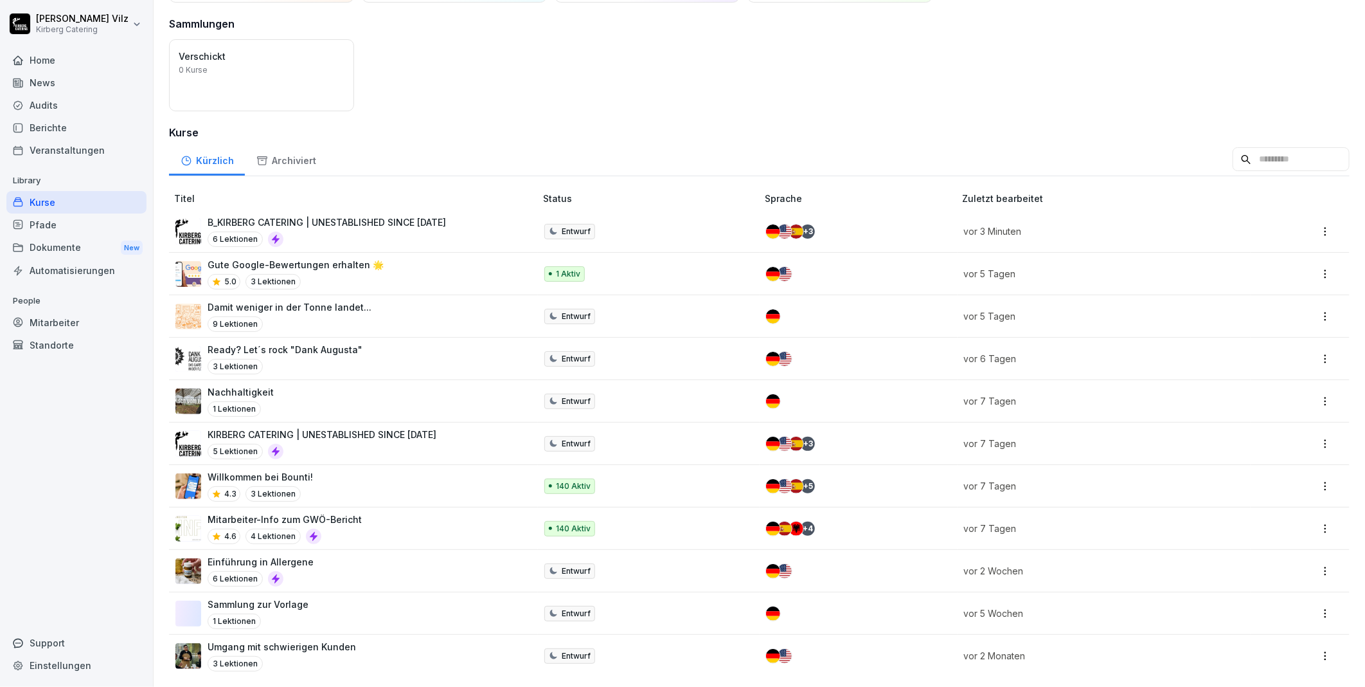
click at [351, 514] on p "Mitarbeiter-Info zum GWÖ-Bericht" at bounding box center [285, 518] width 154 height 13
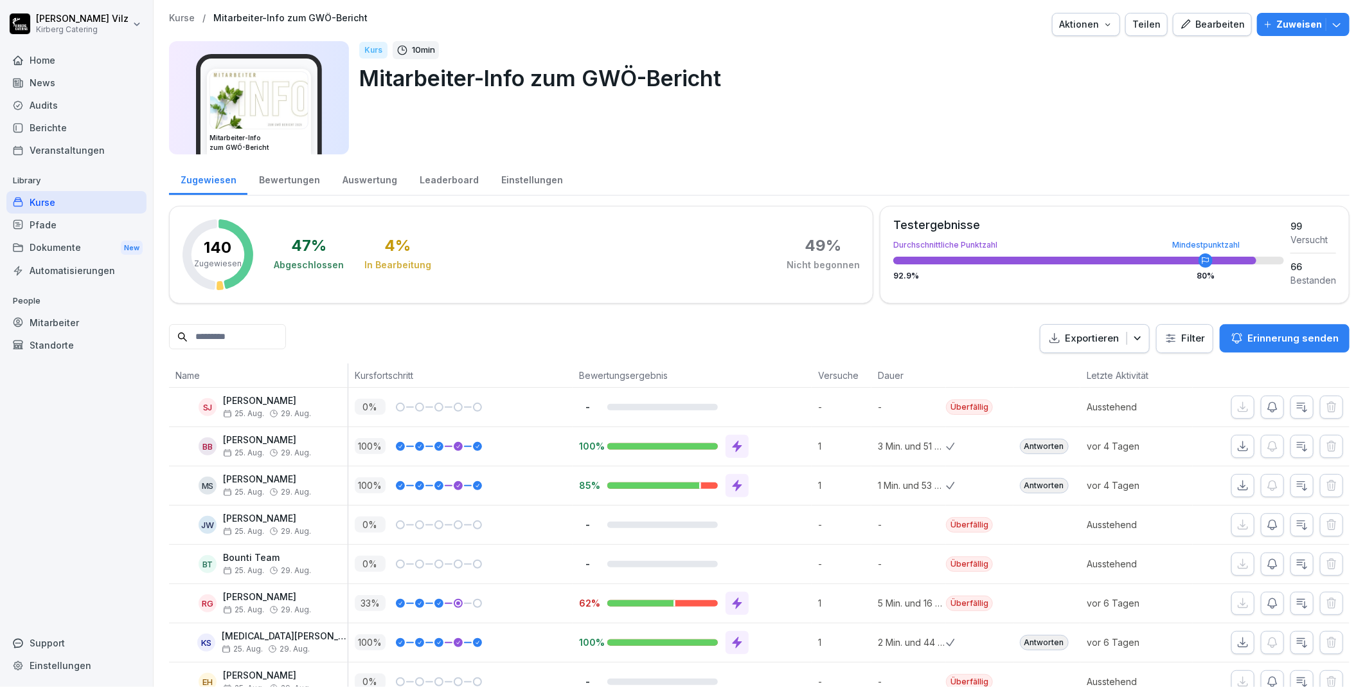
click at [365, 181] on div "Auswertung" at bounding box center [369, 178] width 77 height 33
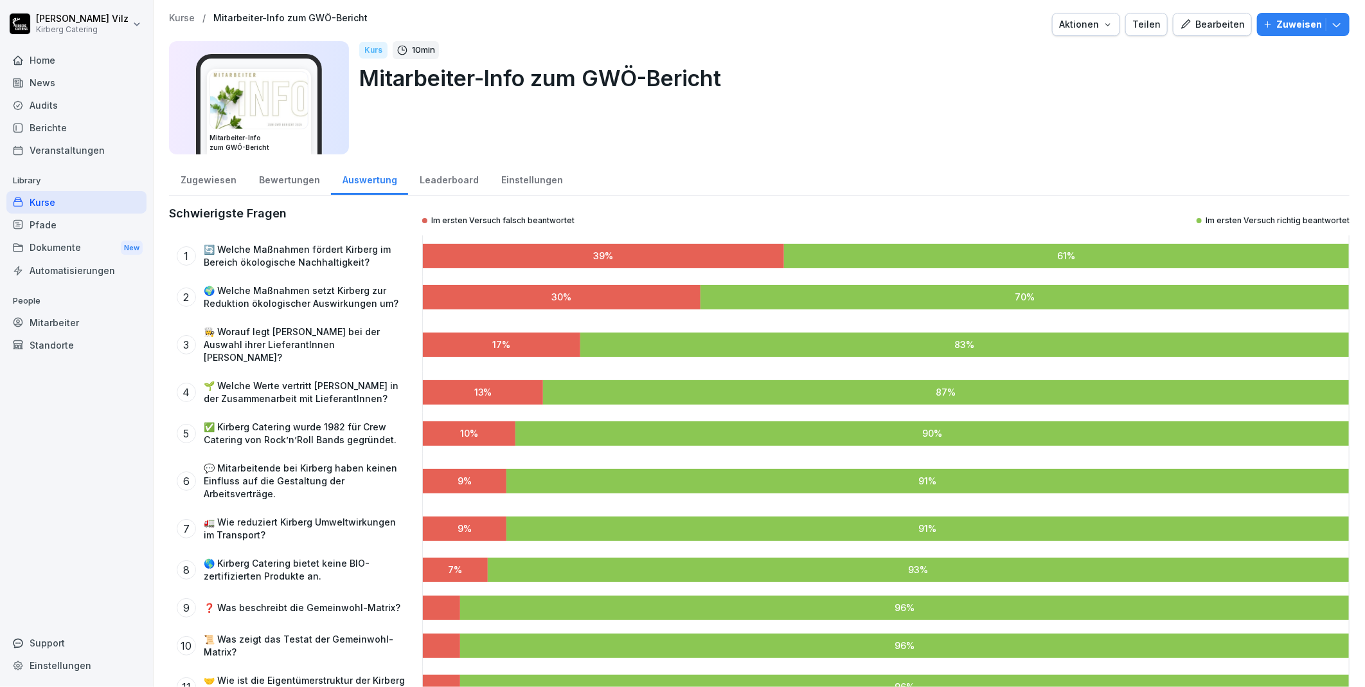
click at [428, 178] on div "Leaderboard" at bounding box center [449, 178] width 82 height 33
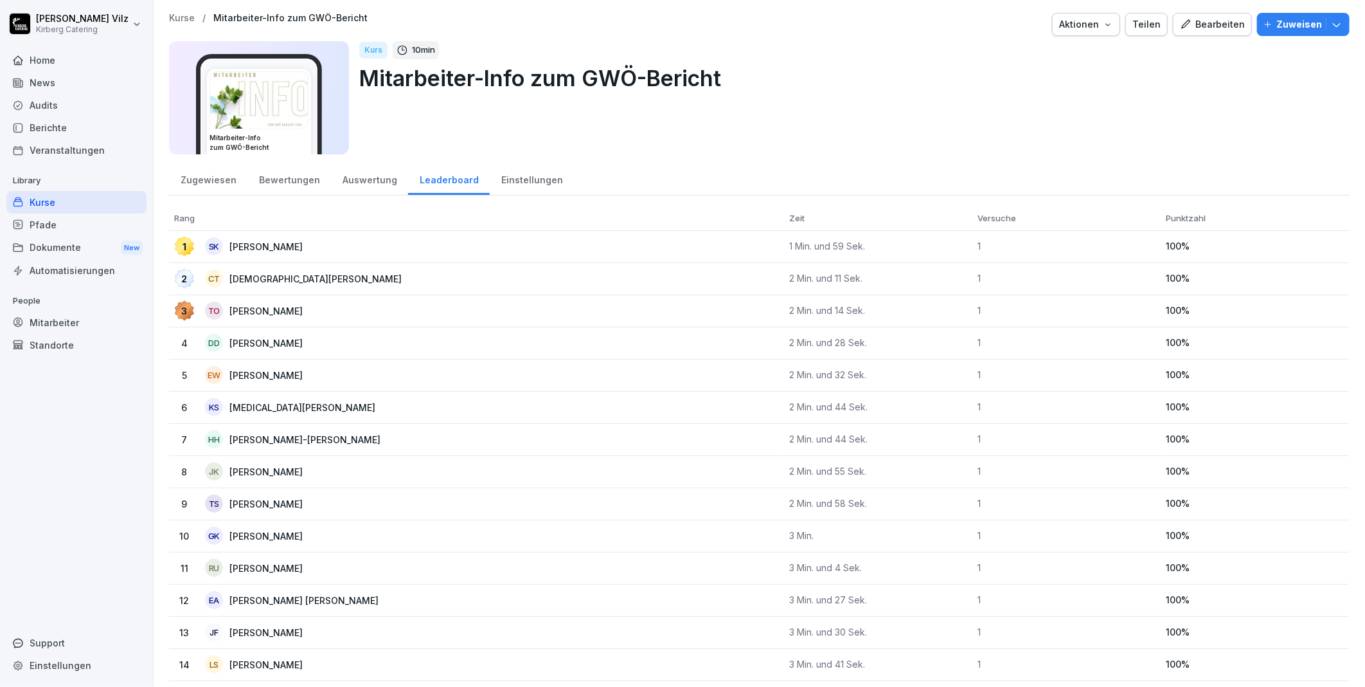
click at [296, 174] on div "Bewertungen" at bounding box center [289, 178] width 84 height 33
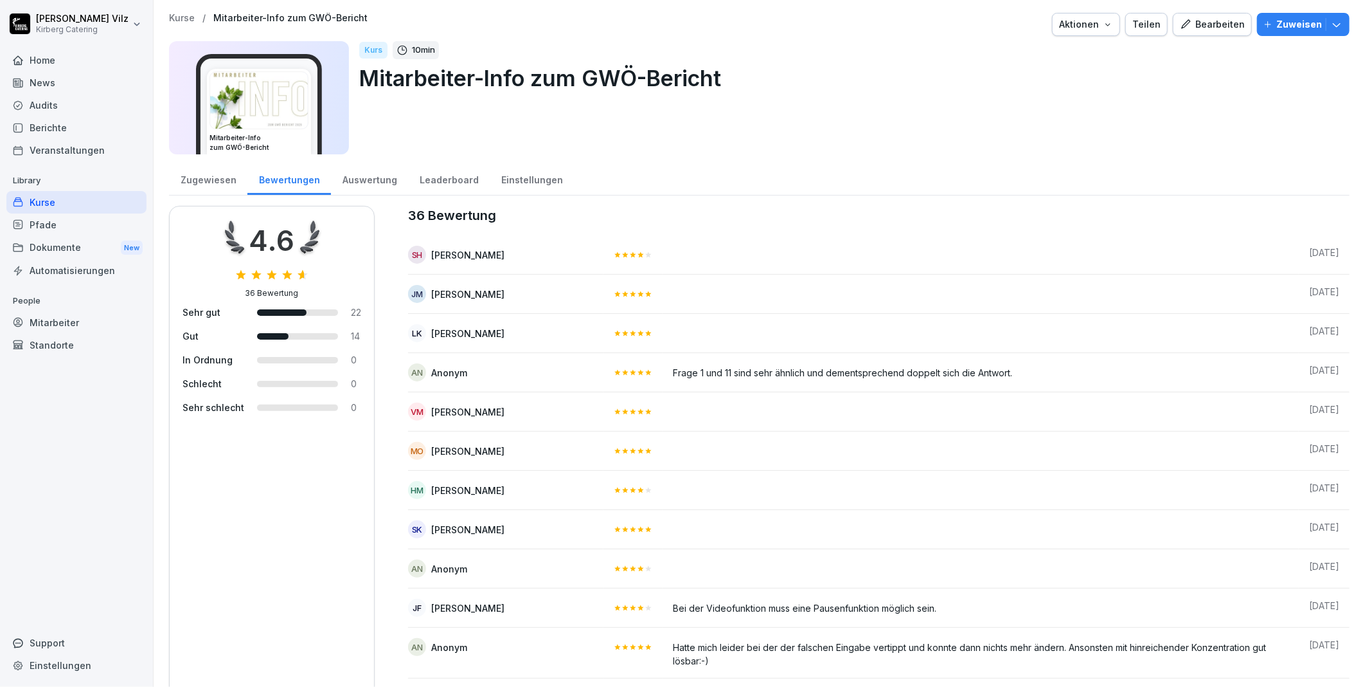
click at [386, 175] on div "Auswertung" at bounding box center [369, 178] width 77 height 33
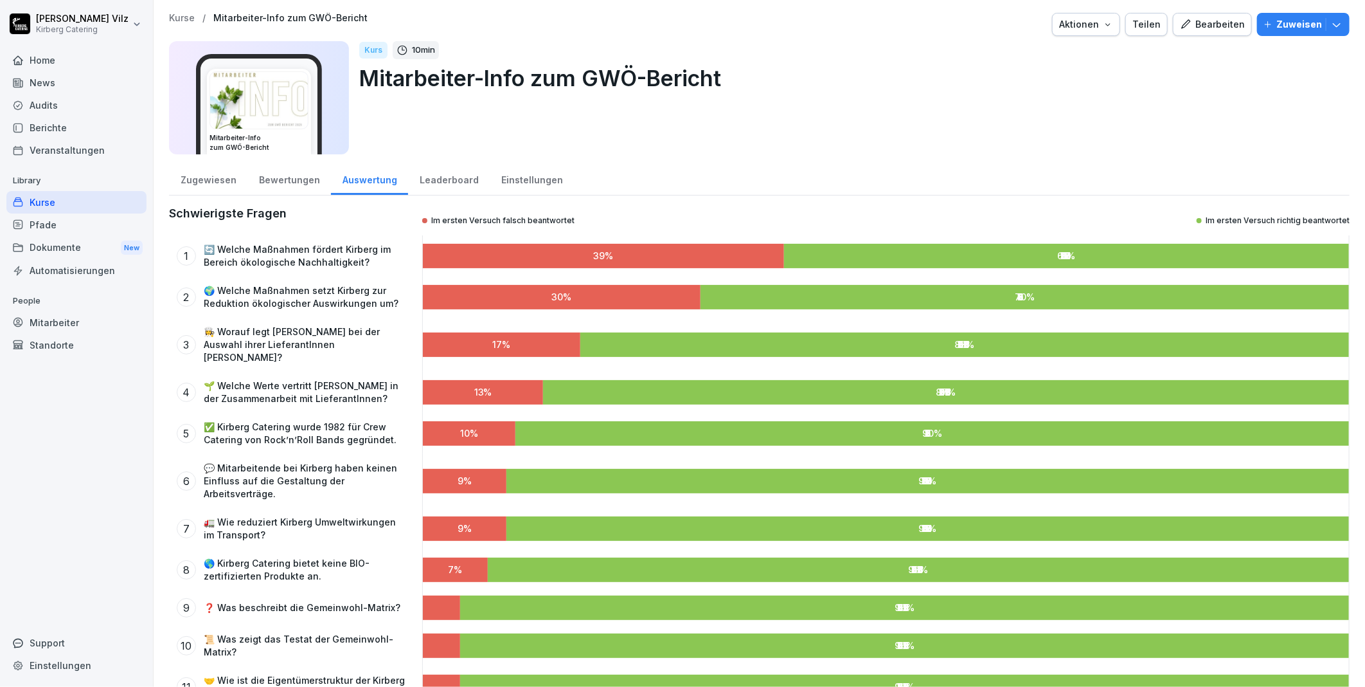
click at [204, 179] on div "Zugewiesen" at bounding box center [208, 178] width 78 height 33
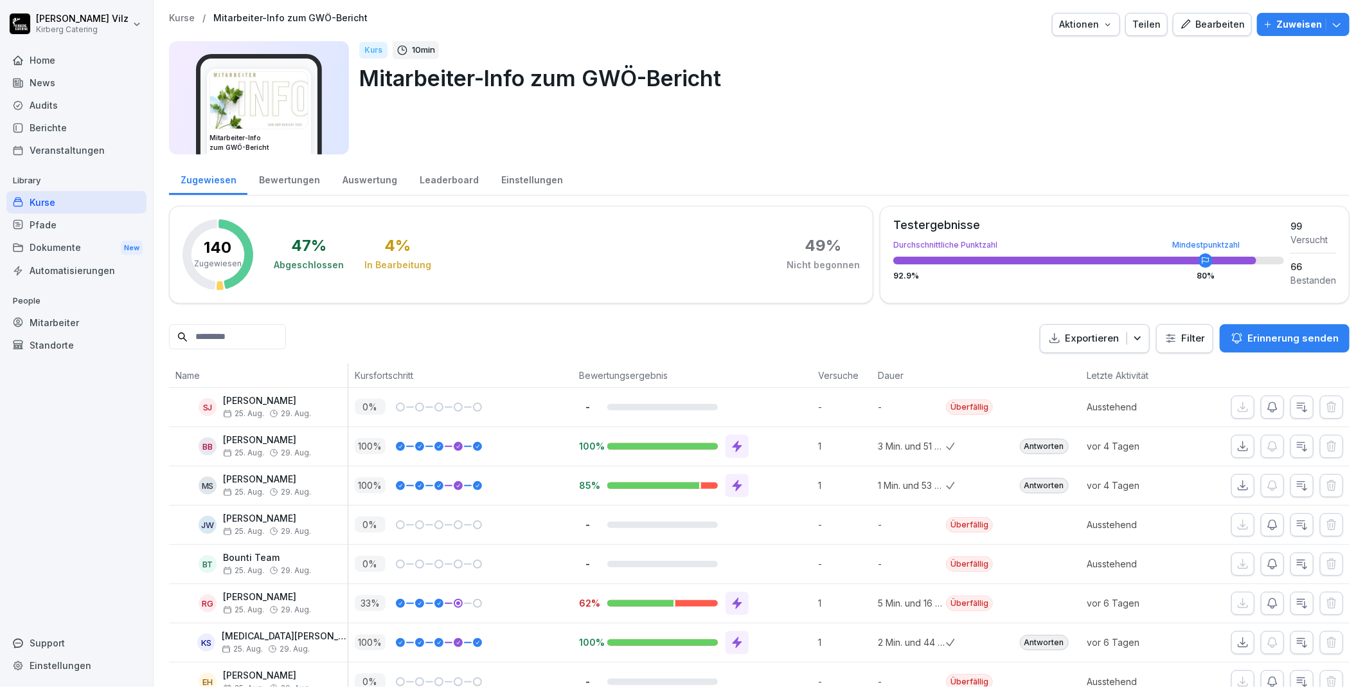
click at [233, 335] on input at bounding box center [227, 336] width 117 height 25
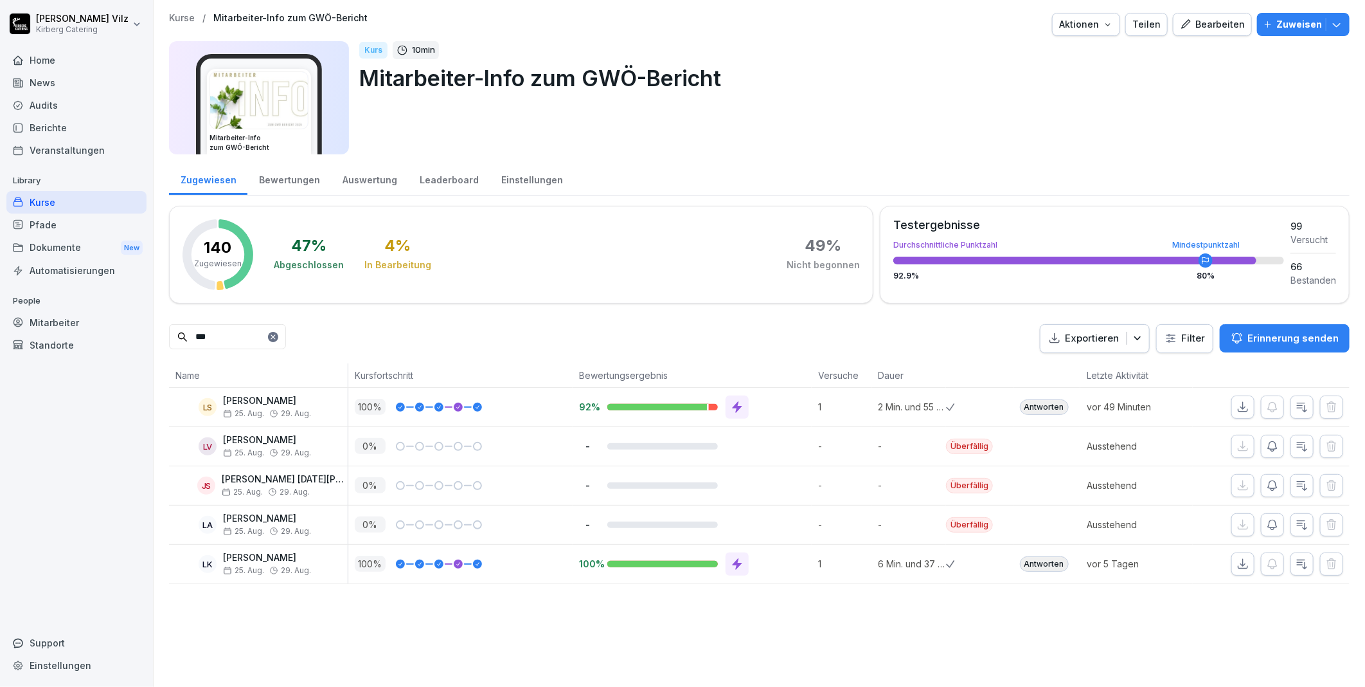
type input "***"
click at [296, 176] on div "Bewertungen" at bounding box center [289, 178] width 84 height 33
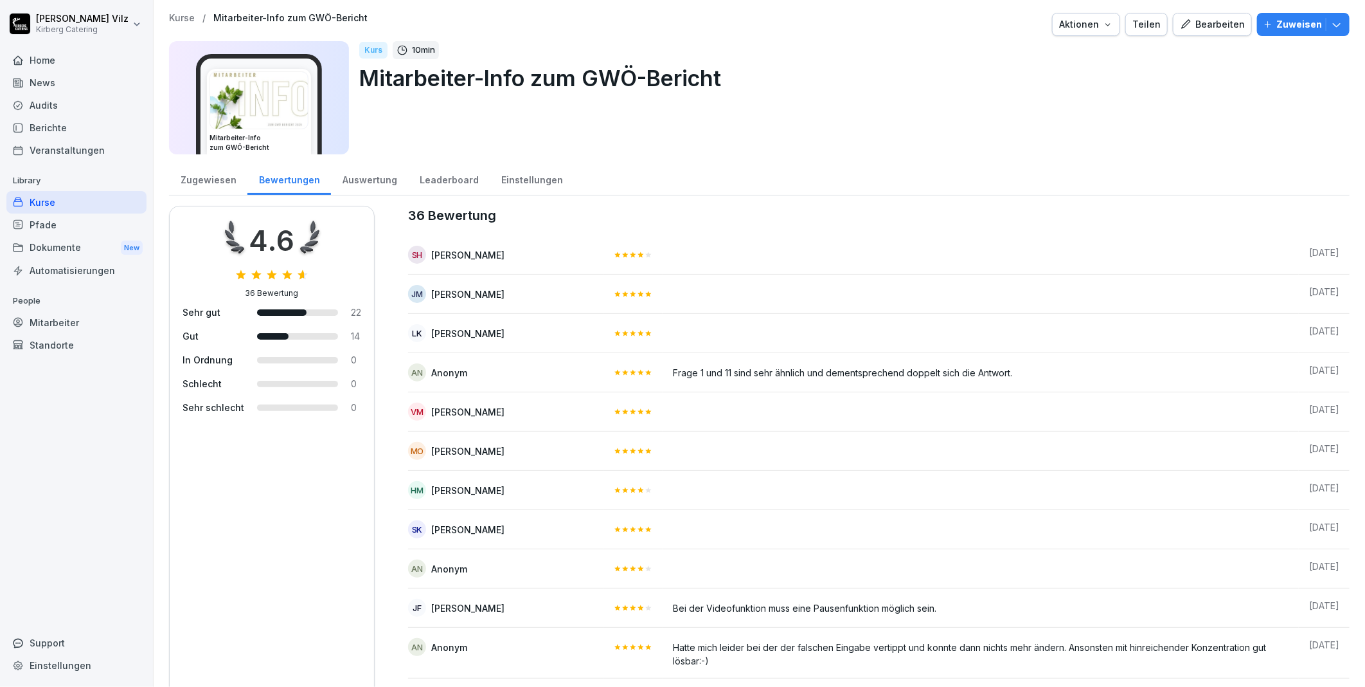
click at [216, 176] on div "Zugewiesen" at bounding box center [208, 178] width 78 height 33
click at [79, 195] on div "Kurse" at bounding box center [76, 202] width 140 height 22
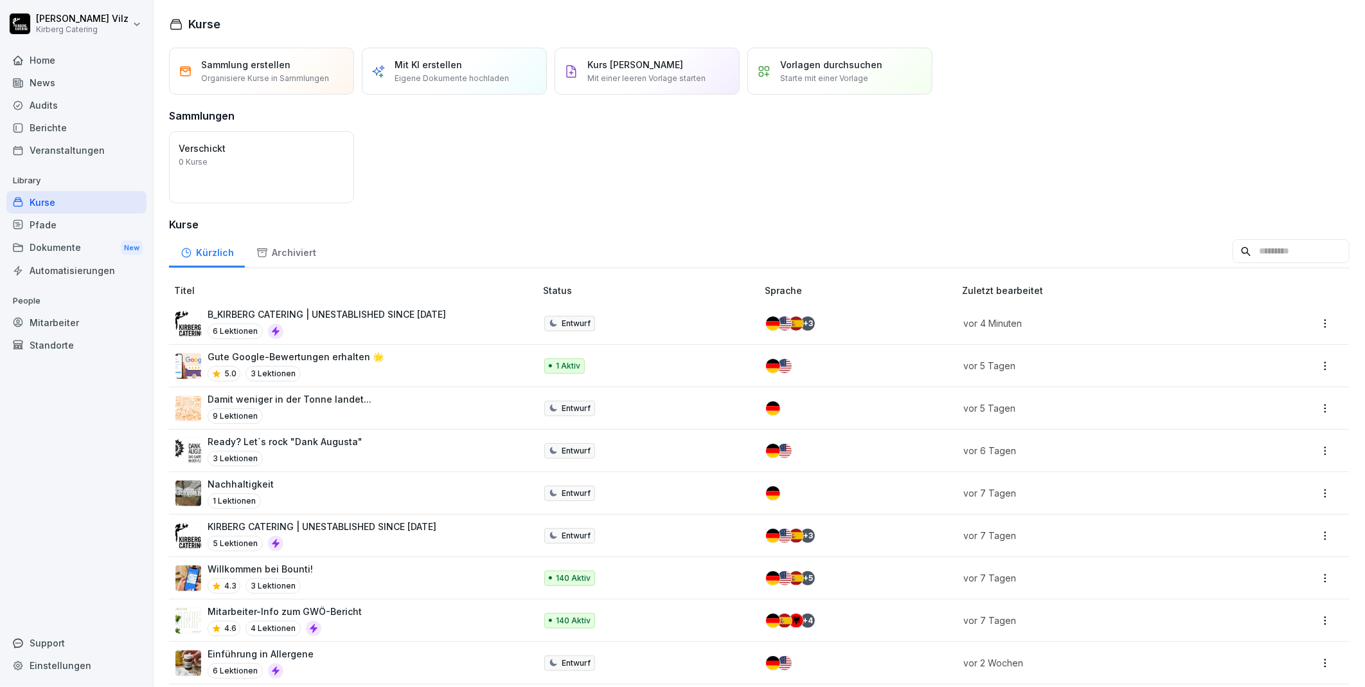
scroll to position [103, 0]
